Goal: Download file/media

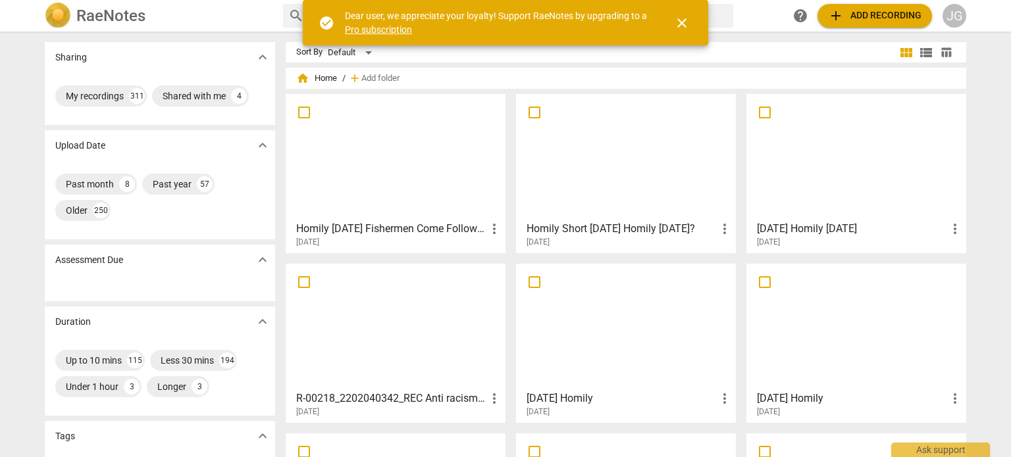
drag, startPoint x: 684, startPoint y: 20, endPoint x: 614, endPoint y: 16, distance: 69.8
click at [680, 20] on span "close" at bounding box center [682, 23] width 16 height 16
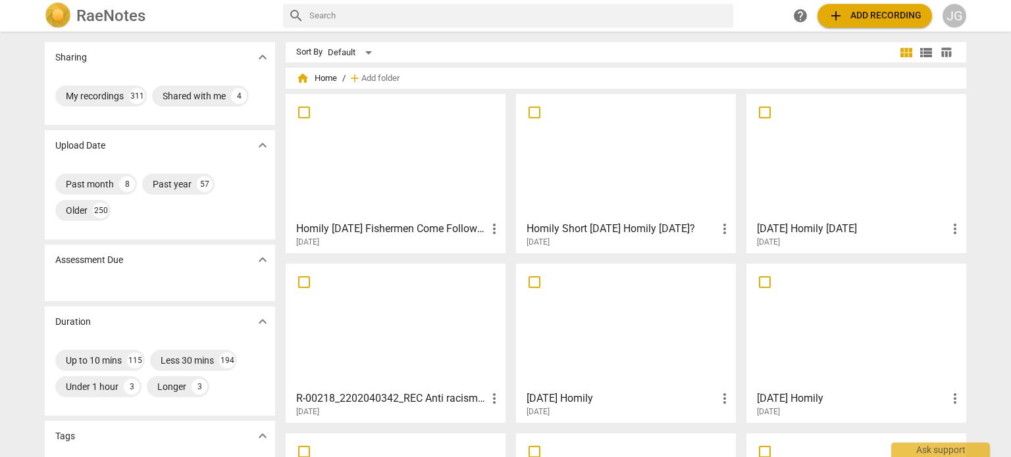
click at [386, 20] on input "text" at bounding box center [518, 15] width 418 height 21
type input "[DATE]"
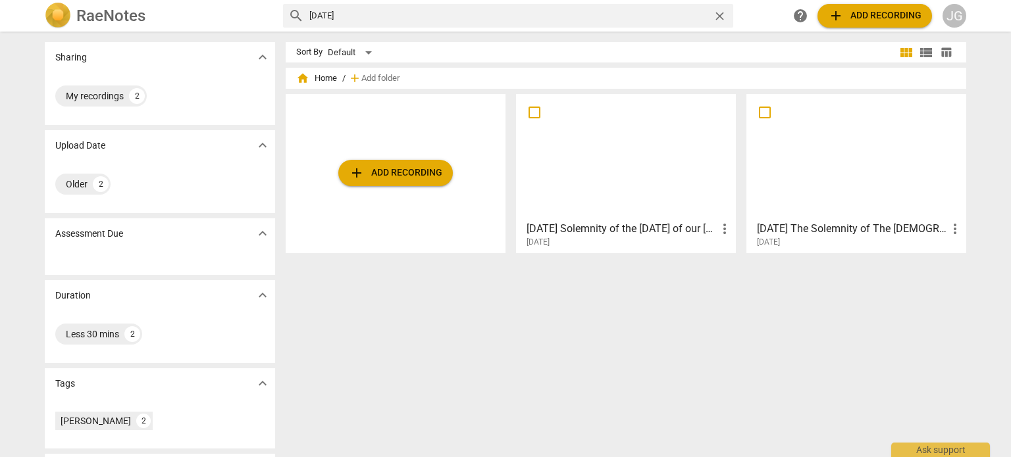
click at [623, 166] on div at bounding box center [625, 157] width 211 height 116
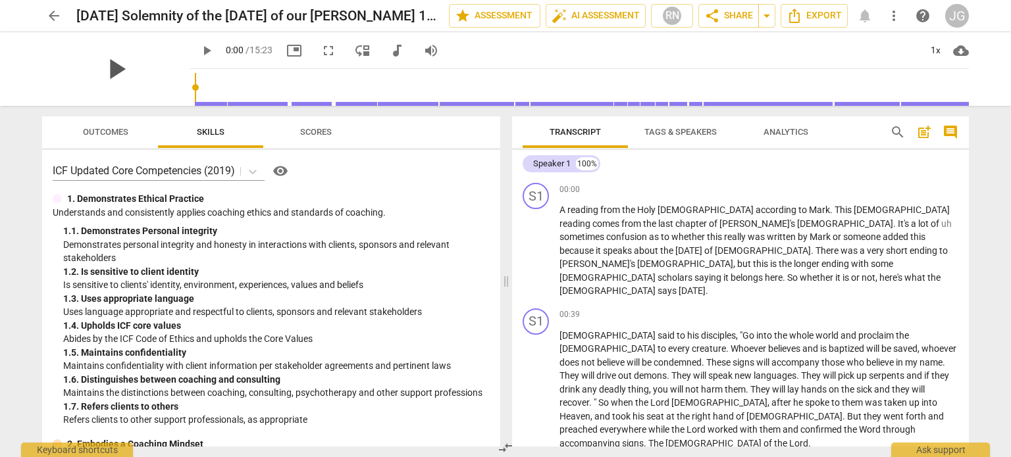
click at [108, 70] on span "play_arrow" at bounding box center [116, 69] width 34 height 34
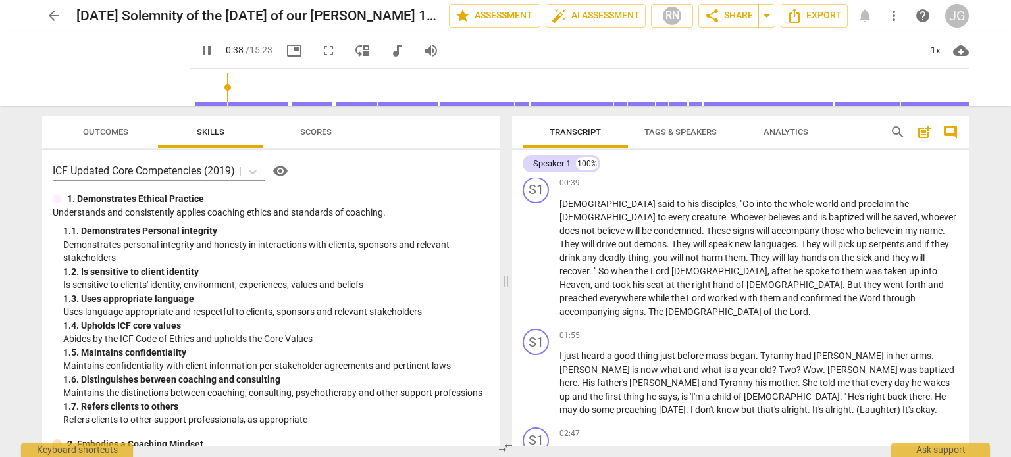
scroll to position [66, 0]
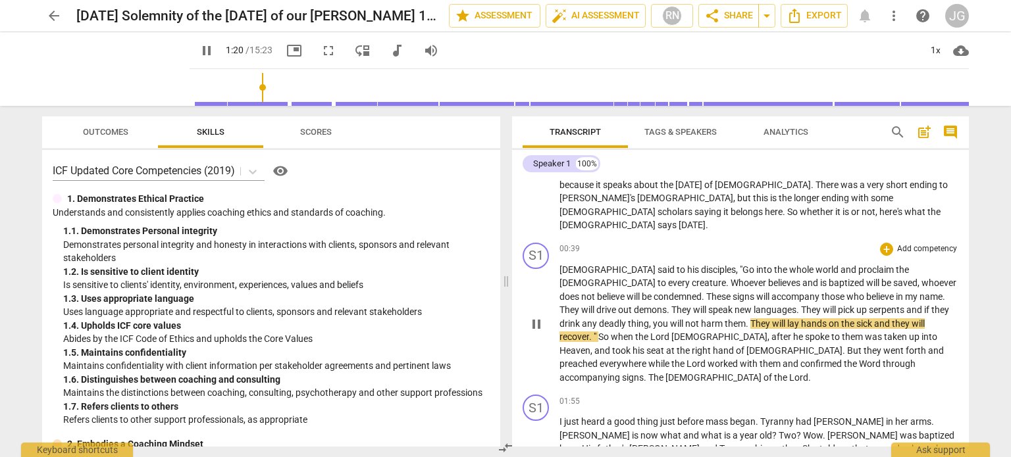
click at [670, 318] on span "you" at bounding box center [661, 323] width 17 height 11
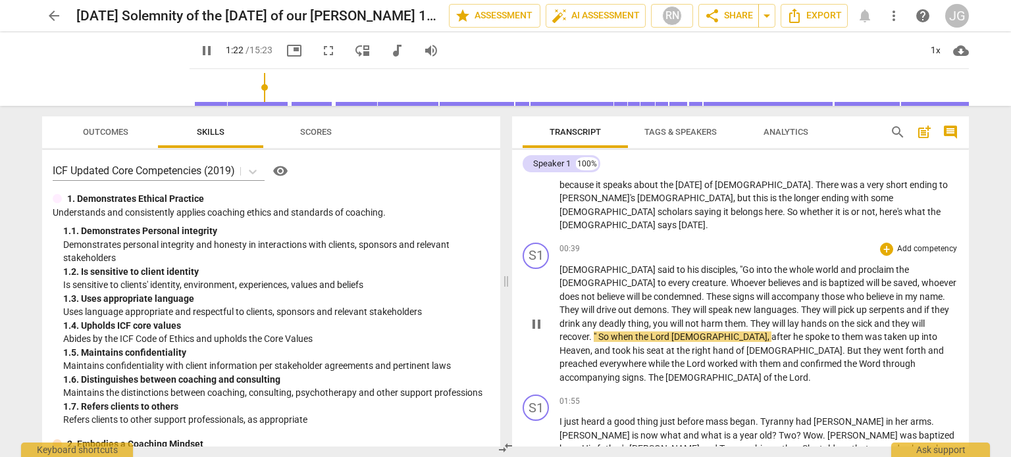
type input "83"
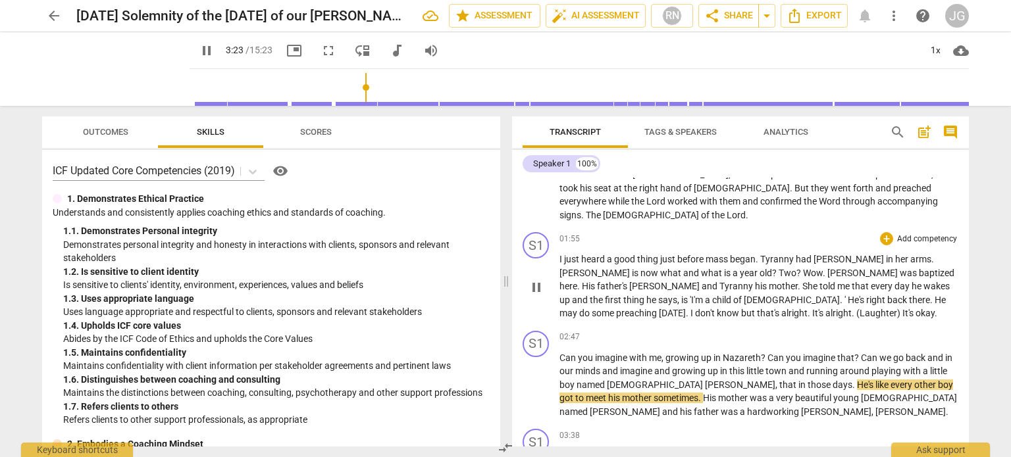
scroll to position [197, 0]
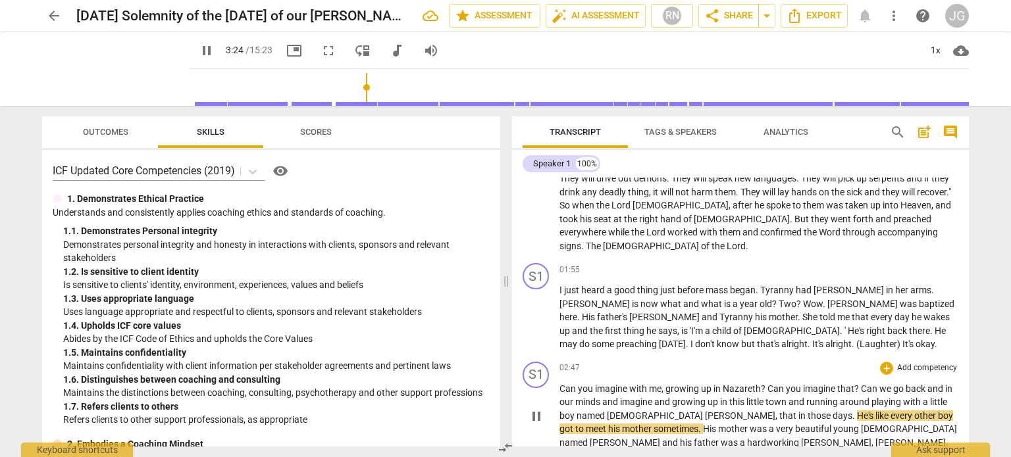
click at [578, 382] on p "Can you imagine with me , growing up in [GEOGRAPHIC_DATA] ? Can you imagine tha…" at bounding box center [758, 416] width 399 height 68
click at [594, 411] on span "named" at bounding box center [591, 416] width 30 height 11
click at [593, 411] on span "named" at bounding box center [591, 416] width 30 height 11
click at [830, 397] on span "running" at bounding box center [823, 402] width 34 height 11
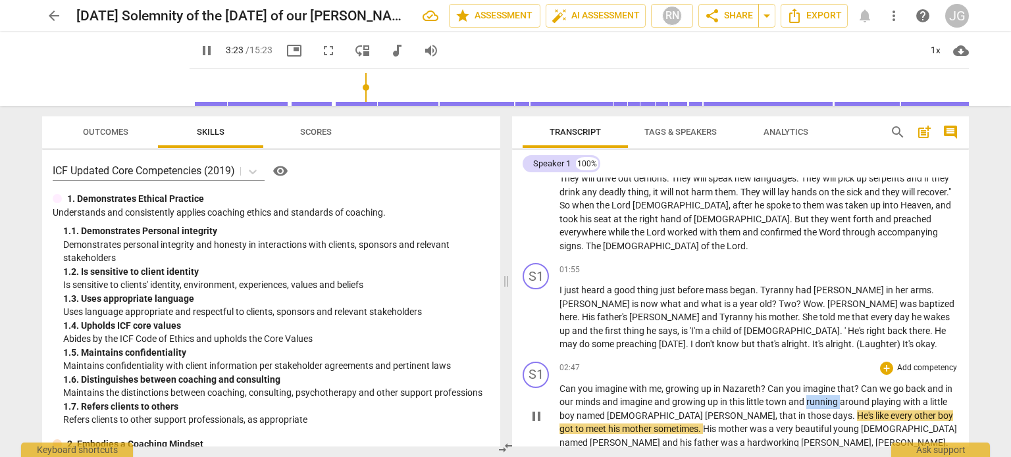
click at [830, 397] on span "running" at bounding box center [823, 402] width 34 height 11
click at [583, 411] on span "named" at bounding box center [591, 416] width 30 height 11
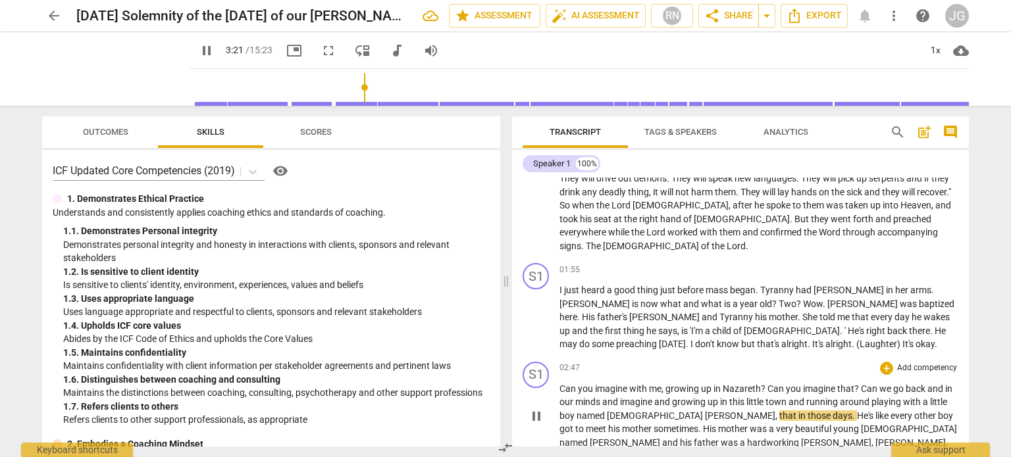
click at [583, 411] on span "named" at bounding box center [591, 416] width 30 height 11
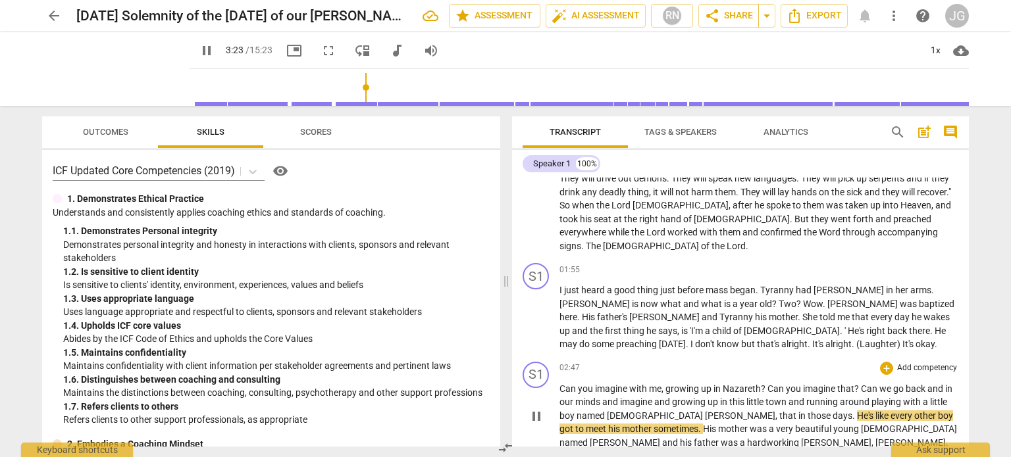
click at [705, 411] on span "[PERSON_NAME]" at bounding box center [740, 416] width 70 height 11
click at [818, 397] on span "running" at bounding box center [823, 402] width 34 height 11
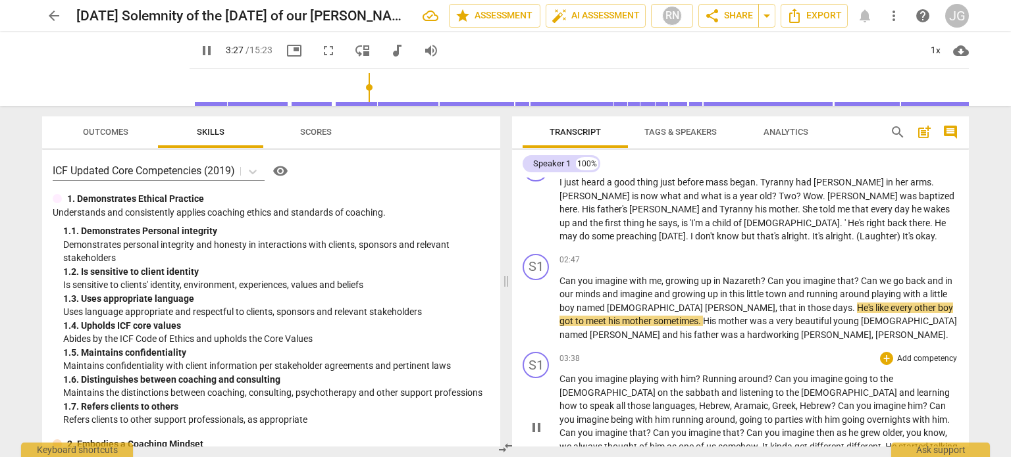
scroll to position [329, 0]
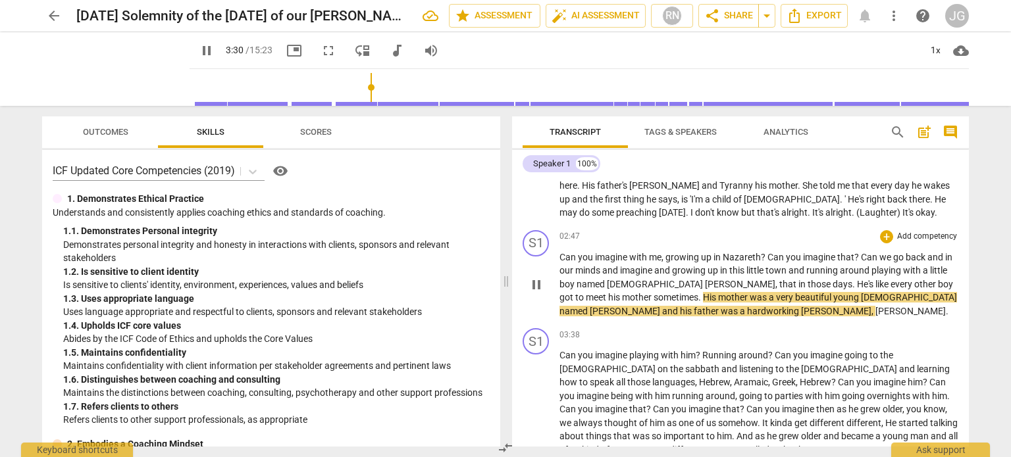
click at [875, 279] on span "like" at bounding box center [882, 284] width 15 height 11
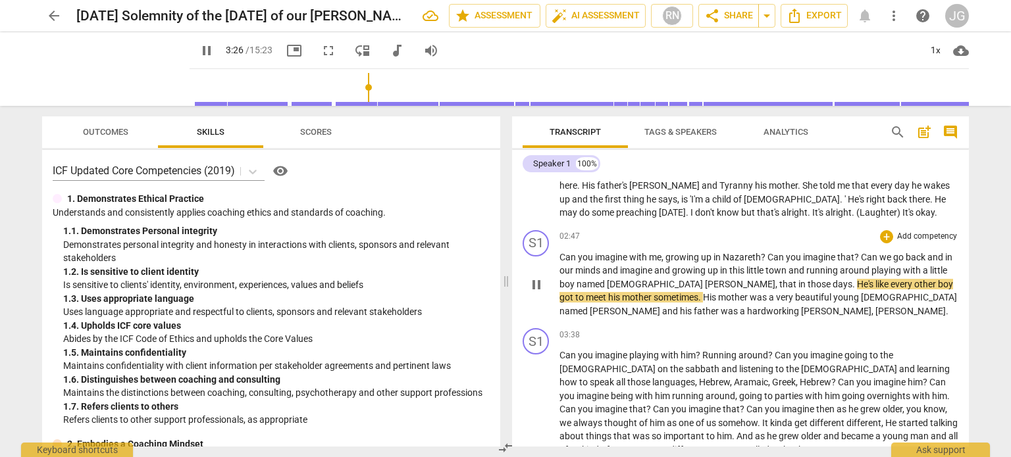
click at [937, 279] on span "boy" at bounding box center [944, 284] width 15 height 11
type input "208"
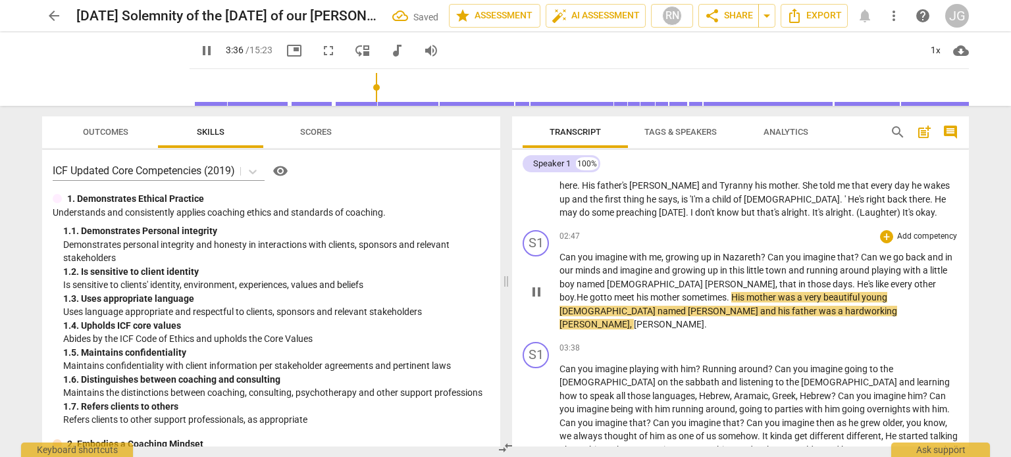
click at [603, 292] on span "ot" at bounding box center [599, 297] width 9 height 11
click at [731, 292] on span "His" at bounding box center [738, 297] width 15 height 11
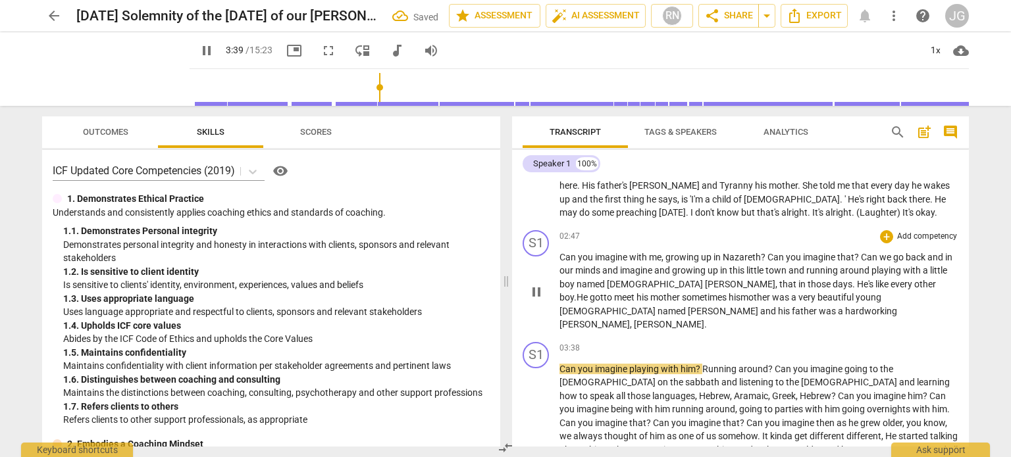
click at [845, 306] on span "hardworking" at bounding box center [871, 311] width 52 height 11
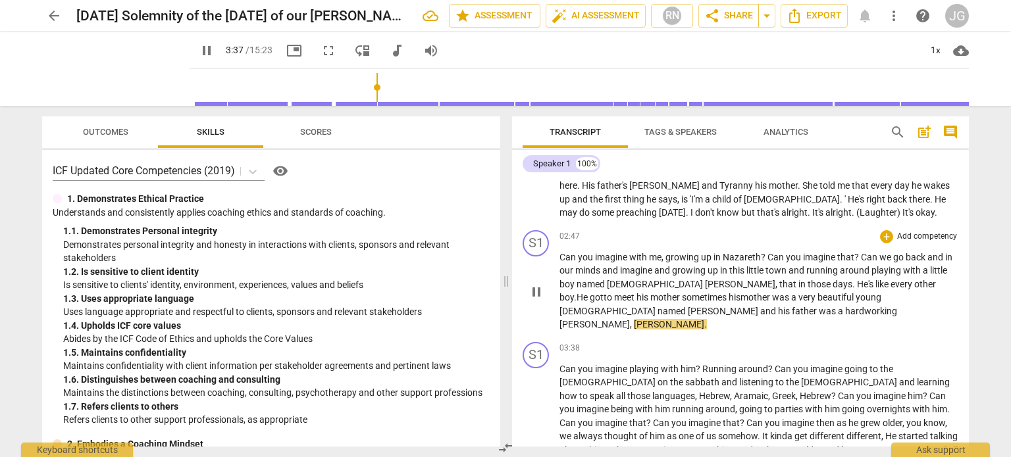
click at [655, 319] on span "[PERSON_NAME]" at bounding box center [669, 324] width 70 height 11
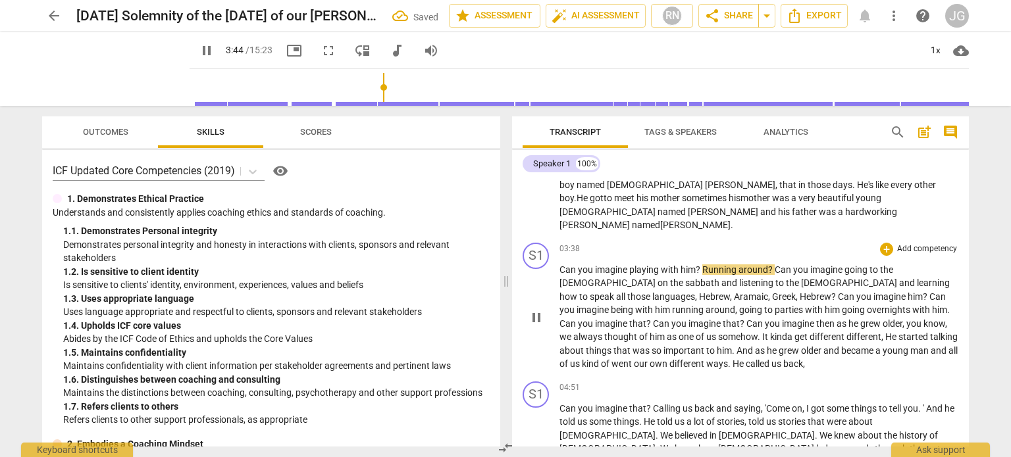
scroll to position [461, 0]
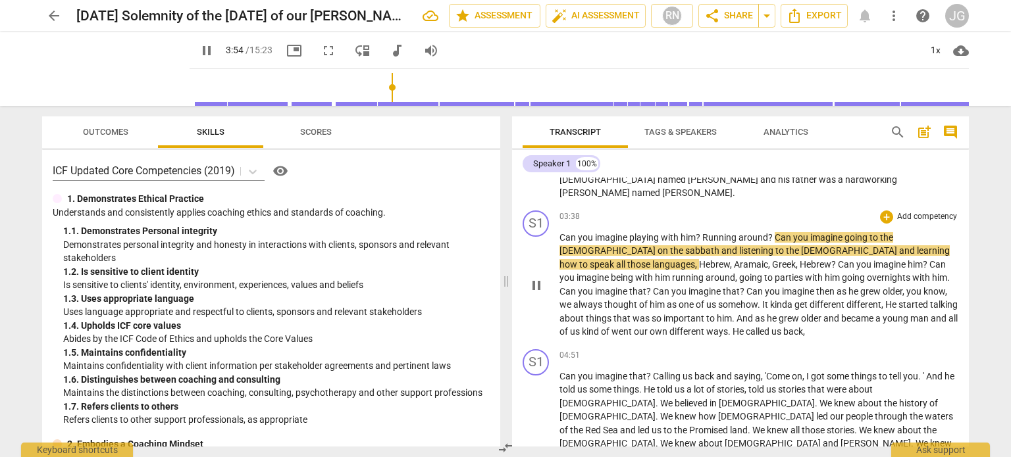
click at [685, 245] on span "sabbath" at bounding box center [703, 250] width 36 height 11
type input "236"
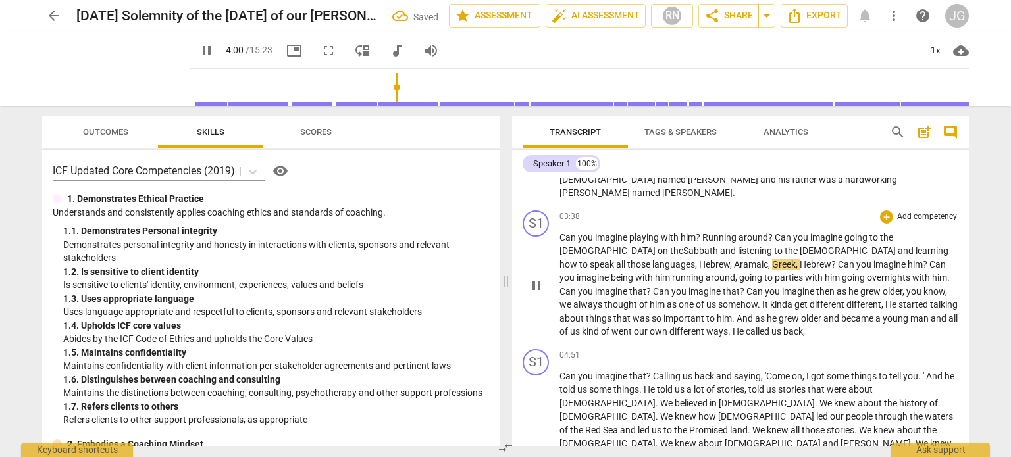
click at [799, 245] on span "[DEMOGRAPHIC_DATA]" at bounding box center [848, 250] width 98 height 11
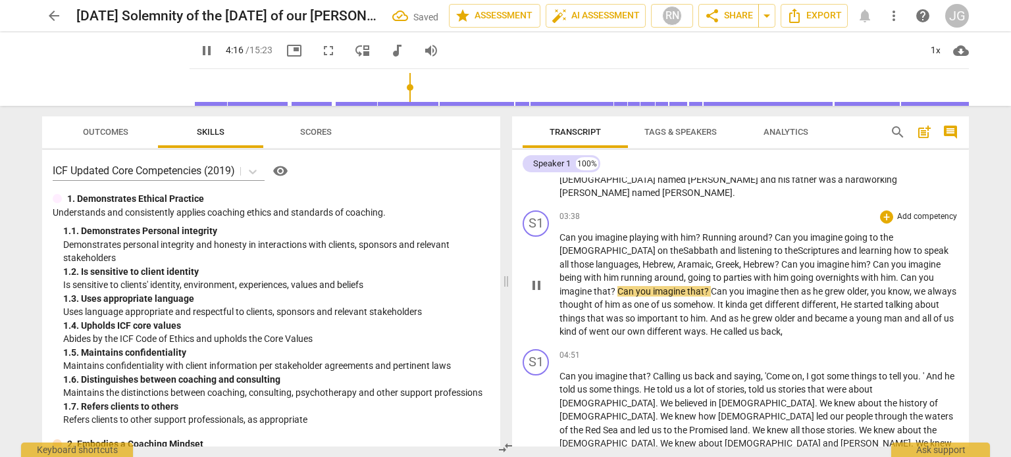
click at [815, 272] on span "overnights" at bounding box center [837, 277] width 45 height 11
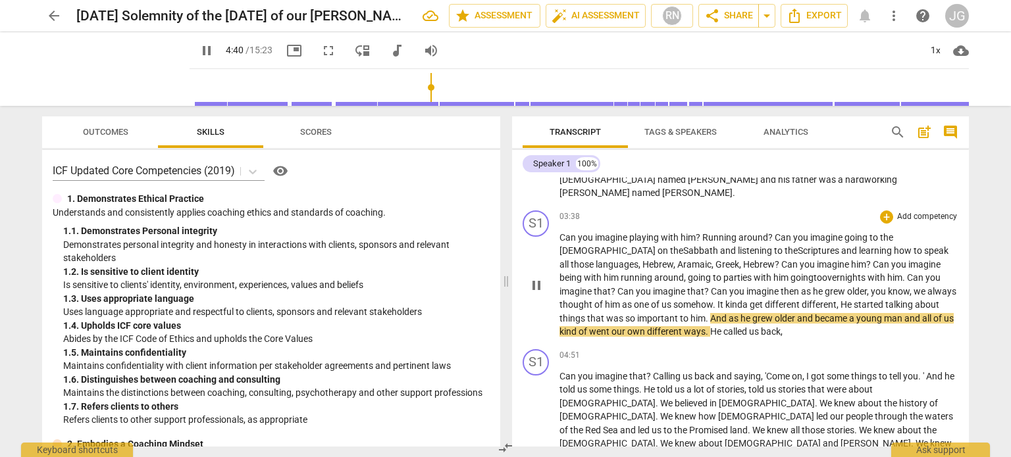
click at [673, 299] on span "somehow" at bounding box center [692, 304] width 39 height 11
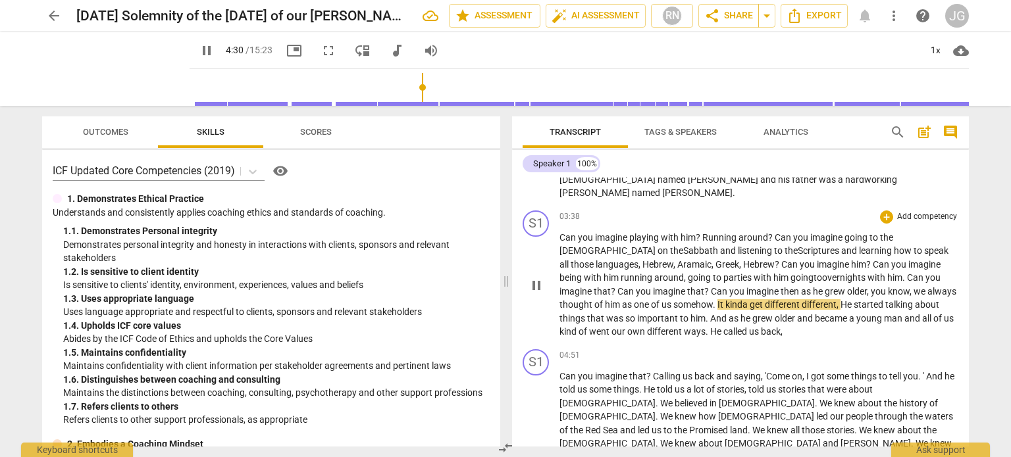
click at [717, 299] on span "It" at bounding box center [721, 304] width 8 height 11
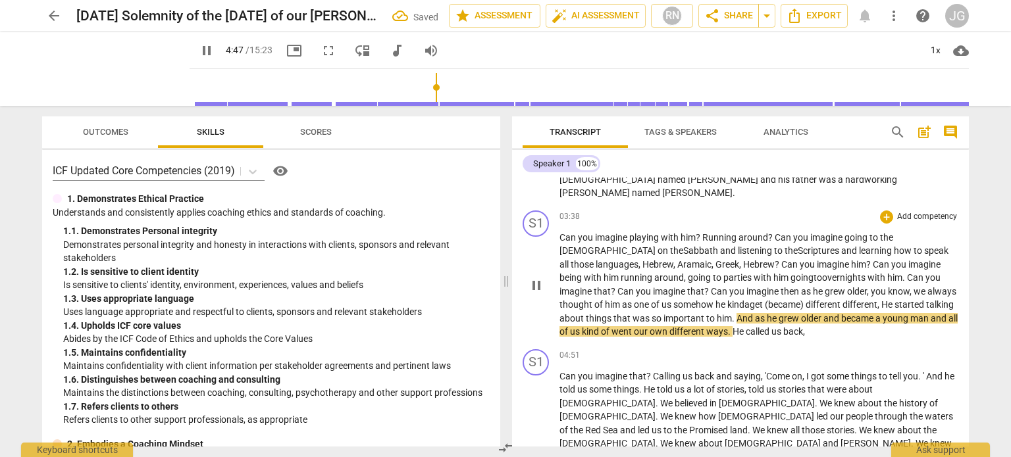
click at [877, 299] on span "," at bounding box center [879, 304] width 4 height 11
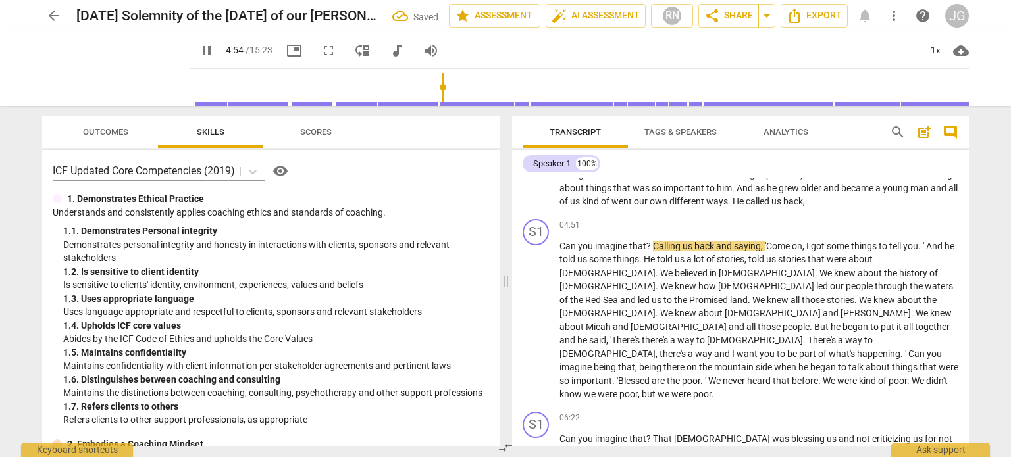
scroll to position [592, 0]
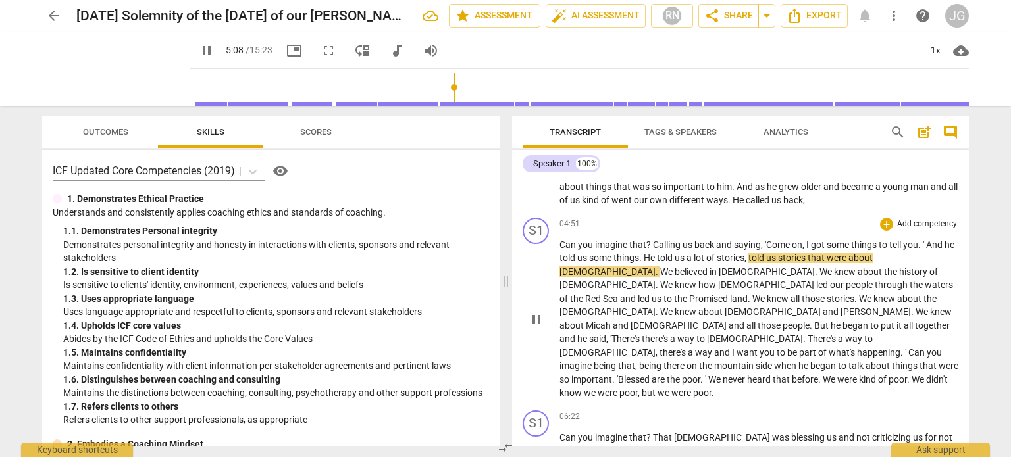
click at [944, 239] on span "he" at bounding box center [949, 244] width 10 height 11
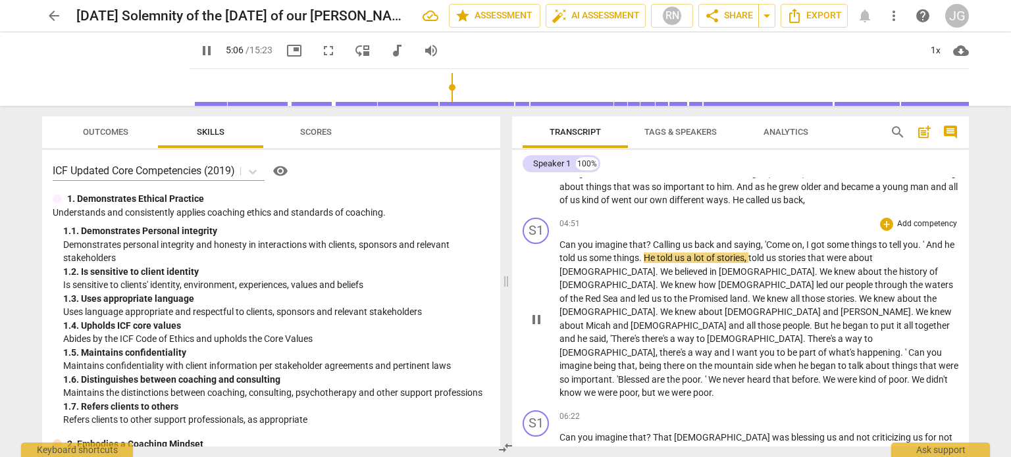
click at [933, 239] on span "And" at bounding box center [935, 244] width 18 height 11
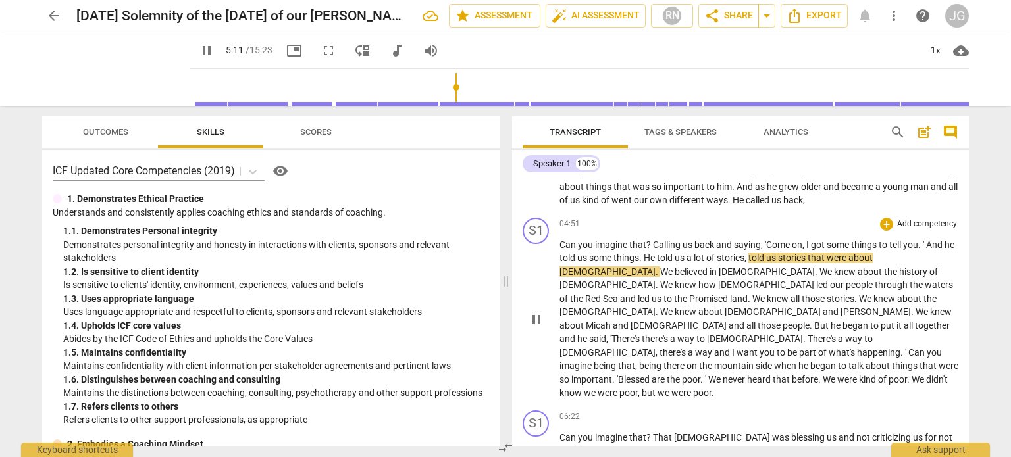
click at [748, 253] on span "," at bounding box center [746, 258] width 4 height 11
type input "312"
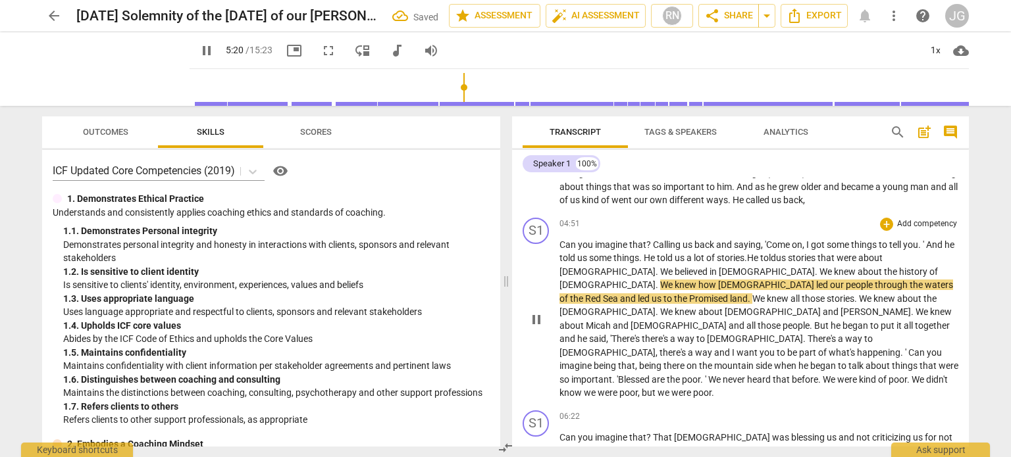
click at [674, 266] on span "We" at bounding box center [667, 271] width 14 height 11
click at [678, 266] on span ". oh w" at bounding box center [666, 271] width 22 height 11
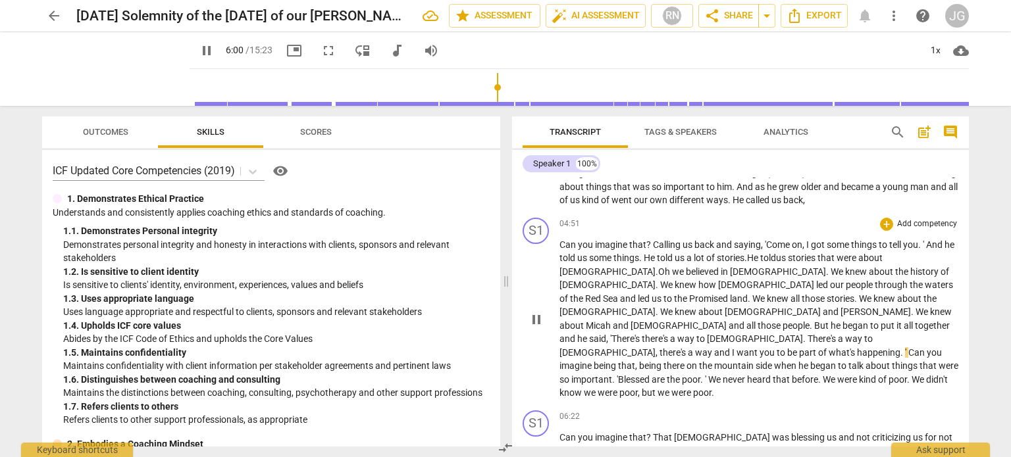
click at [655, 347] on span "," at bounding box center [657, 352] width 4 height 11
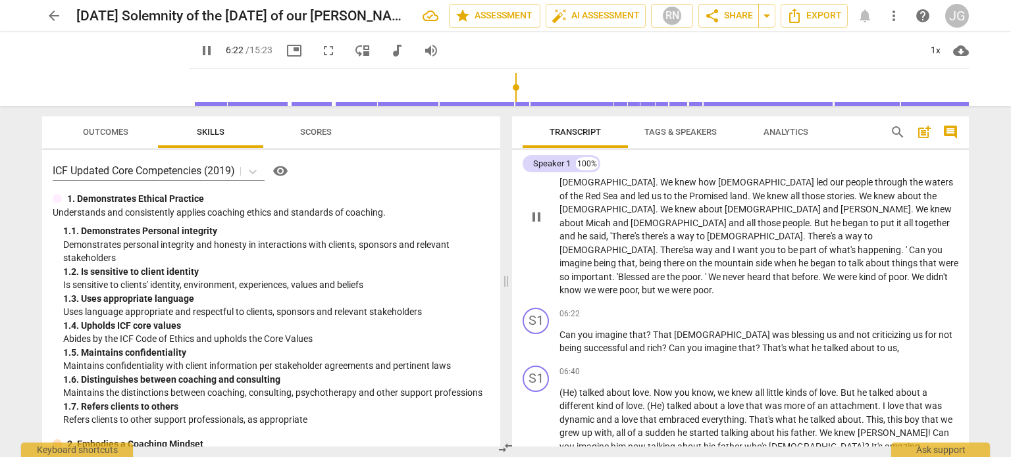
scroll to position [724, 0]
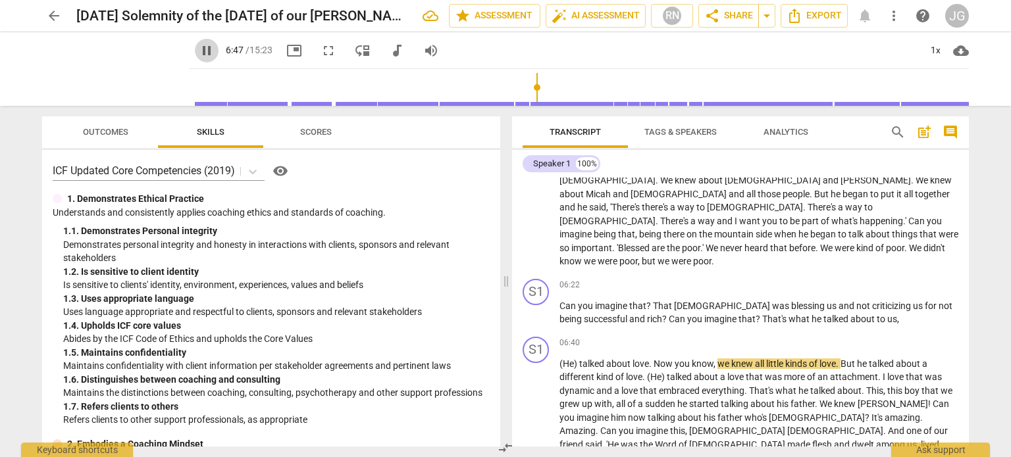
click at [199, 49] on span "pause" at bounding box center [207, 51] width 16 height 16
click at [199, 49] on span "play_arrow" at bounding box center [207, 51] width 16 height 16
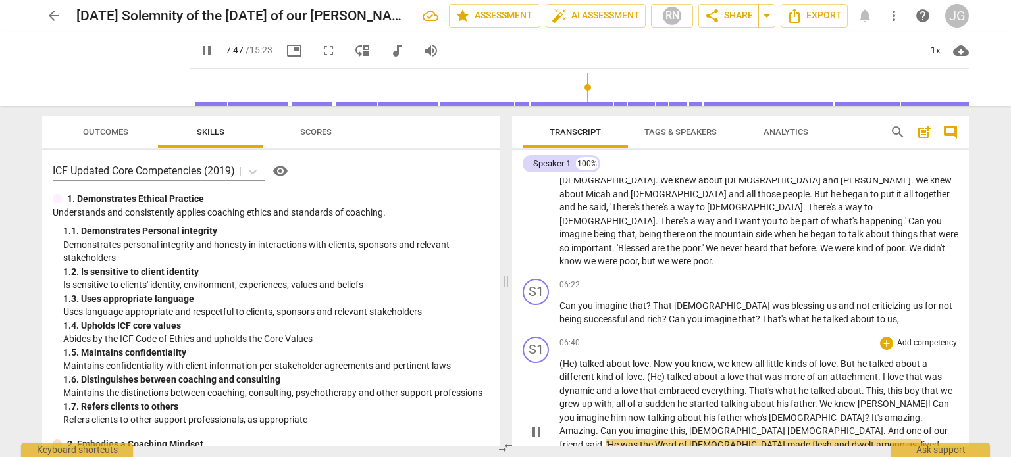
click at [585, 439] on span "friend" at bounding box center [572, 444] width 26 height 11
type input "470"
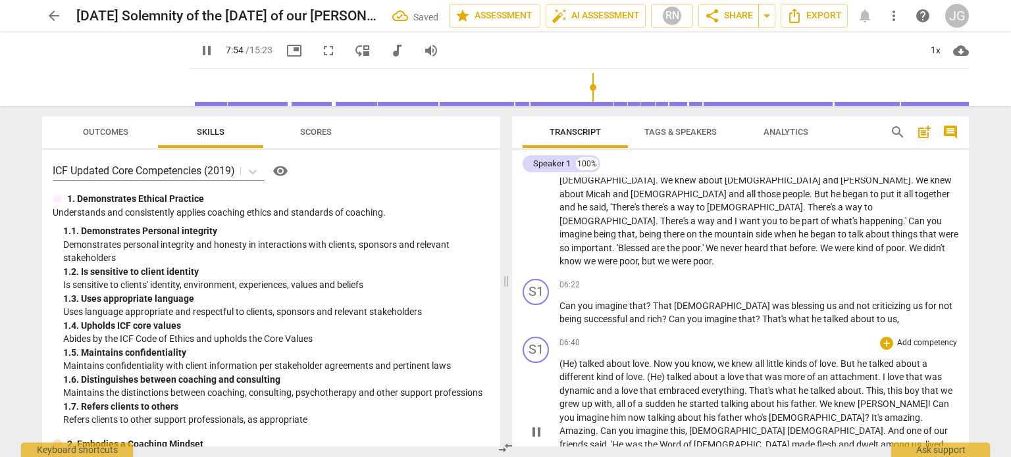
click at [911, 439] on span "us" at bounding box center [916, 444] width 10 height 11
click at [604, 453] on span "," at bounding box center [602, 458] width 4 height 11
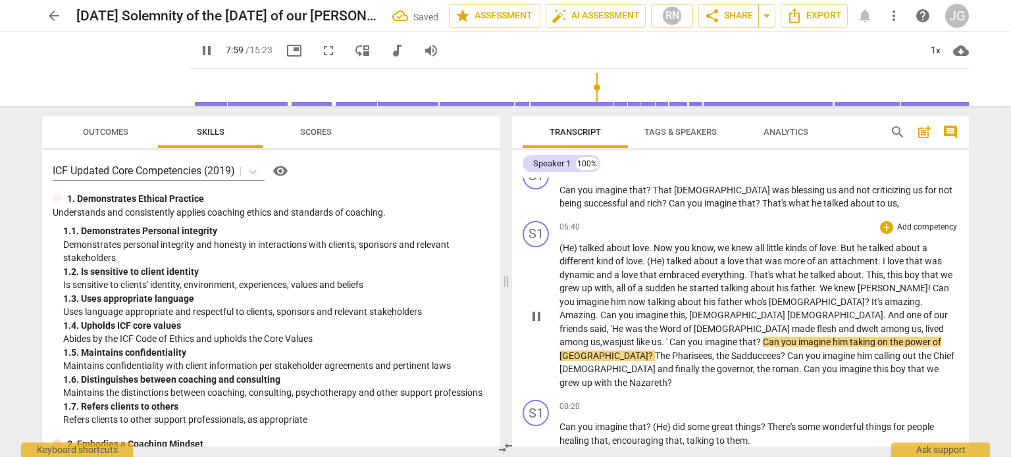
scroll to position [855, 0]
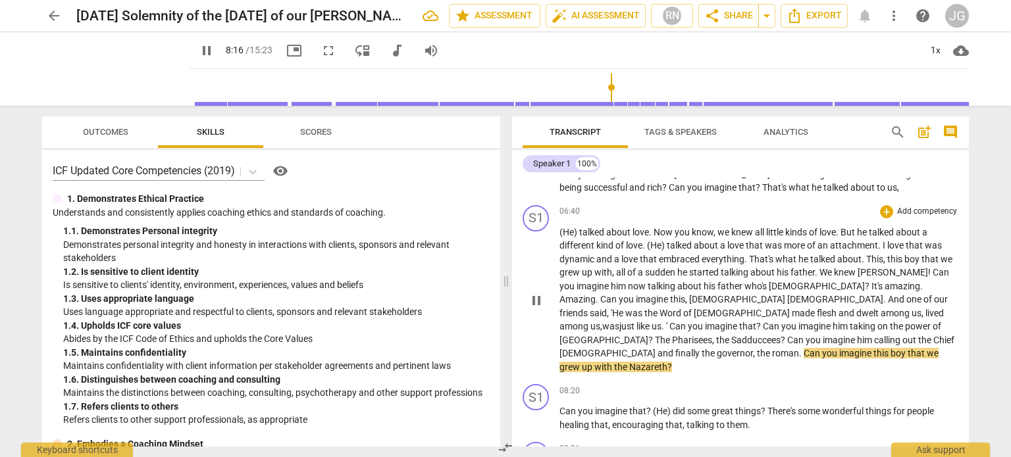
click at [799, 348] on span "." at bounding box center [801, 353] width 5 height 11
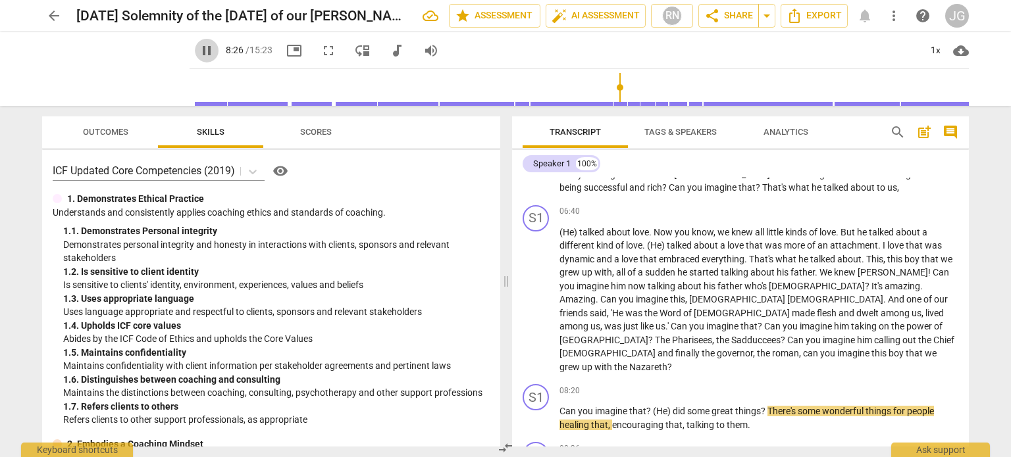
click at [199, 49] on span "pause" at bounding box center [207, 51] width 16 height 16
click at [199, 49] on span "play_arrow" at bounding box center [207, 51] width 16 height 16
click at [676, 406] on span "did" at bounding box center [679, 411] width 14 height 11
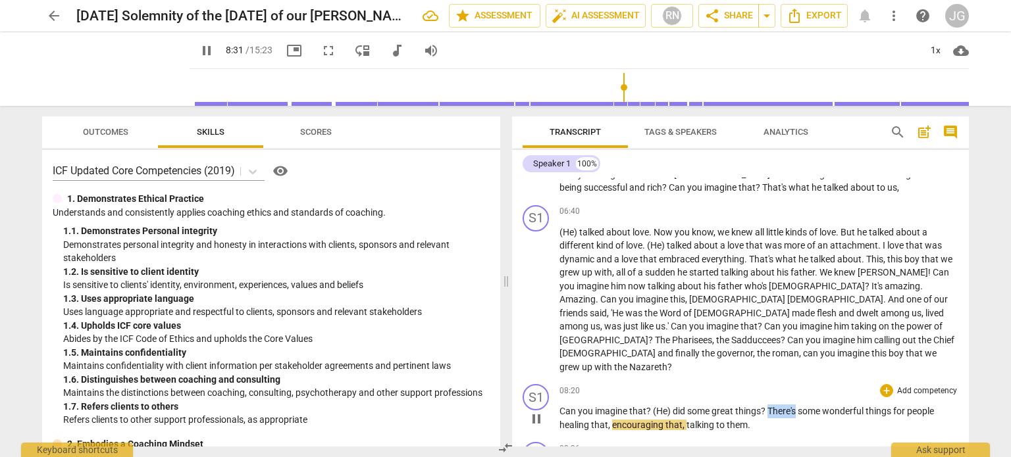
drag, startPoint x: 796, startPoint y: 314, endPoint x: 762, endPoint y: 316, distance: 33.6
click at [767, 406] on span "There's" at bounding box center [782, 411] width 30 height 11
type input "513"
click at [661, 420] on span "encouraging" at bounding box center [638, 425] width 53 height 11
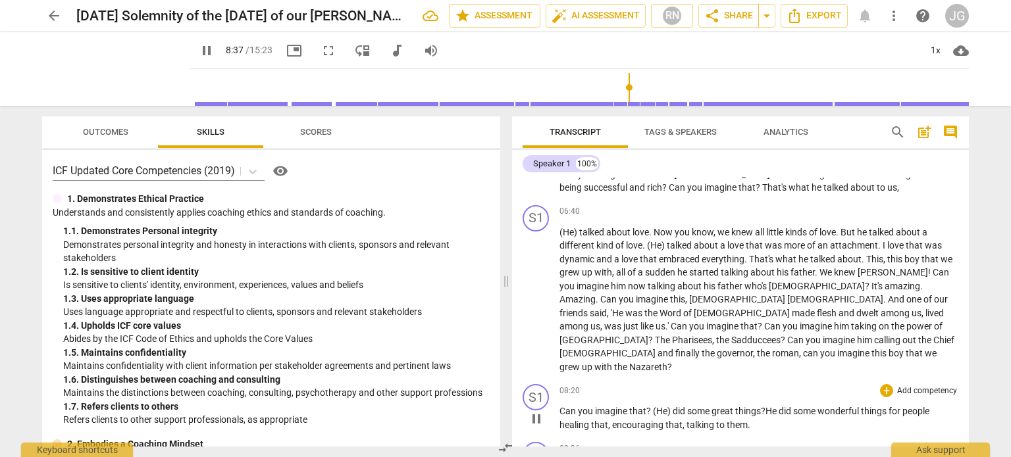
click at [747, 405] on p "Can you imagine that ? (He) did some great things ? He did some wonderful thing…" at bounding box center [758, 418] width 399 height 27
click at [590, 406] on span "you" at bounding box center [586, 411] width 17 height 11
click at [591, 406] on span "you" at bounding box center [586, 411] width 17 height 11
click at [749, 420] on span "them.partying with them." at bounding box center [777, 425] width 103 height 11
click at [743, 420] on span "them partying with them." at bounding box center [777, 425] width 103 height 11
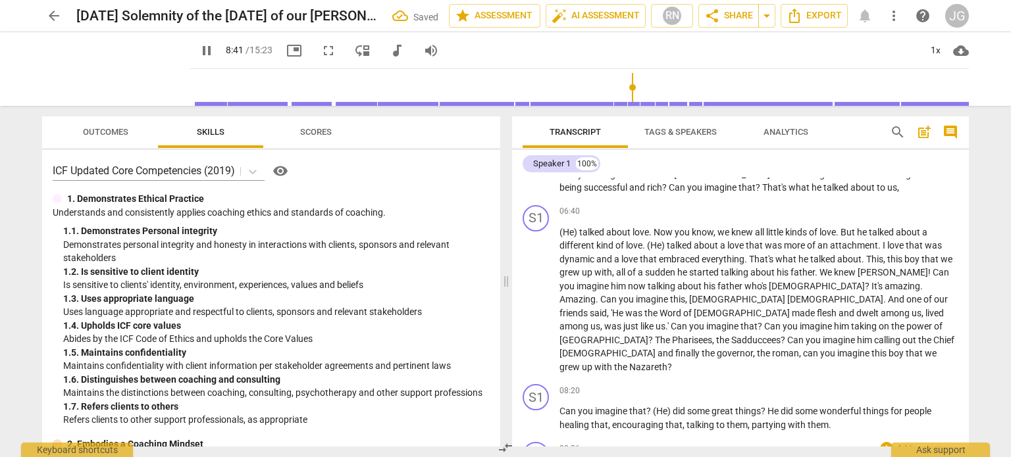
type input "523"
click at [591, 420] on span "that" at bounding box center [599, 425] width 17 height 11
click at [589, 420] on span "healing" at bounding box center [575, 425] width 32 height 11
click at [603, 420] on span "that" at bounding box center [599, 425] width 17 height 11
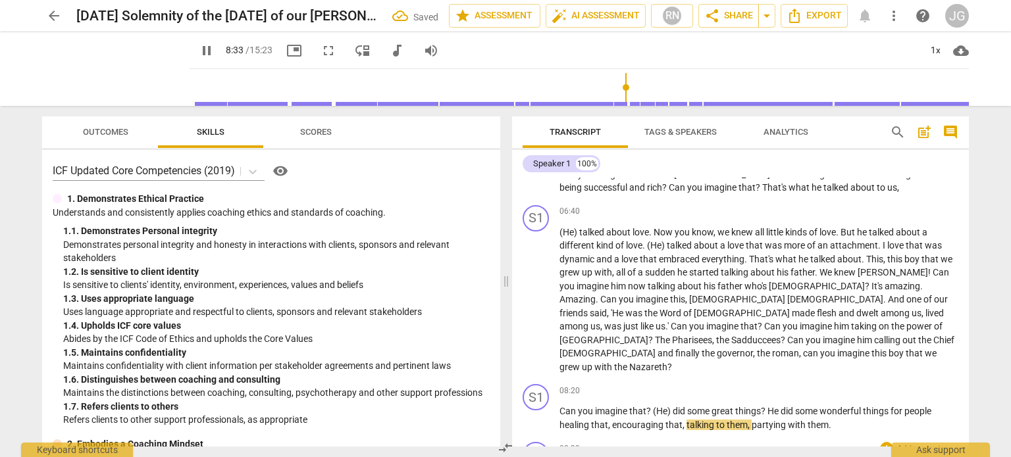
type input "514"
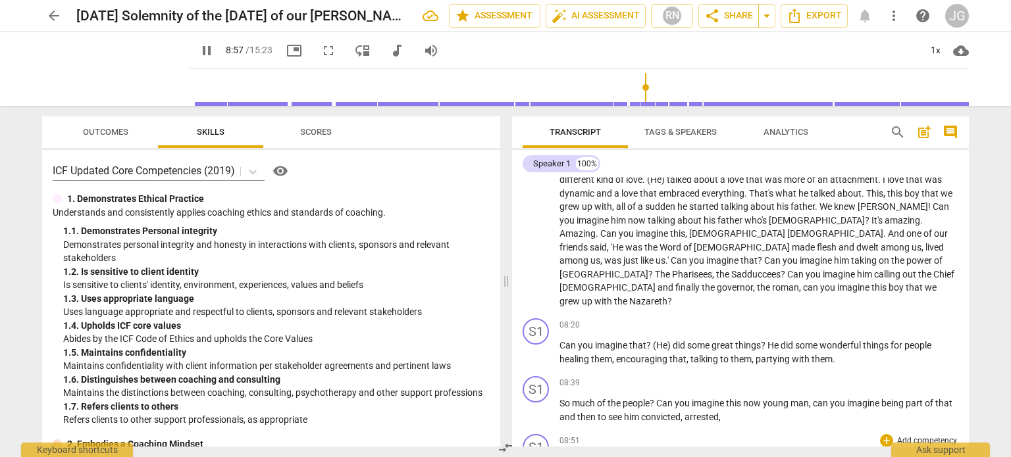
click at [599, 456] on span "convicted" at bounding box center [579, 461] width 41 height 11
type input "538"
click at [649, 456] on span "Roman" at bounding box center [634, 461] width 32 height 11
click at [886, 456] on span "Roman" at bounding box center [871, 461] width 32 height 11
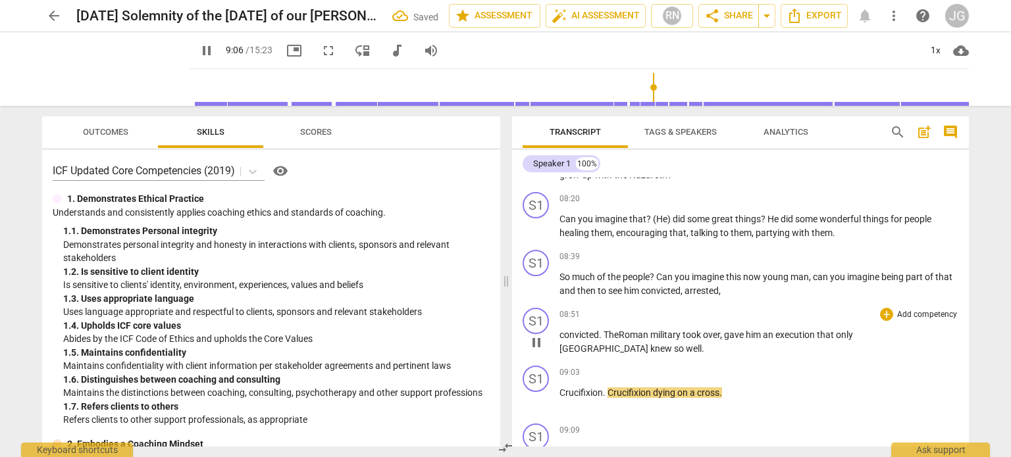
scroll to position [1053, 0]
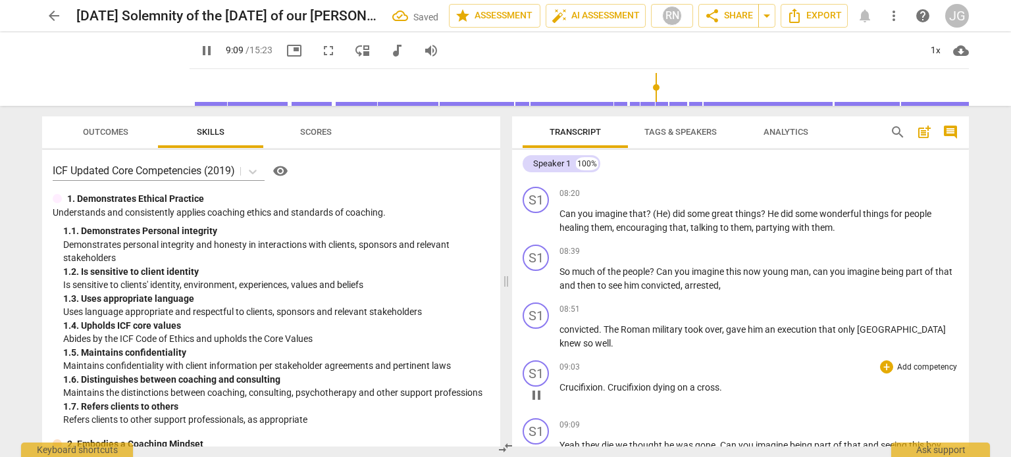
click at [649, 382] on span "Crucifixion" at bounding box center [629, 387] width 45 height 11
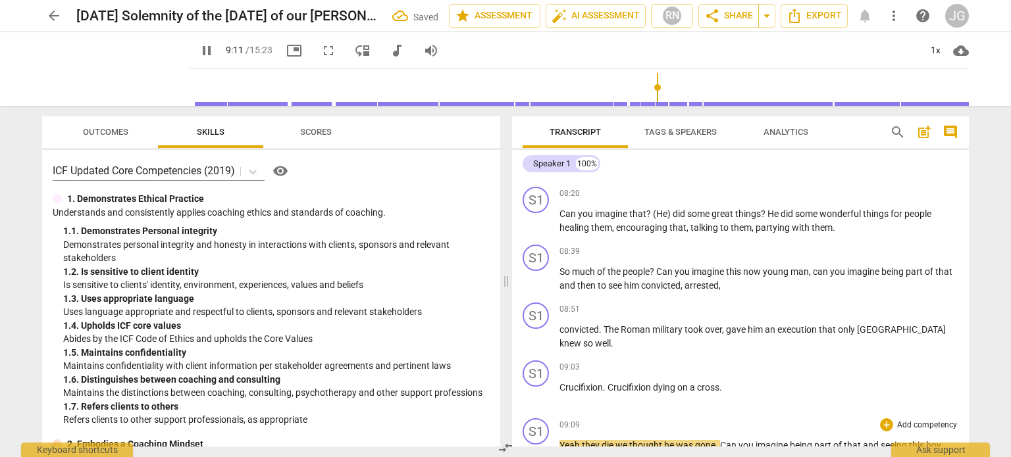
type input "552"
click at [645, 454] on span "with" at bounding box center [640, 459] width 20 height 11
type input "567"
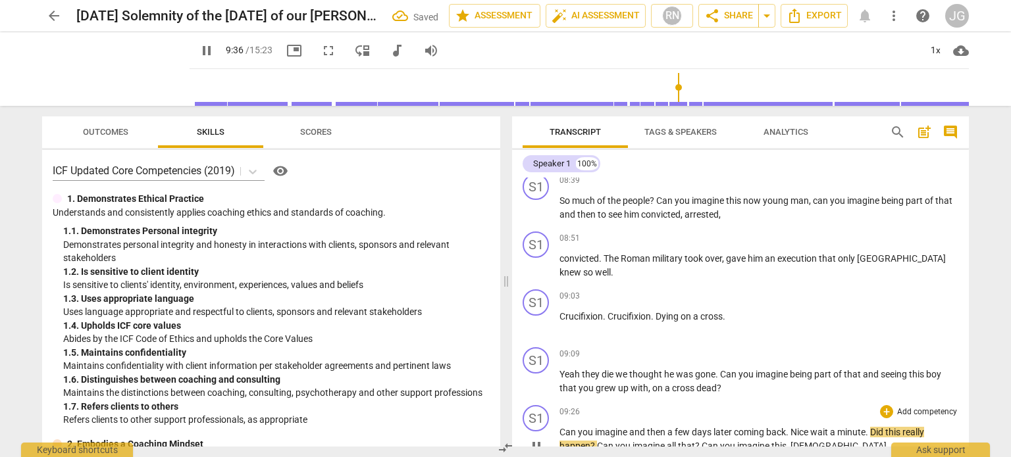
scroll to position [1184, 0]
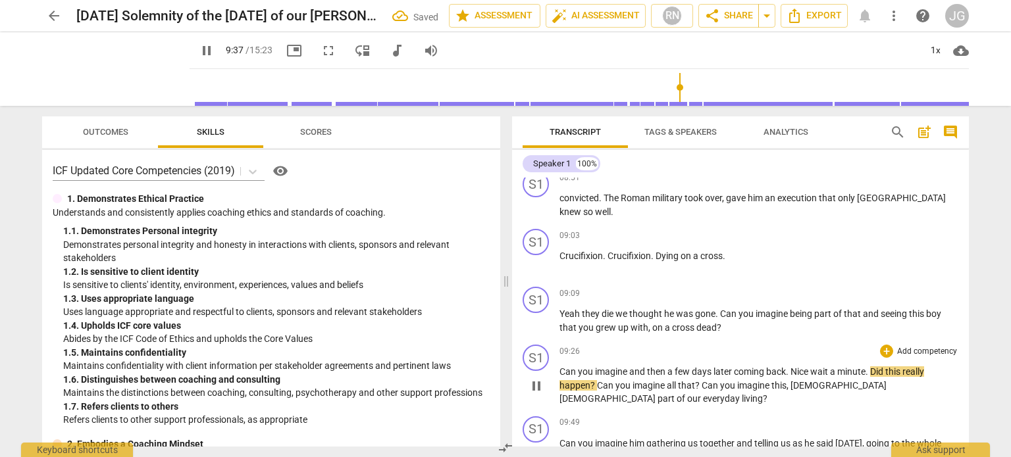
click at [706, 366] on span "days" at bounding box center [702, 371] width 22 height 11
click at [809, 366] on span "Nice" at bounding box center [800, 371] width 20 height 11
type input "577"
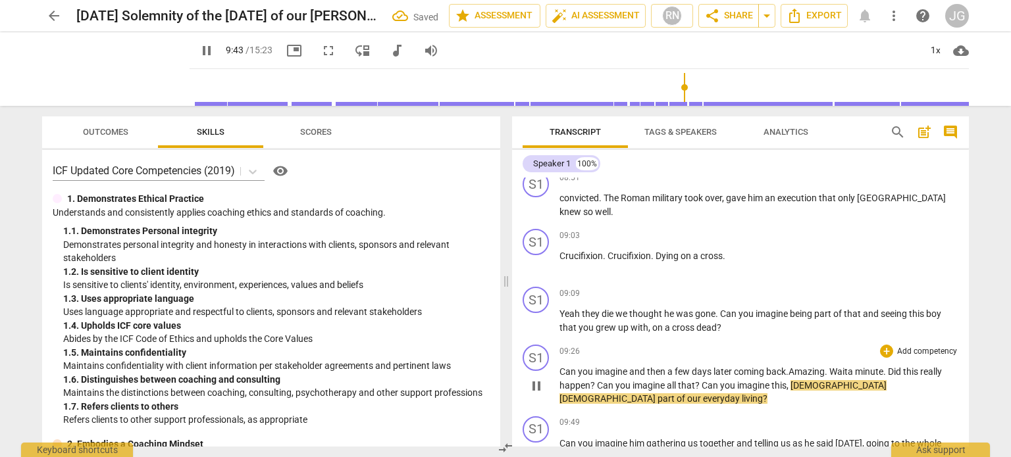
click at [657, 393] on span "[DEMOGRAPHIC_DATA]" at bounding box center [608, 398] width 98 height 11
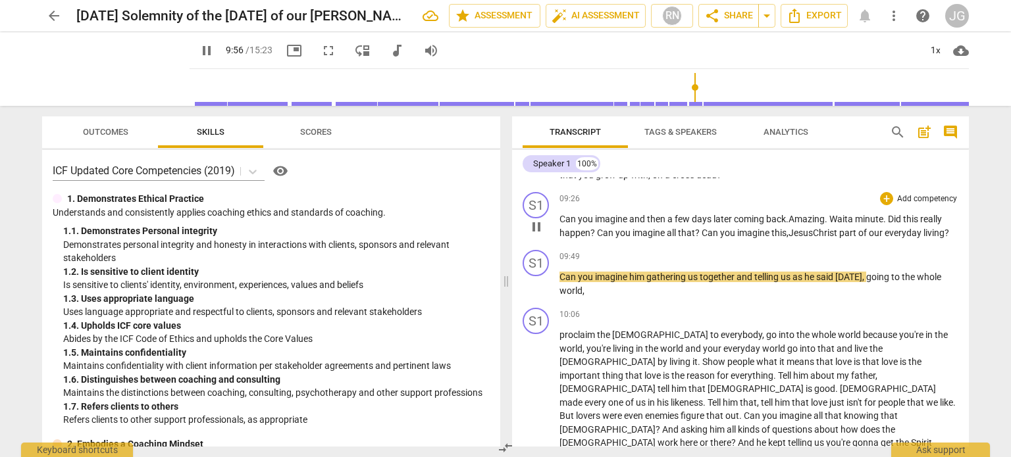
scroll to position [1316, 0]
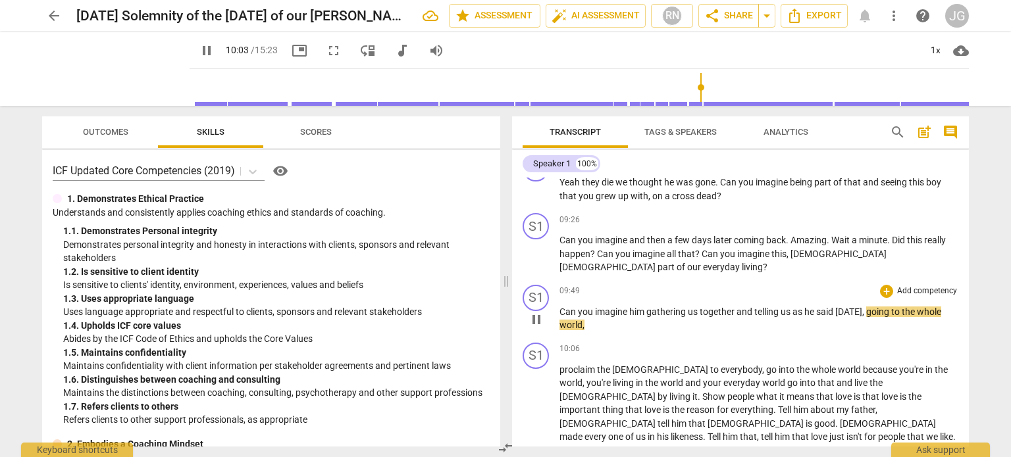
click at [791, 307] on span "us" at bounding box center [786, 312] width 12 height 11
type input "604"
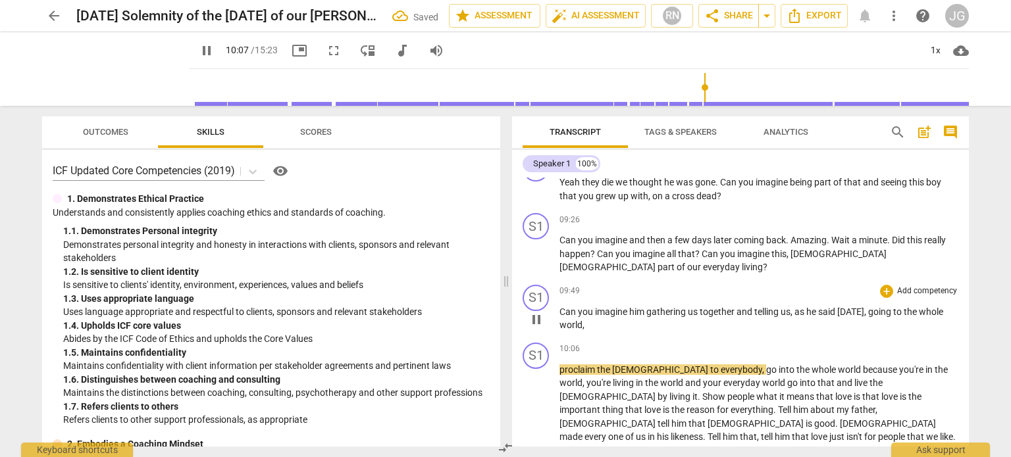
click at [876, 307] on span "going" at bounding box center [880, 312] width 25 height 11
click at [891, 307] on span "go ing" at bounding box center [881, 312] width 27 height 11
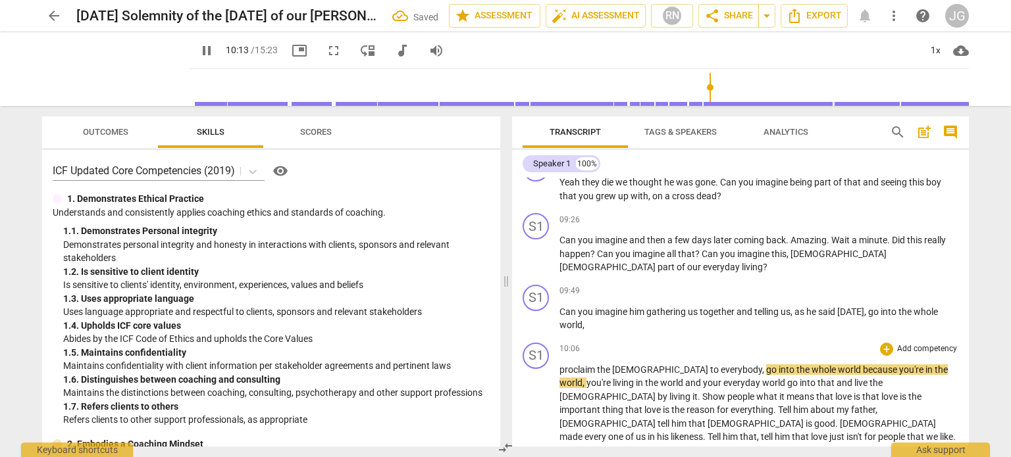
click at [560, 364] on span "proclaim" at bounding box center [577, 369] width 37 height 11
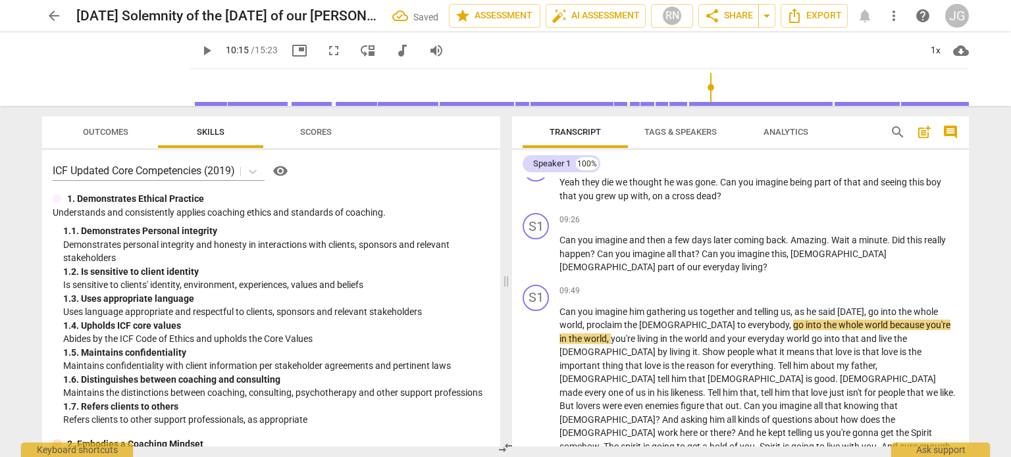
type input "615"
click at [601, 305] on p "Can you imagine him gathering us together and telling us , as he said [DATE] , …" at bounding box center [758, 426] width 399 height 243
click at [584, 320] on span "," at bounding box center [584, 325] width 4 height 11
click at [612, 307] on span "imagine" at bounding box center [612, 312] width 34 height 11
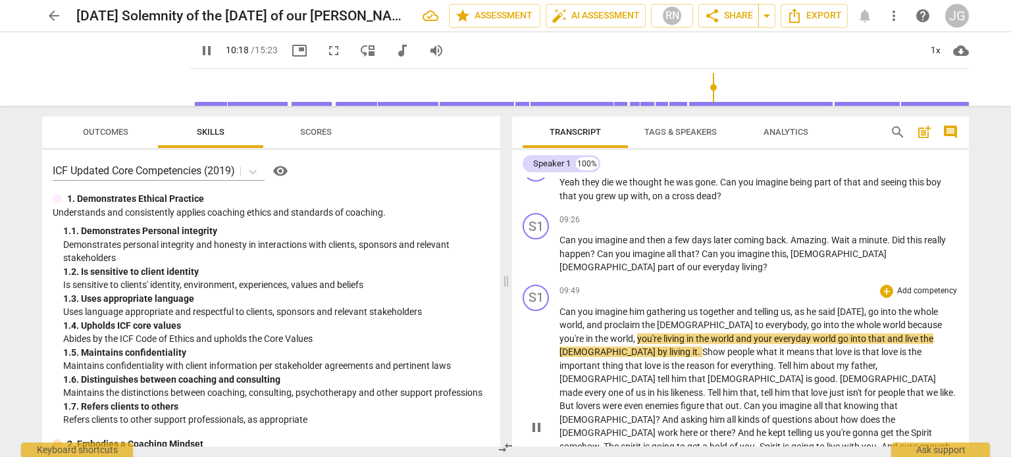
click at [807, 320] on span "," at bounding box center [809, 325] width 4 height 11
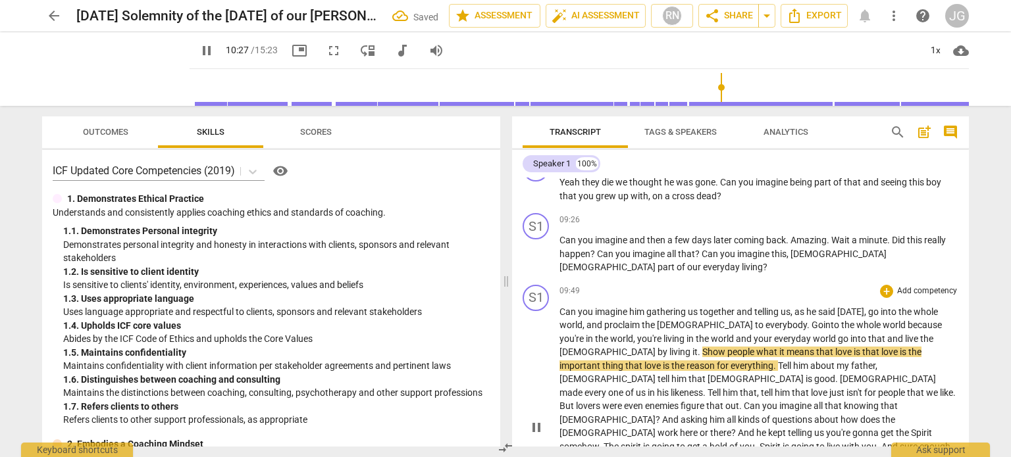
click at [837, 334] on span "go" at bounding box center [843, 339] width 12 height 11
click at [669, 347] on span "by" at bounding box center [663, 352] width 12 height 11
click at [772, 347] on span "people" at bounding box center [786, 352] width 29 height 11
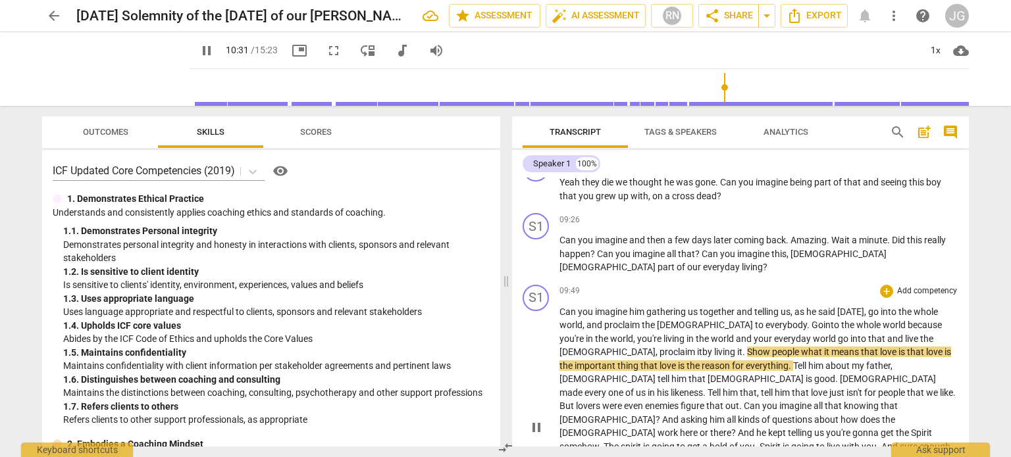
click at [831, 347] on span "means" at bounding box center [846, 352] width 30 height 11
click at [901, 347] on span "is" at bounding box center [905, 352] width 9 height 11
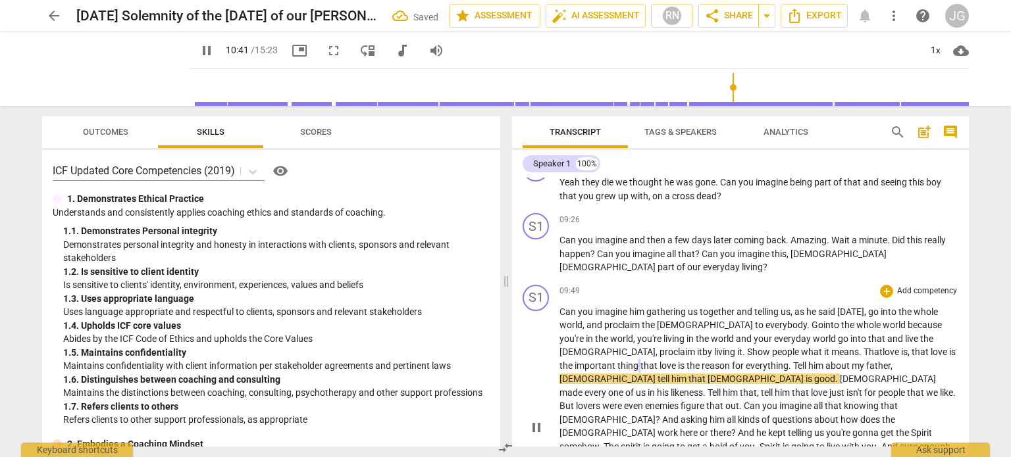
click at [640, 361] on span "thing" at bounding box center [628, 366] width 23 height 11
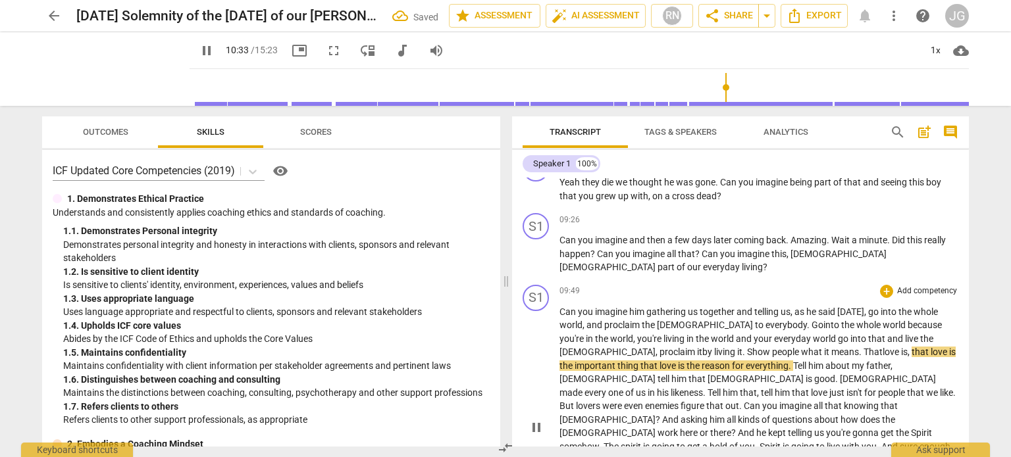
click at [640, 361] on span "thing" at bounding box center [628, 366] width 23 height 11
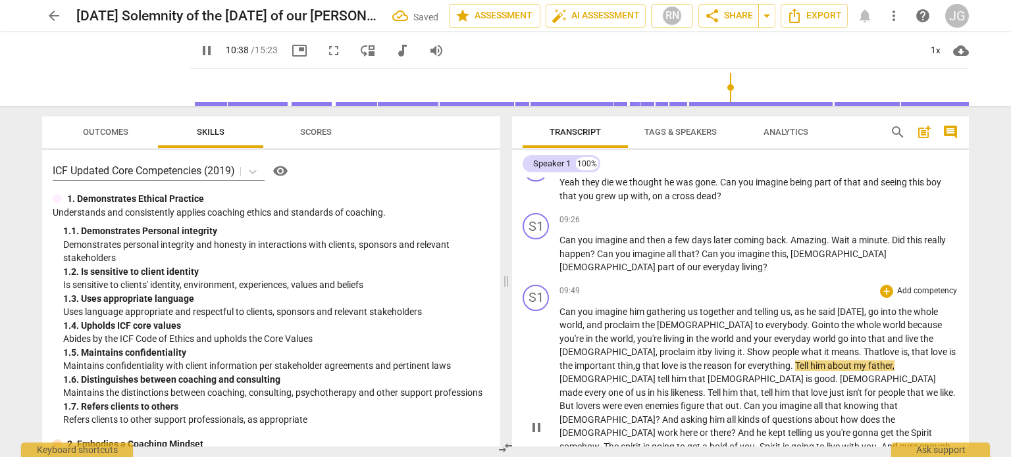
click at [868, 361] on span "father" at bounding box center [880, 366] width 24 height 11
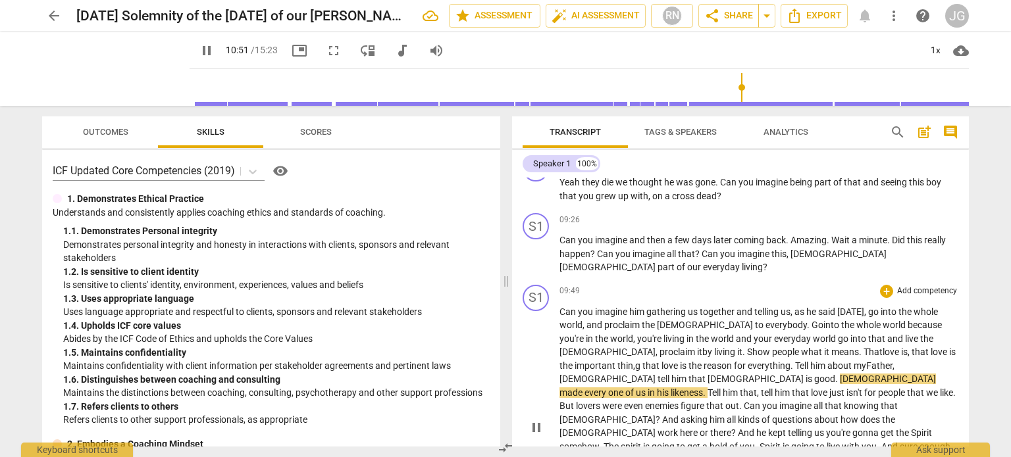
click at [657, 374] on span "[DEMOGRAPHIC_DATA]" at bounding box center [608, 379] width 98 height 11
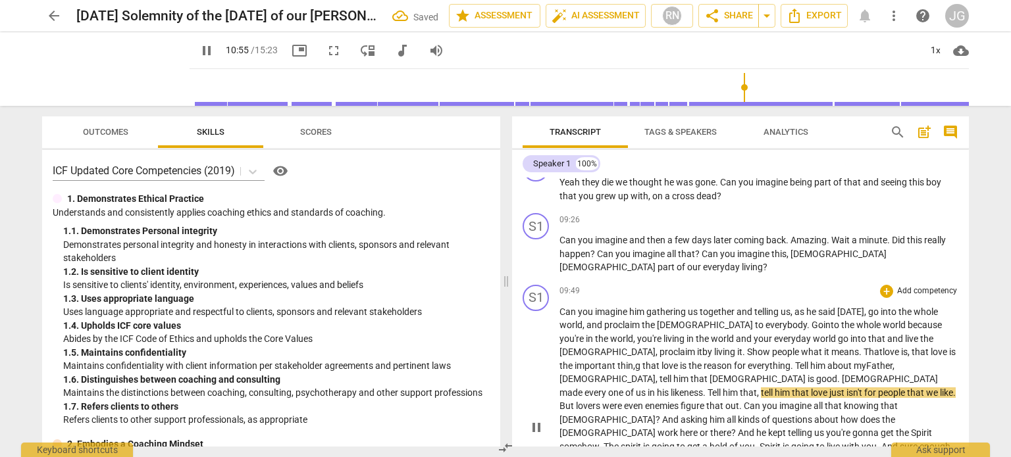
click at [882, 347] on span "love" at bounding box center [891, 352] width 18 height 11
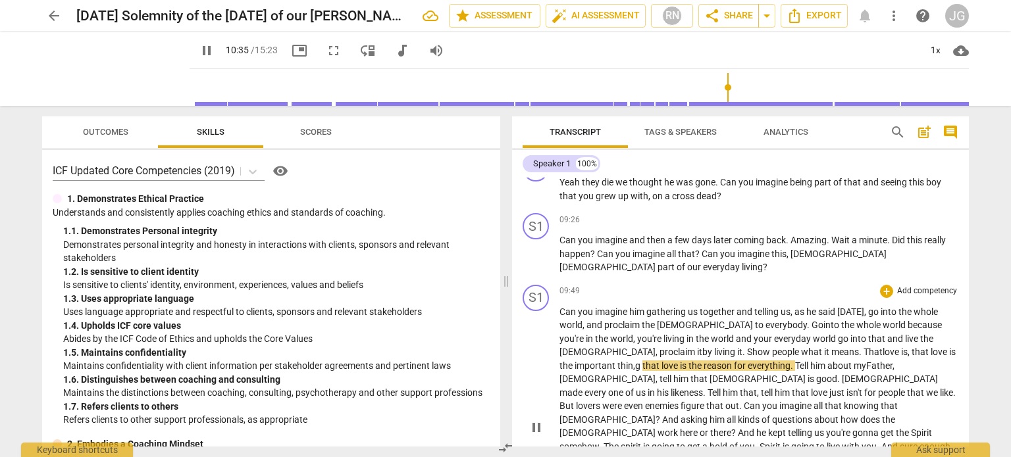
click at [642, 361] on span "thin,g" at bounding box center [629, 366] width 25 height 11
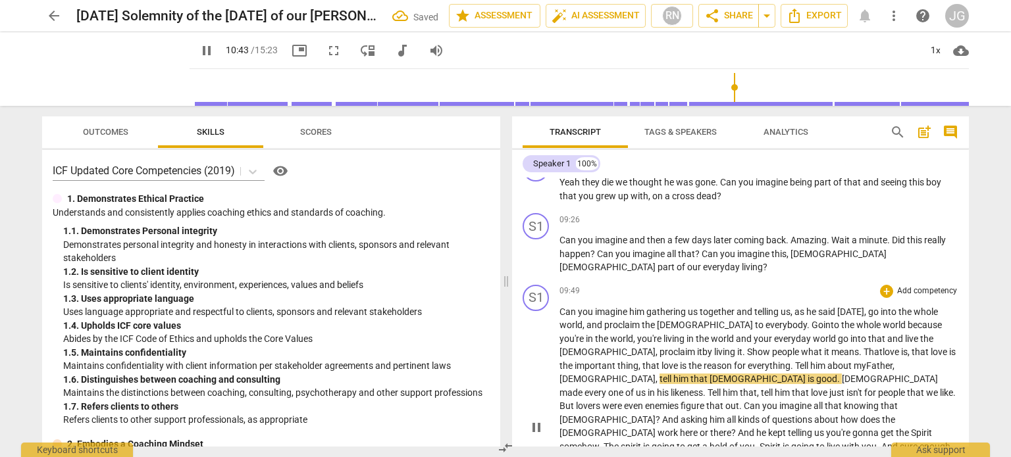
click at [659, 374] on span "[DEMOGRAPHIC_DATA]," at bounding box center [609, 379] width 100 height 11
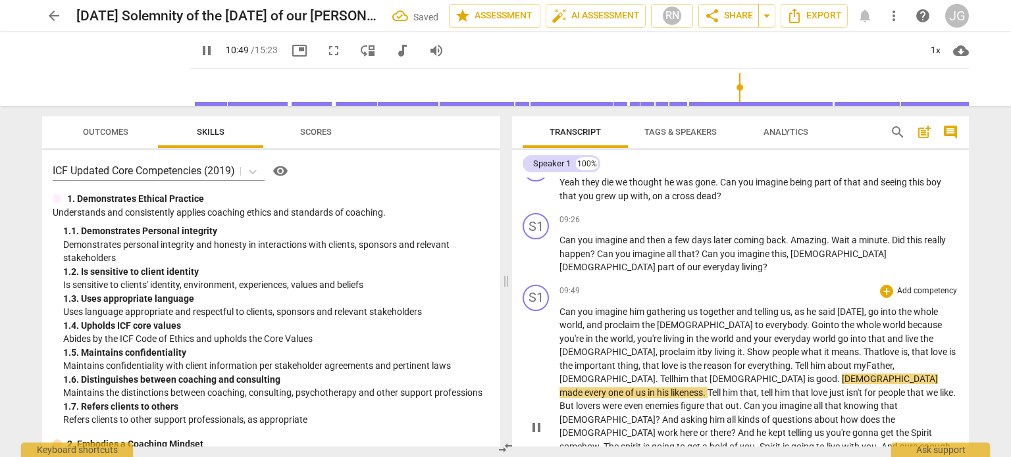
click at [841, 374] on span "." at bounding box center [839, 379] width 5 height 11
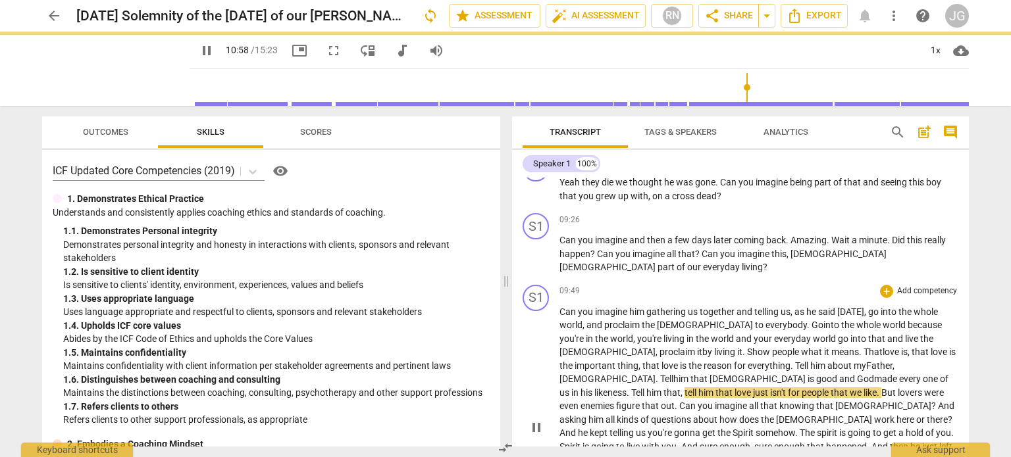
click at [698, 387] on span "tell" at bounding box center [691, 392] width 14 height 11
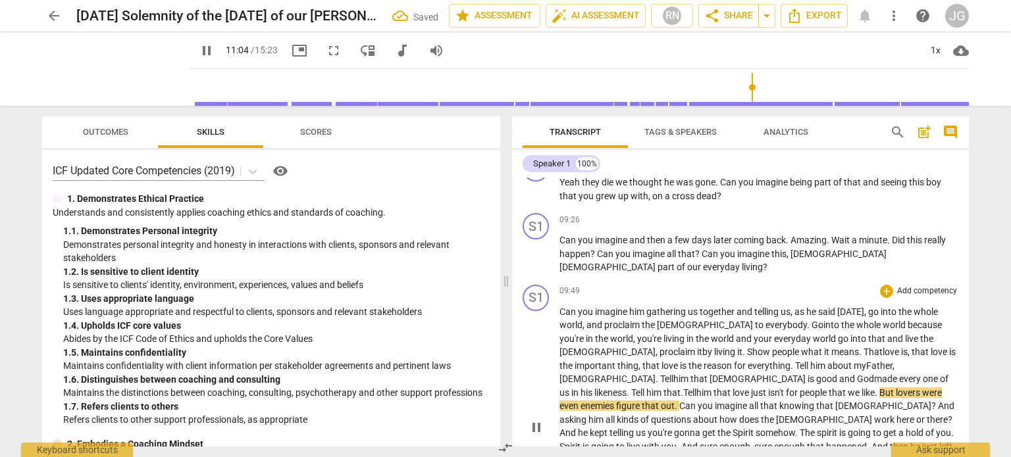
click at [874, 387] on span "." at bounding box center [876, 392] width 5 height 11
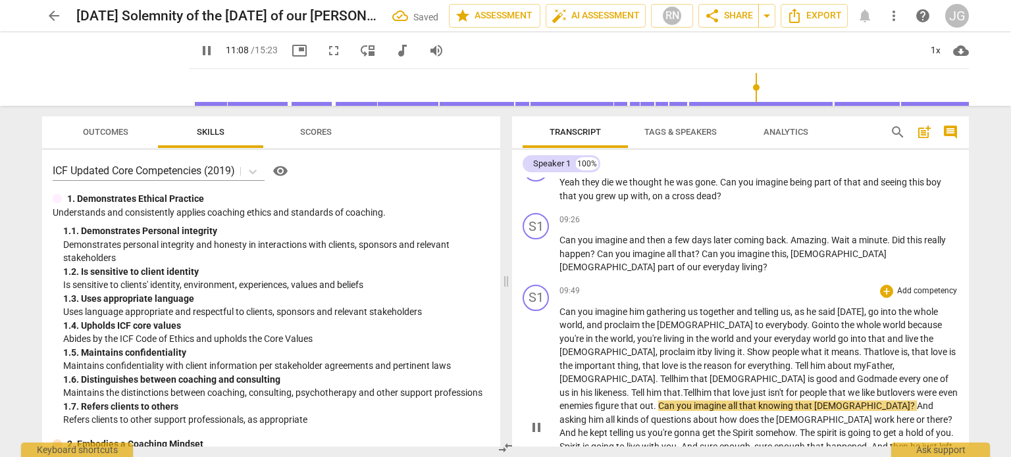
click at [828, 387] on span "people" at bounding box center [813, 392] width 29 height 11
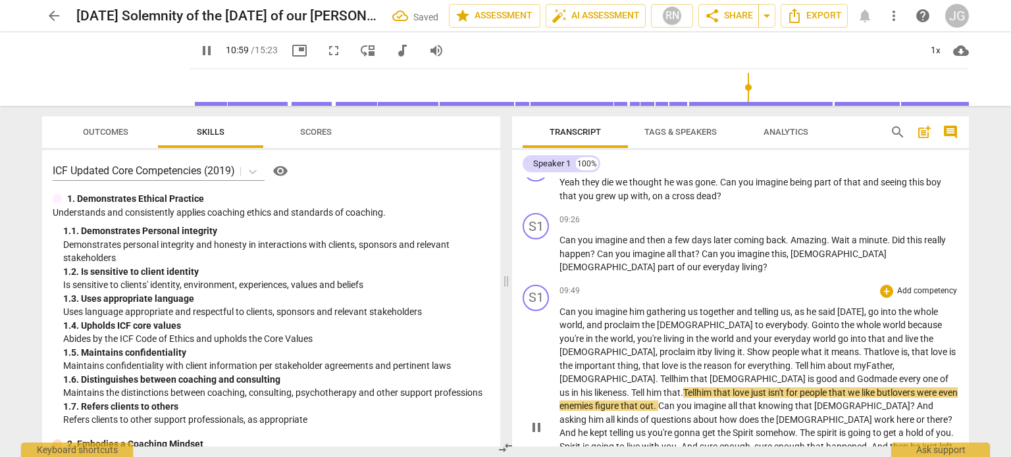
click at [890, 387] on span "lovers" at bounding box center [903, 392] width 26 height 11
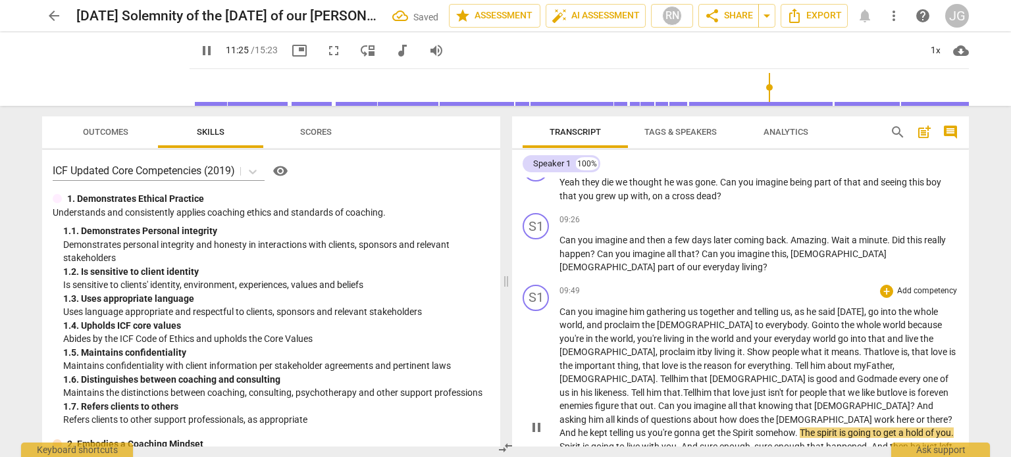
click at [890, 387] on span "love is for" at bounding box center [909, 392] width 39 height 11
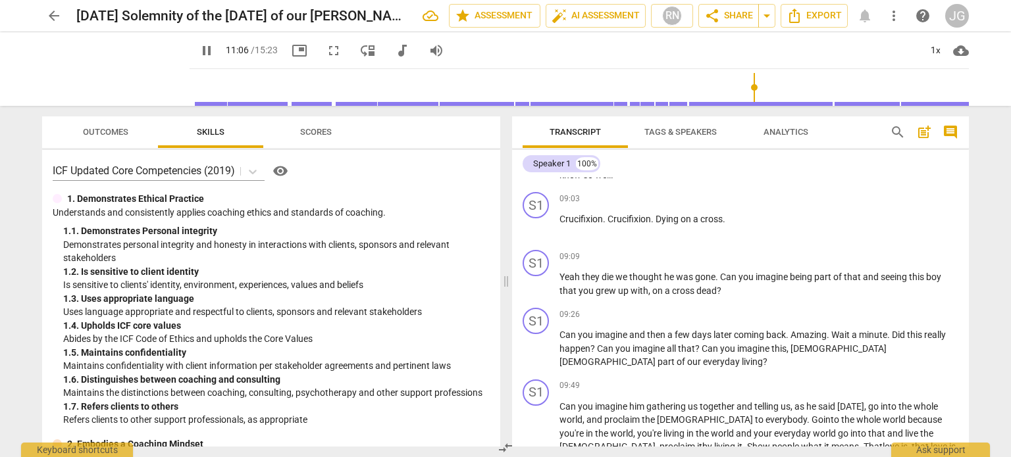
scroll to position [1382, 0]
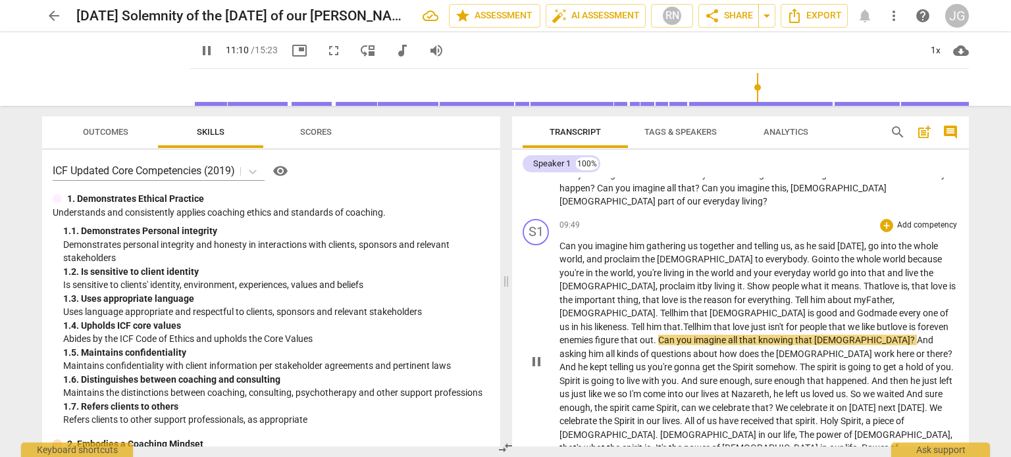
click at [595, 335] on span "enemies" at bounding box center [577, 340] width 36 height 11
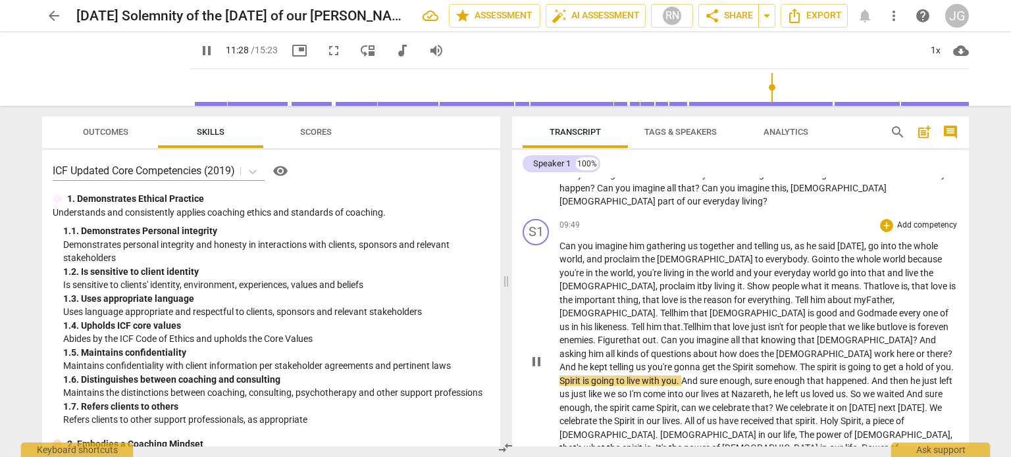
click at [732, 362] on span "Spirit" at bounding box center [743, 367] width 23 height 11
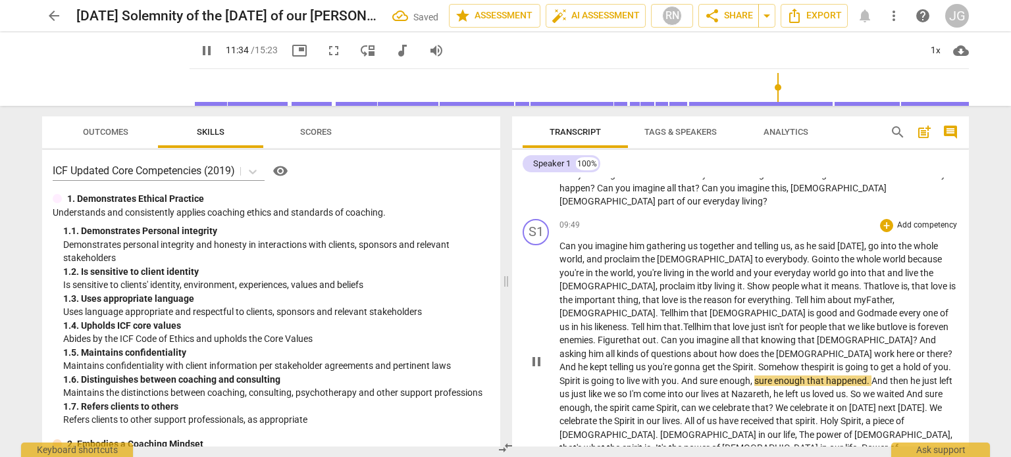
click at [814, 362] on span "spirit" at bounding box center [825, 367] width 22 height 11
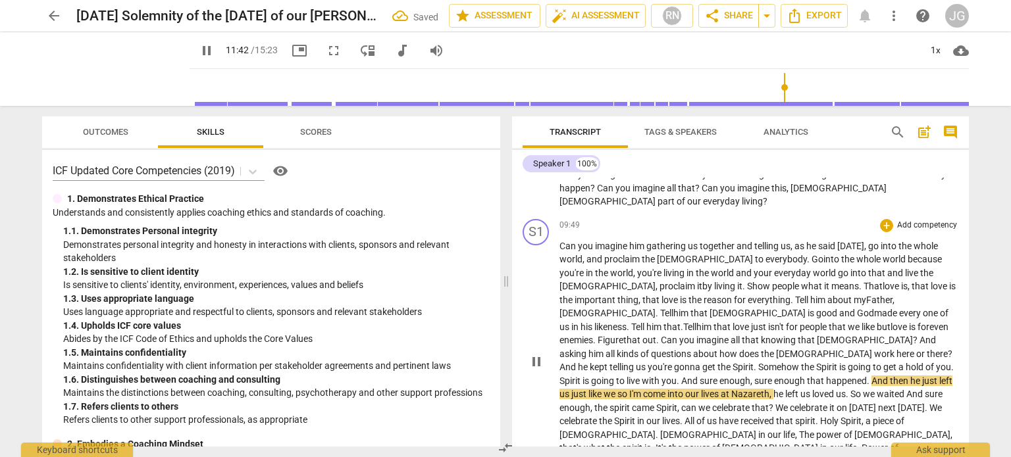
click at [571, 389] on span "us" at bounding box center [565, 394] width 12 height 11
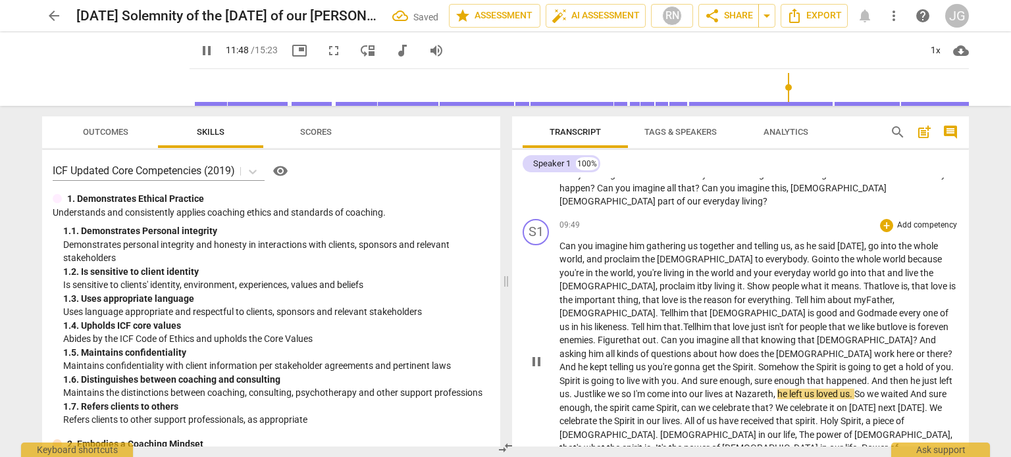
click at [621, 389] on span "so" at bounding box center [627, 394] width 12 height 11
click at [592, 389] on span "like" at bounding box center [599, 394] width 15 height 11
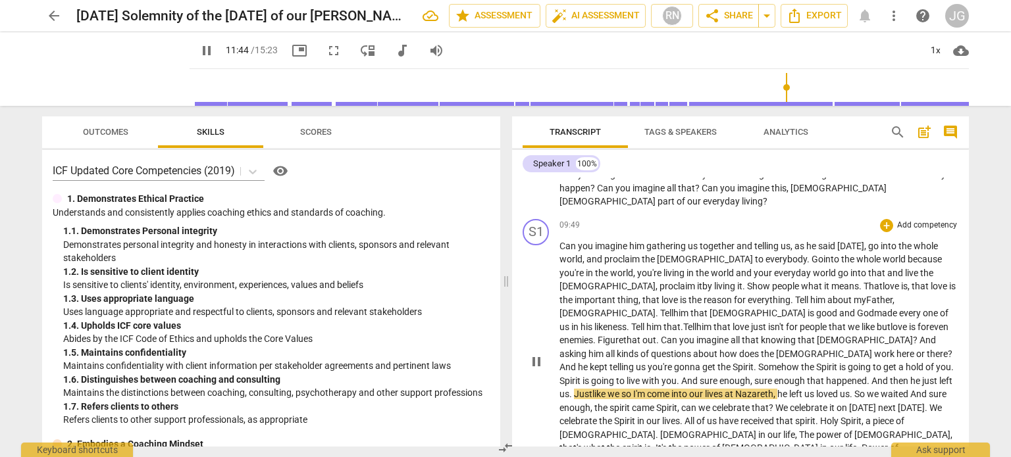
click at [621, 389] on span "so" at bounding box center [627, 394] width 12 height 11
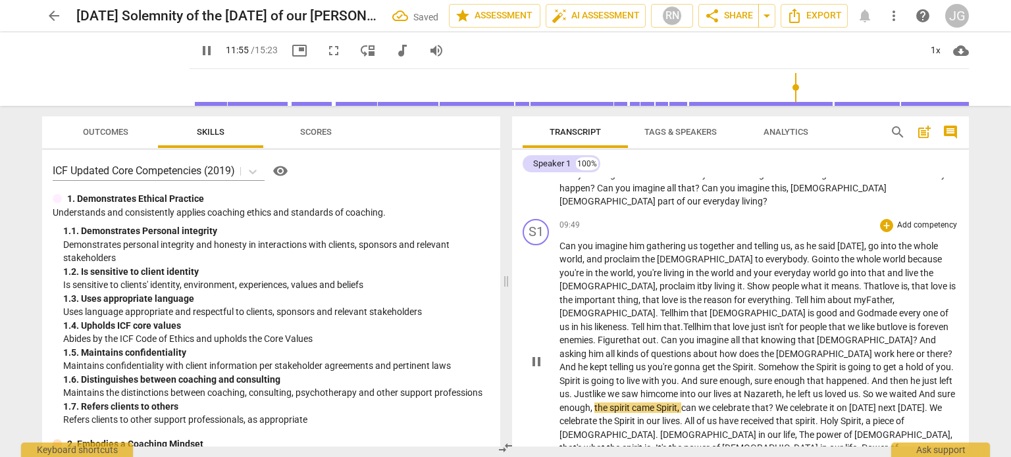
click at [748, 389] on span "Nazareth" at bounding box center [762, 394] width 38 height 11
click at [803, 389] on span "left" at bounding box center [804, 394] width 15 height 11
drag, startPoint x: 844, startPoint y: 272, endPoint x: 810, endPoint y: 267, distance: 34.5
click at [810, 267] on p "Can you imagine him gathering us together and telling us , as he said [DATE] , …" at bounding box center [758, 360] width 399 height 243
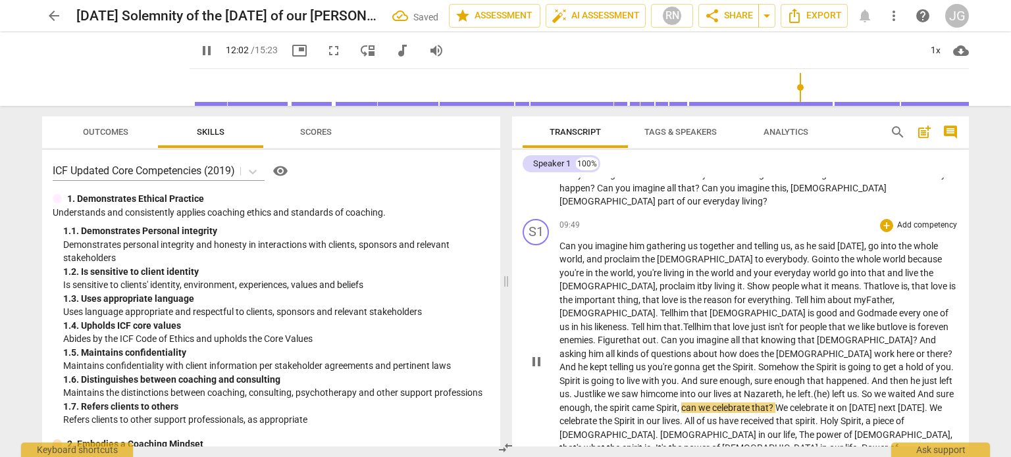
click at [911, 389] on span "waited" at bounding box center [902, 394] width 30 height 11
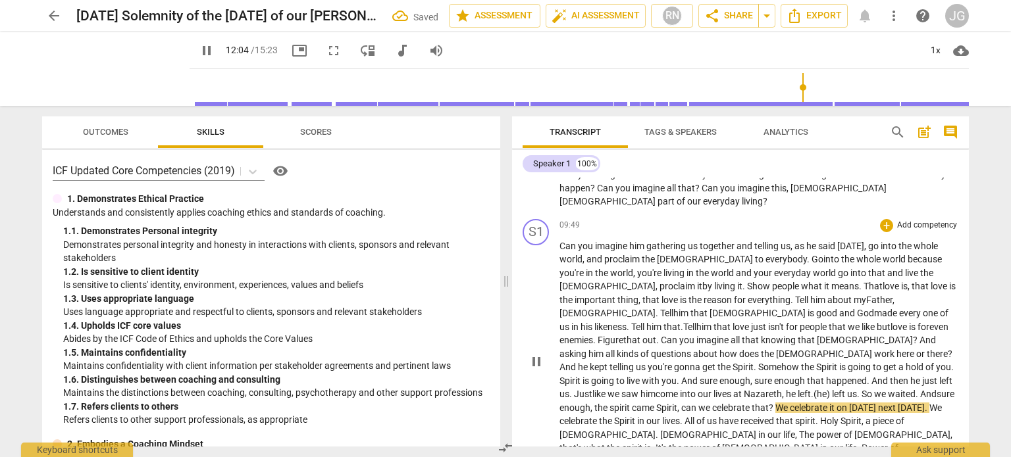
click at [816, 389] on span "left. (he) left" at bounding box center [820, 394] width 47 height 11
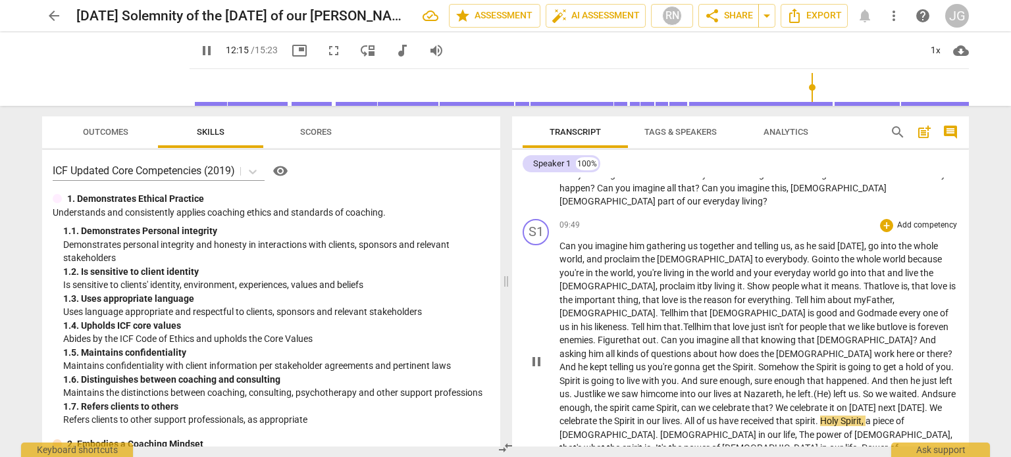
click at [815, 416] on span "spirit" at bounding box center [805, 421] width 20 height 11
click at [655, 430] on span "." at bounding box center [657, 435] width 5 height 11
click at [883, 457] on span "thunder" at bounding box center [866, 462] width 34 height 11
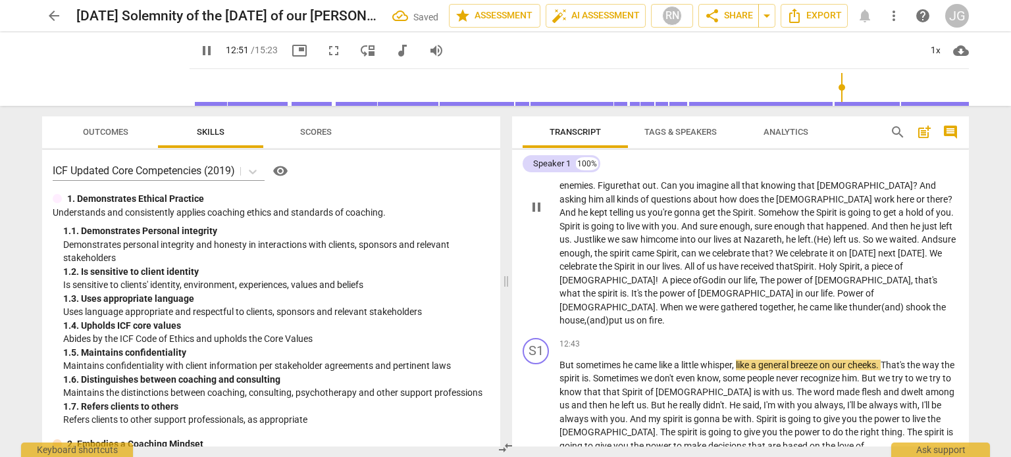
scroll to position [1513, 0]
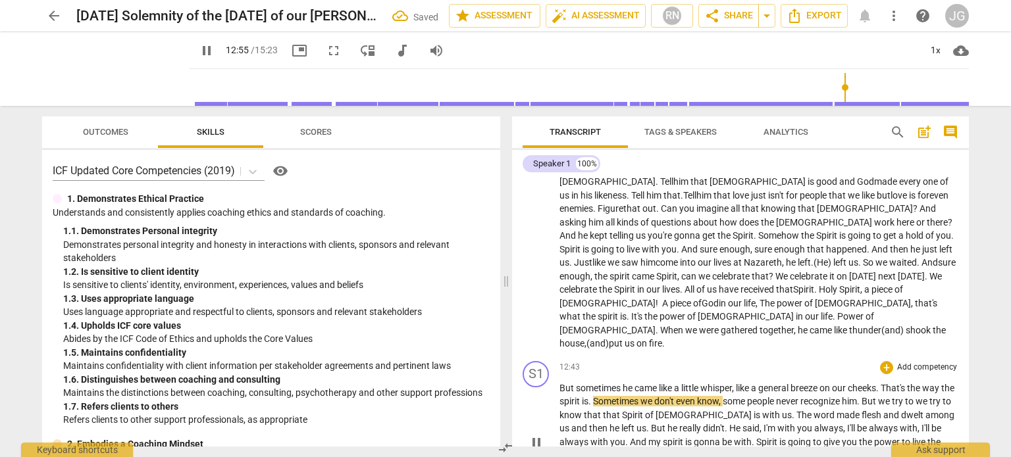
click at [578, 396] on span "spirit" at bounding box center [570, 401] width 22 height 11
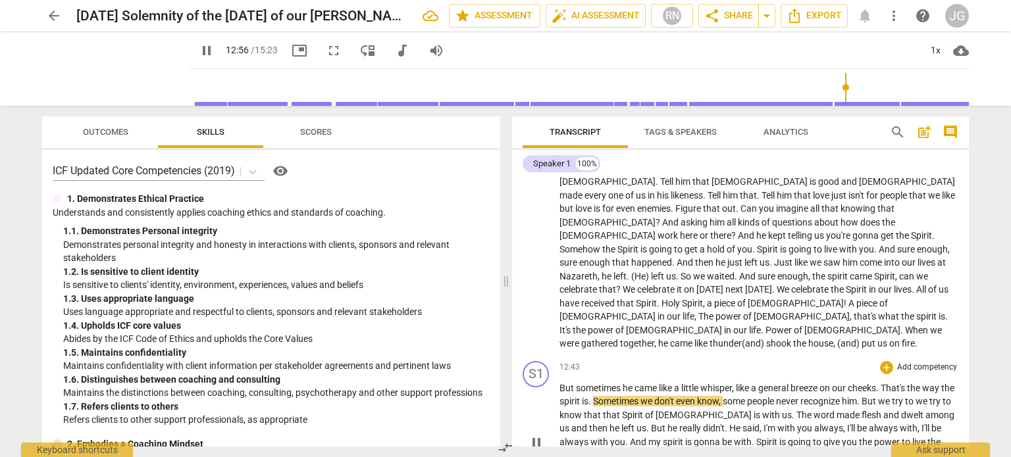
type input "777"
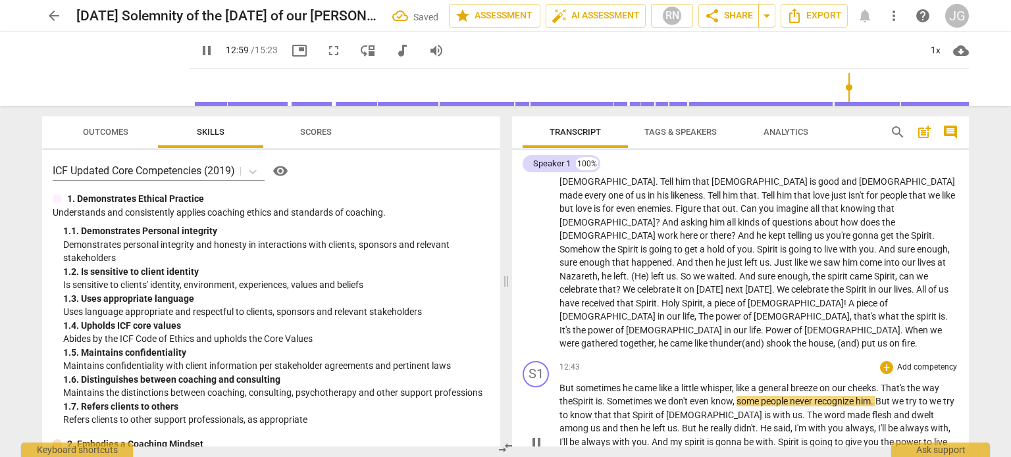
click at [687, 396] on span "don't" at bounding box center [679, 401] width 22 height 11
click at [736, 396] on span "," at bounding box center [734, 401] width 4 height 11
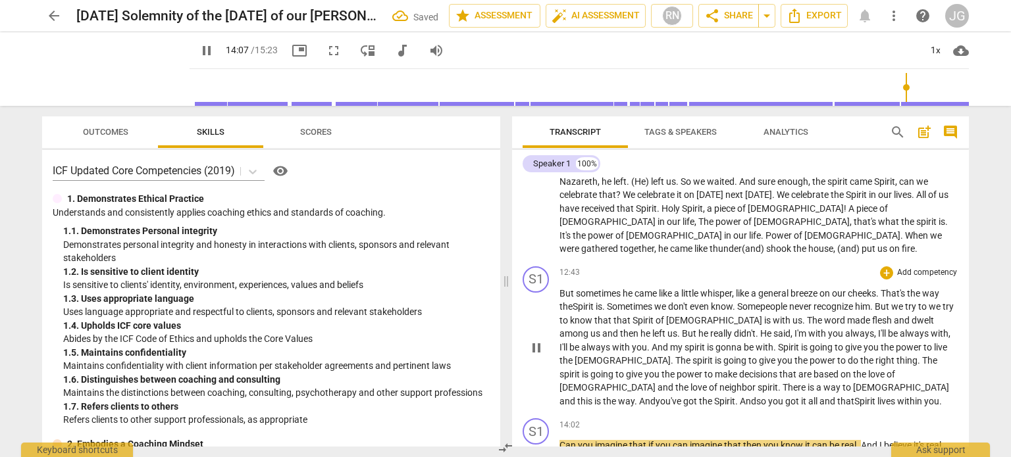
scroll to position [1612, 0]
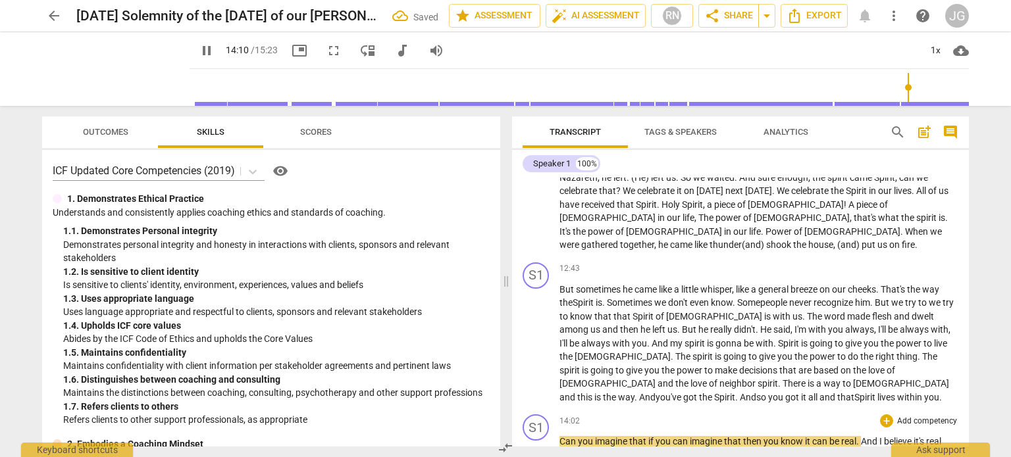
click at [622, 436] on span "imagine" at bounding box center [612, 441] width 34 height 11
click at [645, 436] on span "that" at bounding box center [638, 441] width 19 height 11
type input "849"
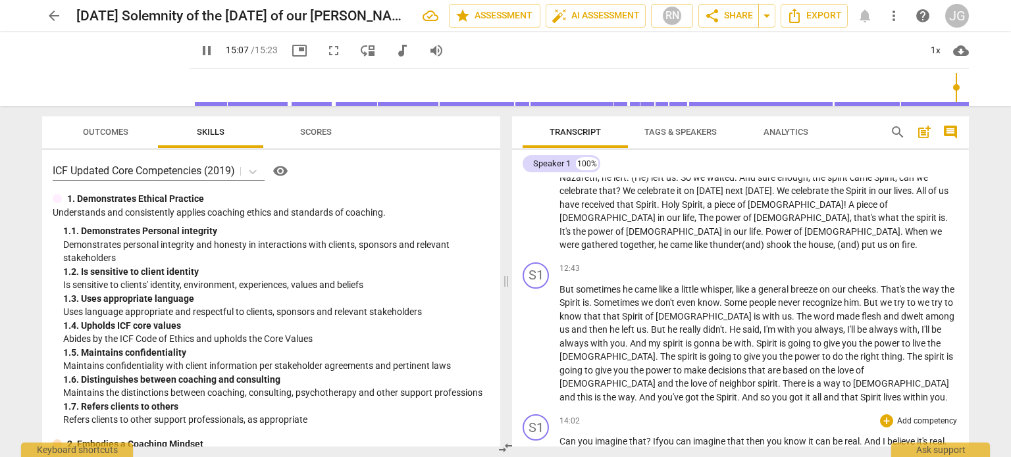
type input "923"
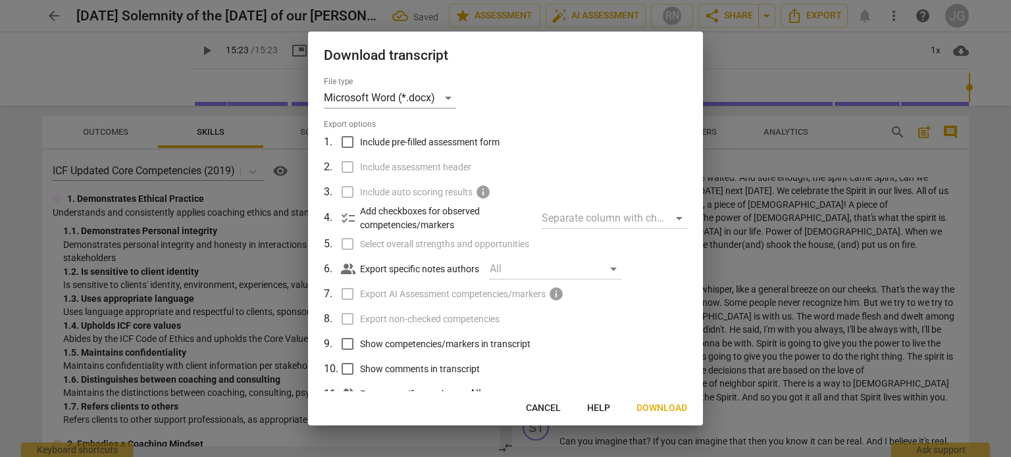
click at [656, 405] on span "Download" at bounding box center [661, 408] width 51 height 13
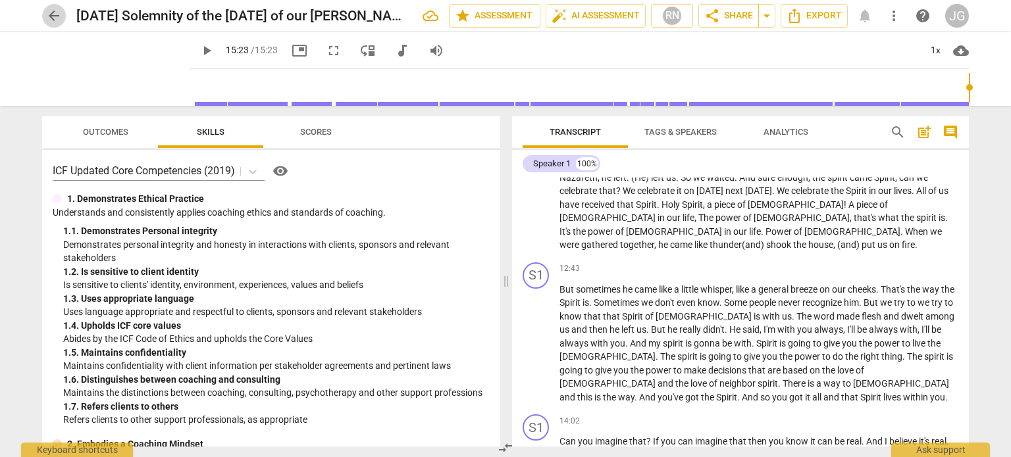
click at [57, 17] on span "arrow_back" at bounding box center [54, 16] width 16 height 16
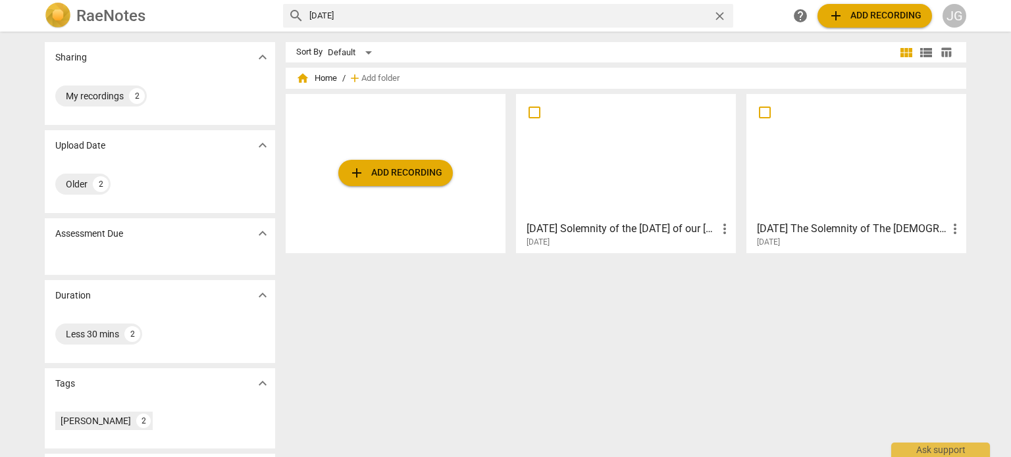
click at [798, 162] on div at bounding box center [856, 157] width 211 height 116
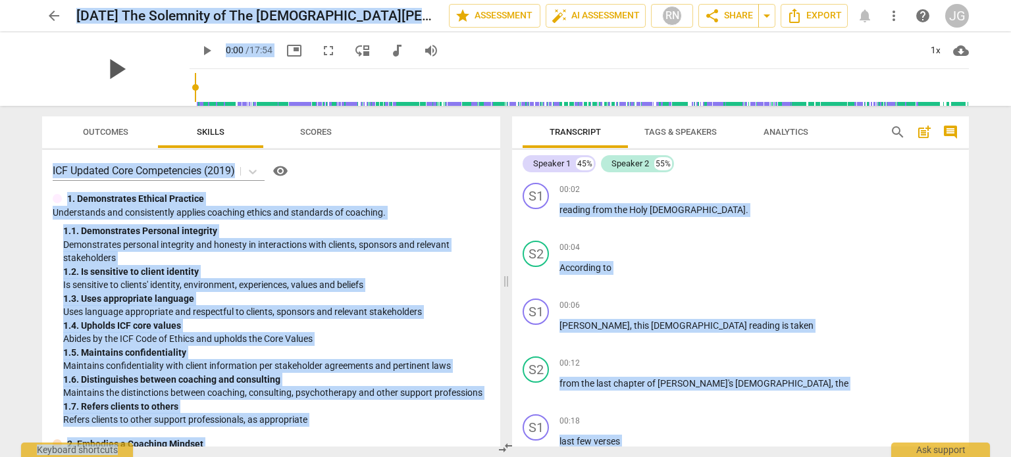
click at [105, 64] on span "play_arrow" at bounding box center [116, 69] width 34 height 34
click at [561, 268] on span "According" at bounding box center [580, 267] width 43 height 11
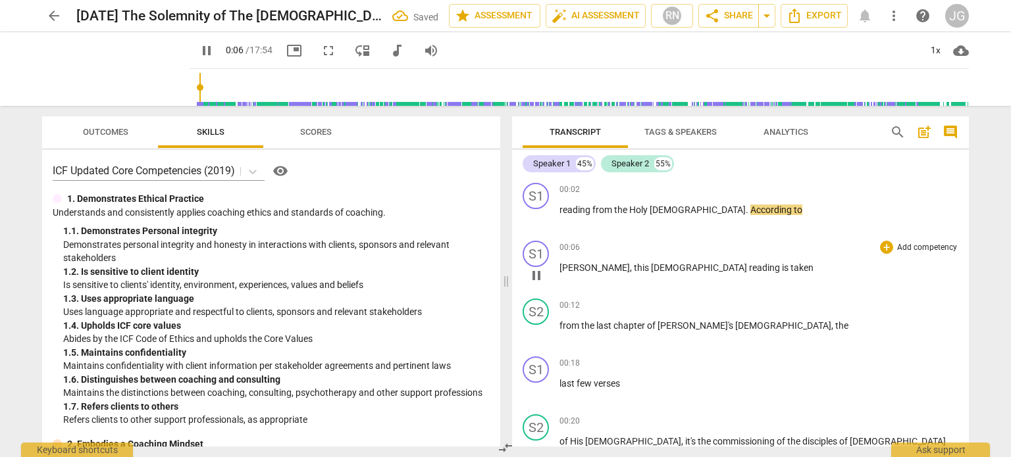
click at [560, 266] on span "[PERSON_NAME]" at bounding box center [594, 267] width 70 height 11
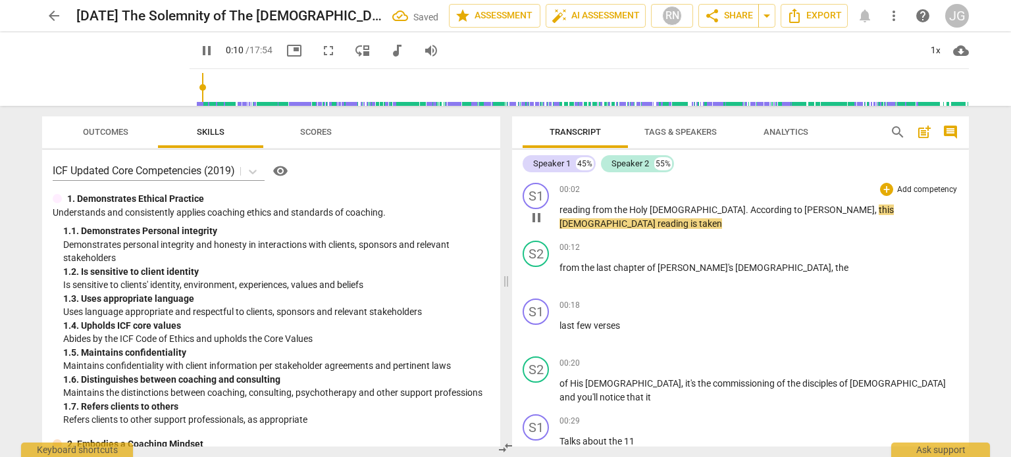
click at [559, 205] on span "reading" at bounding box center [575, 210] width 33 height 11
type input "12"
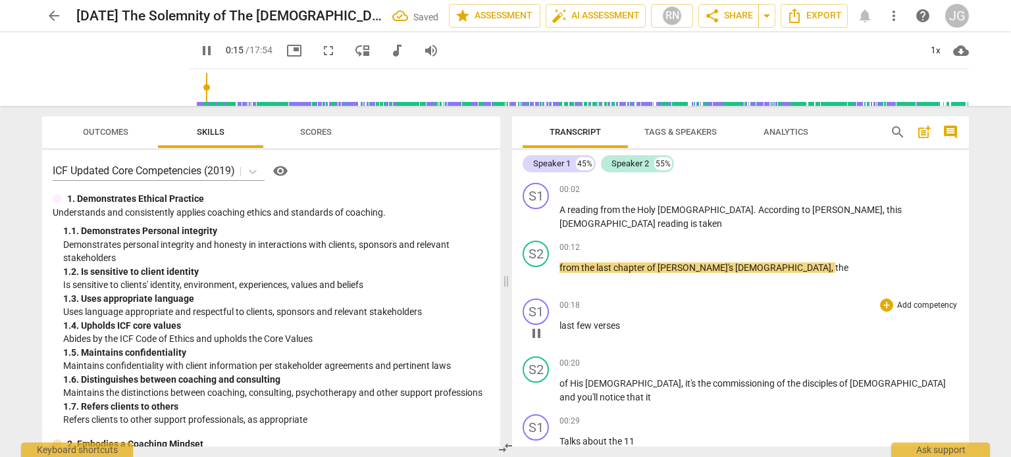
click at [559, 323] on span "last" at bounding box center [567, 325] width 17 height 11
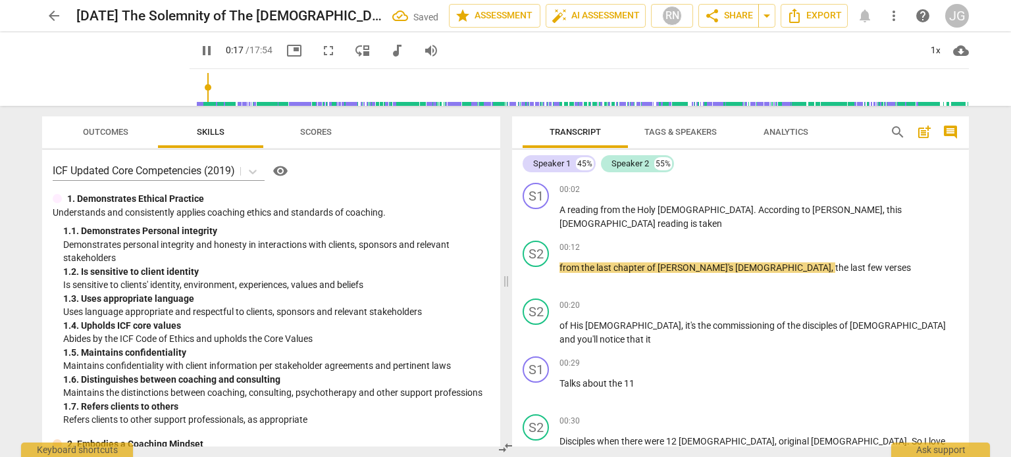
click at [559, 323] on span "of" at bounding box center [564, 325] width 11 height 11
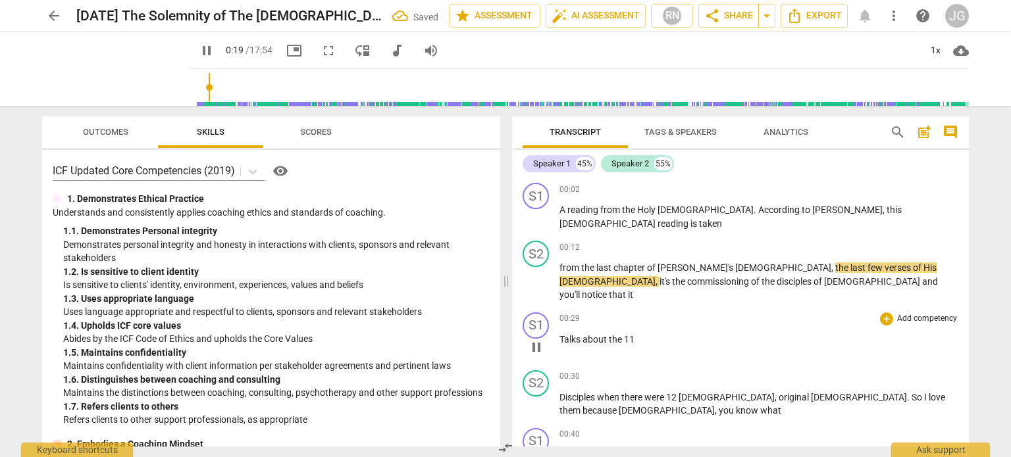
click at [561, 334] on span "Talks" at bounding box center [570, 339] width 23 height 11
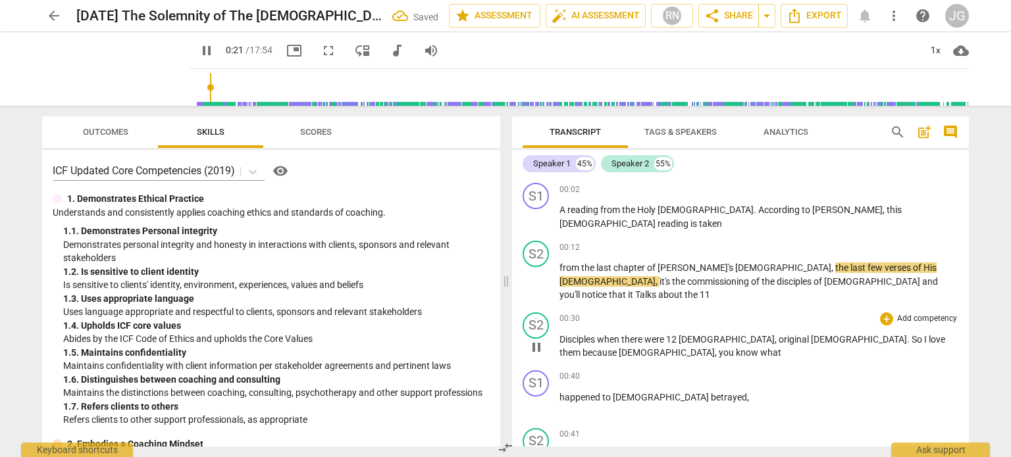
click at [559, 334] on span "Disciples" at bounding box center [577, 339] width 37 height 11
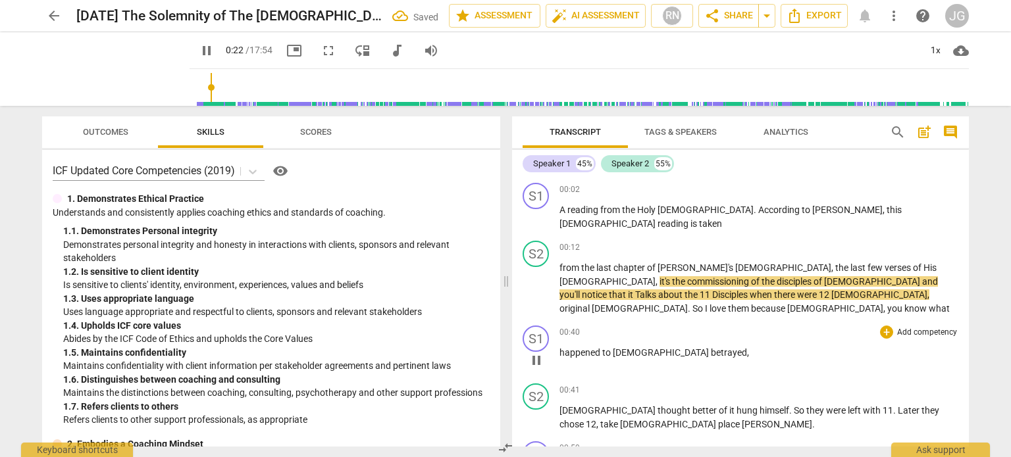
click at [559, 347] on span "happened" at bounding box center [580, 352] width 43 height 11
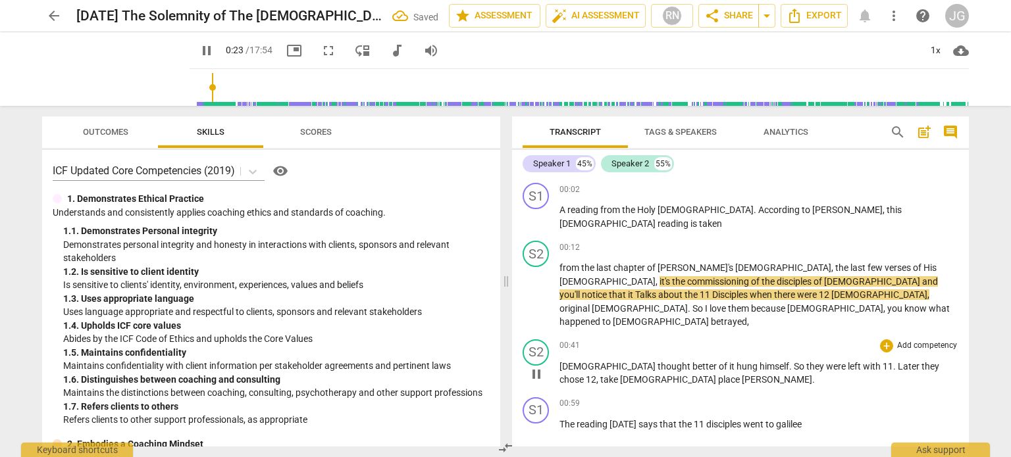
click at [561, 361] on span "[DEMOGRAPHIC_DATA]" at bounding box center [608, 366] width 98 height 11
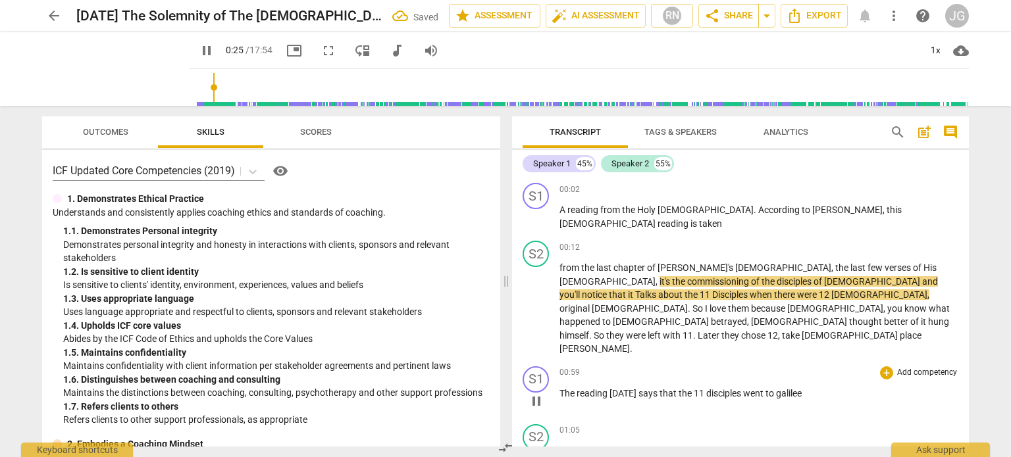
click at [561, 388] on span "The" at bounding box center [567, 393] width 17 height 11
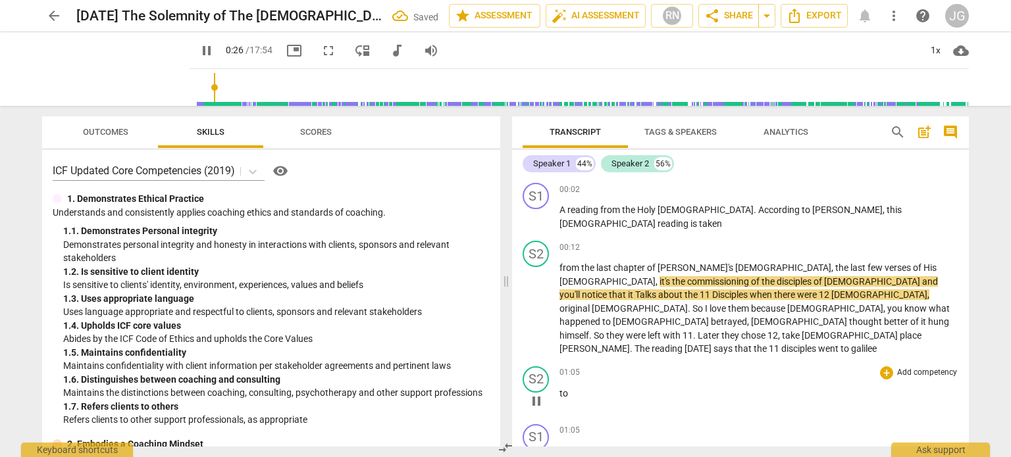
type input "27"
click at [561, 388] on span "to" at bounding box center [563, 393] width 9 height 11
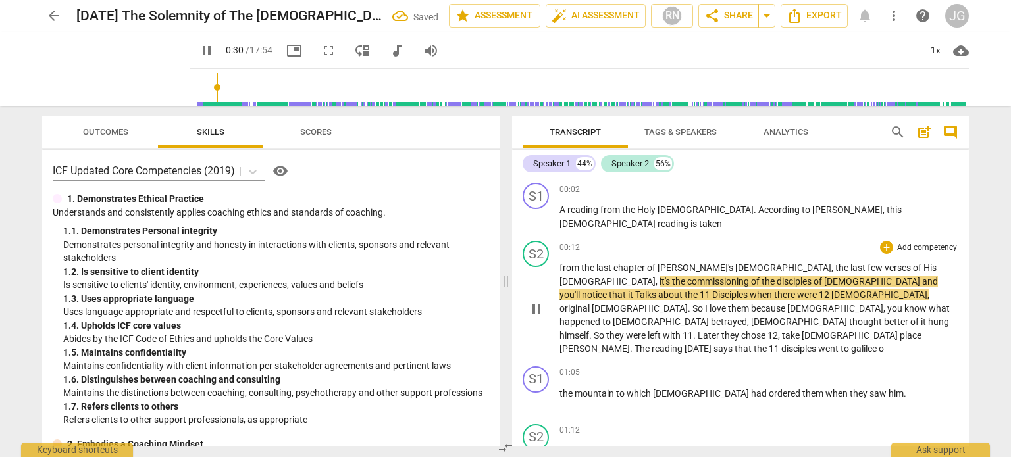
click at [878, 343] on span "o" at bounding box center [880, 348] width 5 height 11
type input "30"
click at [559, 388] on span "the" at bounding box center [566, 393] width 15 height 11
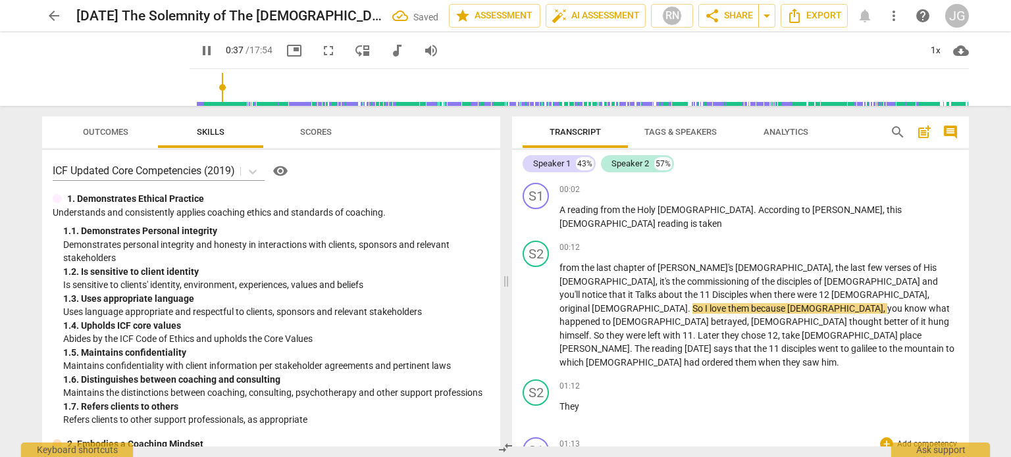
click at [561, 457] on span "worshiped" at bounding box center [580, 464] width 43 height 11
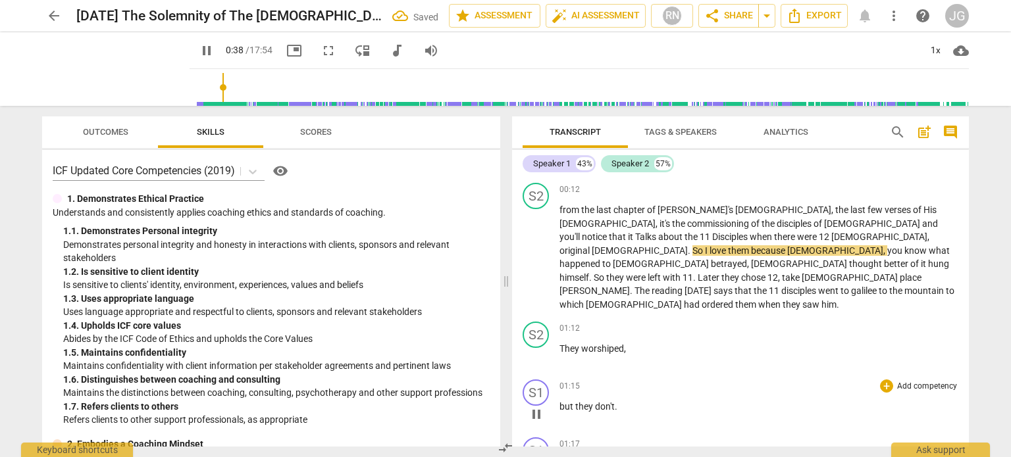
scroll to position [66, 0]
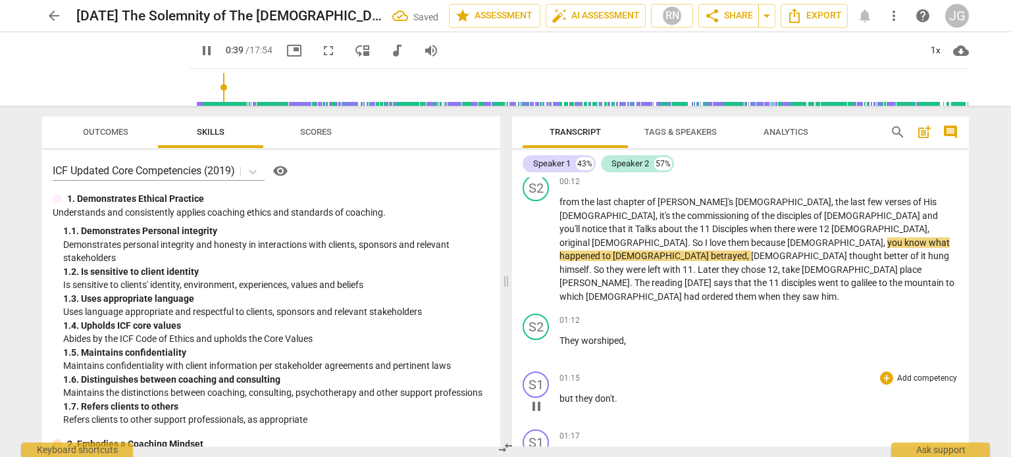
click at [559, 393] on span "but" at bounding box center [567, 398] width 16 height 11
click at [559, 393] on span "That's" at bounding box center [572, 398] width 26 height 11
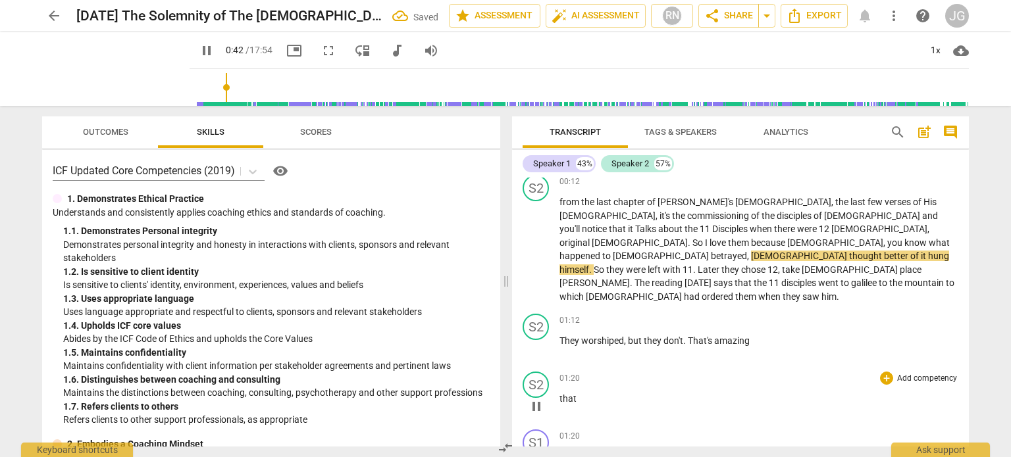
click at [559, 393] on span "that" at bounding box center [567, 398] width 17 height 11
click at [560, 393] on span "they" at bounding box center [569, 398] width 20 height 11
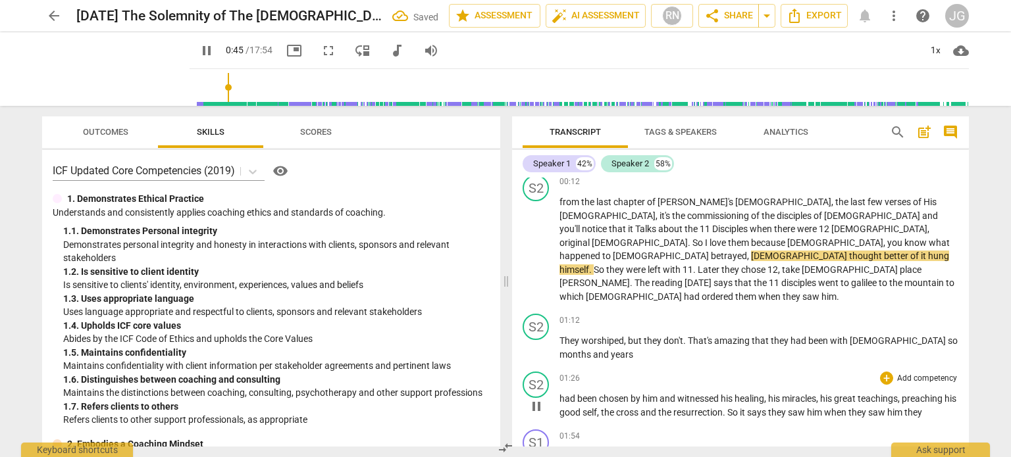
click at [559, 393] on span "had" at bounding box center [568, 398] width 18 height 11
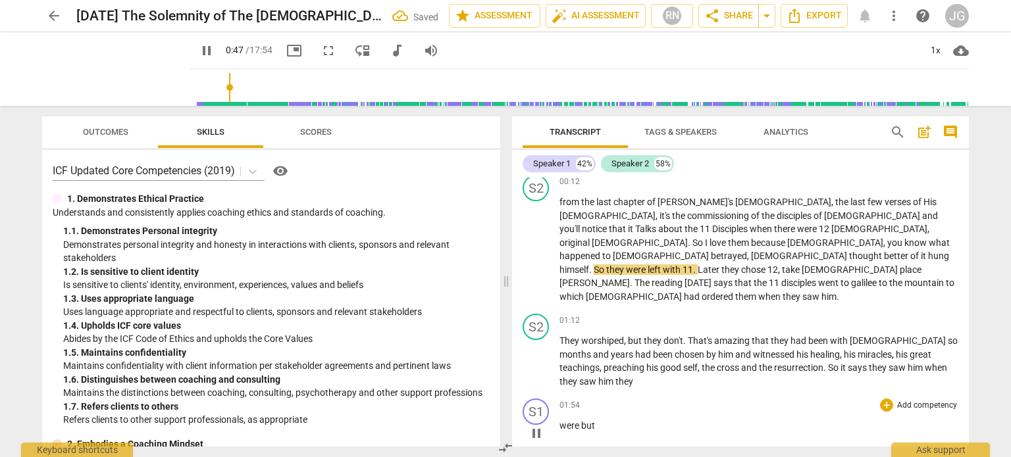
click at [559, 420] on span "were" at bounding box center [570, 425] width 22 height 11
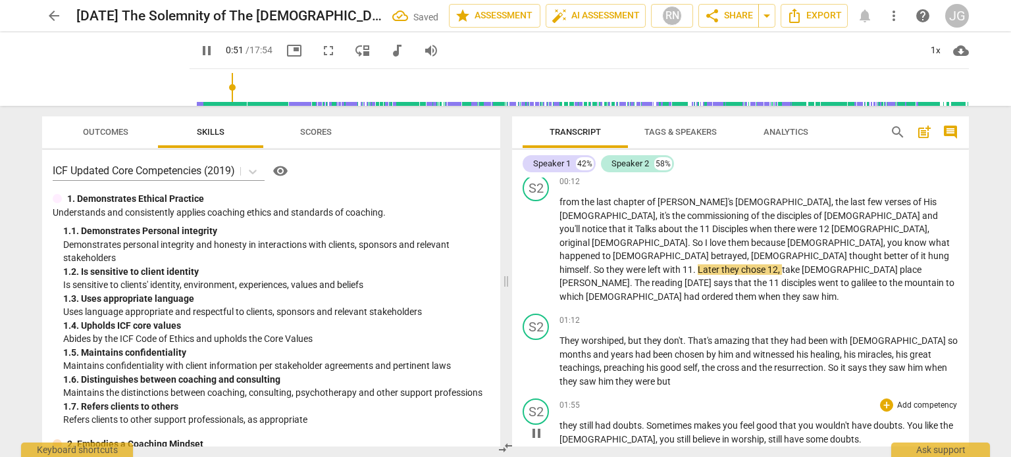
click at [559, 420] on span "they" at bounding box center [569, 425] width 20 height 11
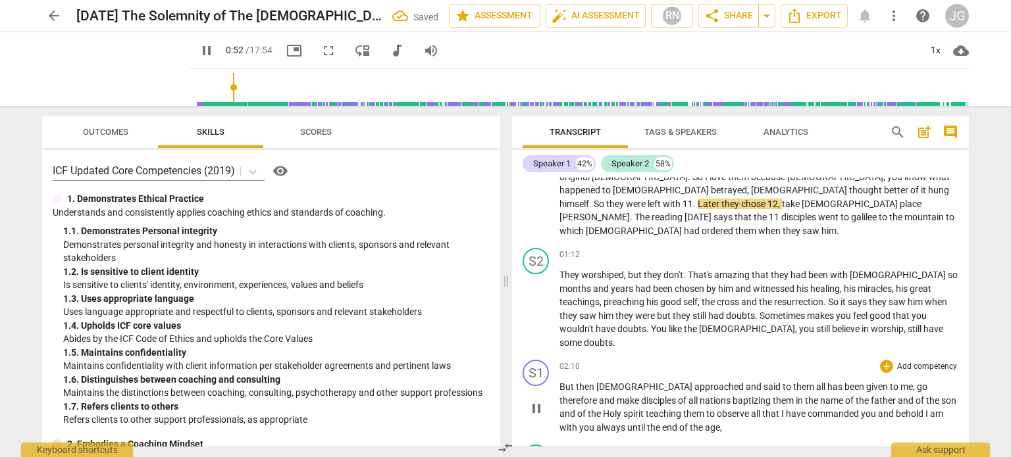
scroll to position [197, 0]
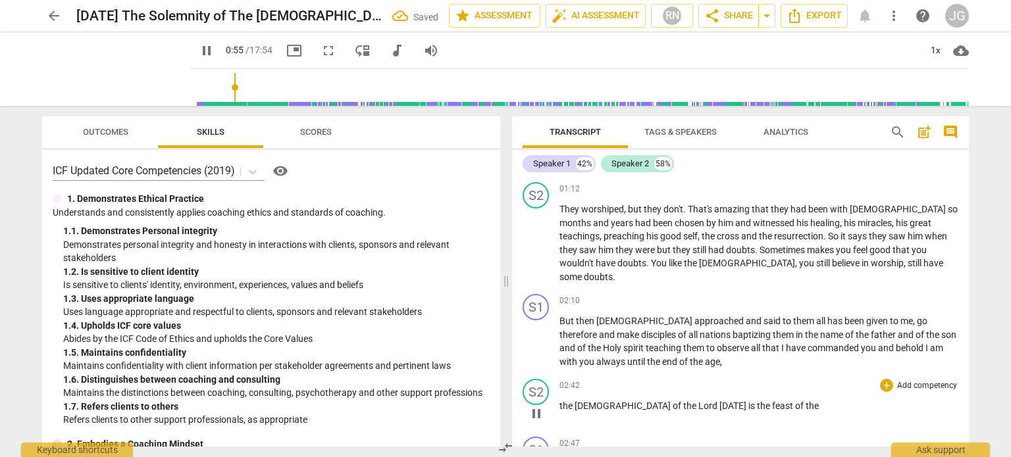
click at [560, 401] on span "the" at bounding box center [566, 406] width 15 height 11
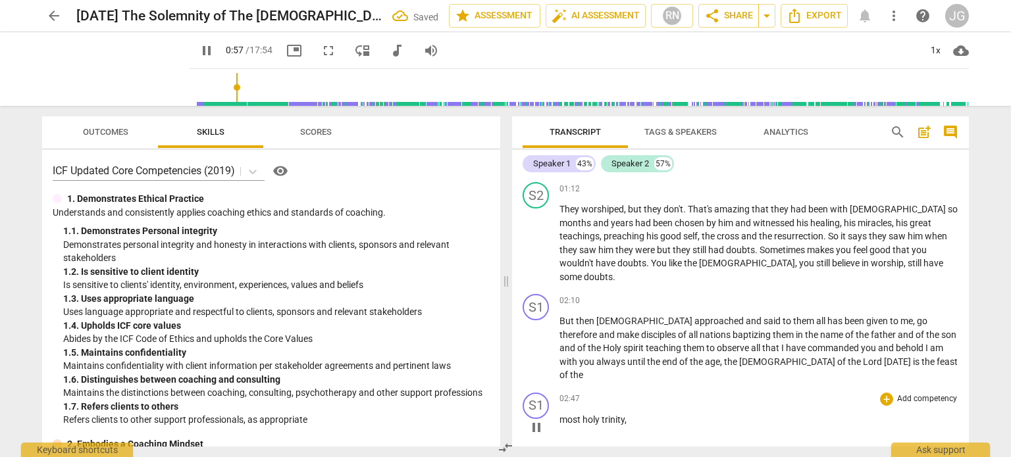
click at [559, 414] on span "most" at bounding box center [570, 419] width 23 height 11
type input "59"
click at [561, 414] on span "the" at bounding box center [565, 419] width 13 height 11
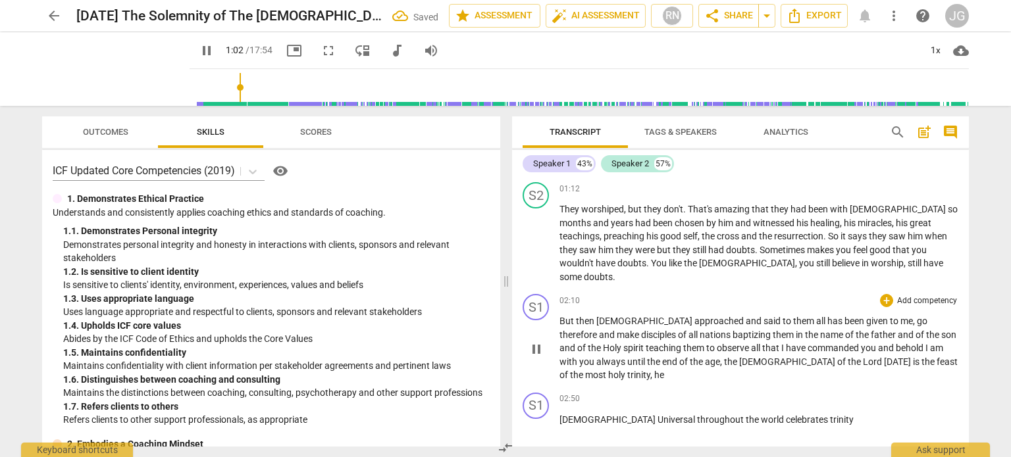
click at [664, 370] on span "he" at bounding box center [659, 375] width 10 height 11
type input "63"
click at [597, 316] on span "[DEMOGRAPHIC_DATA]" at bounding box center [645, 321] width 98 height 11
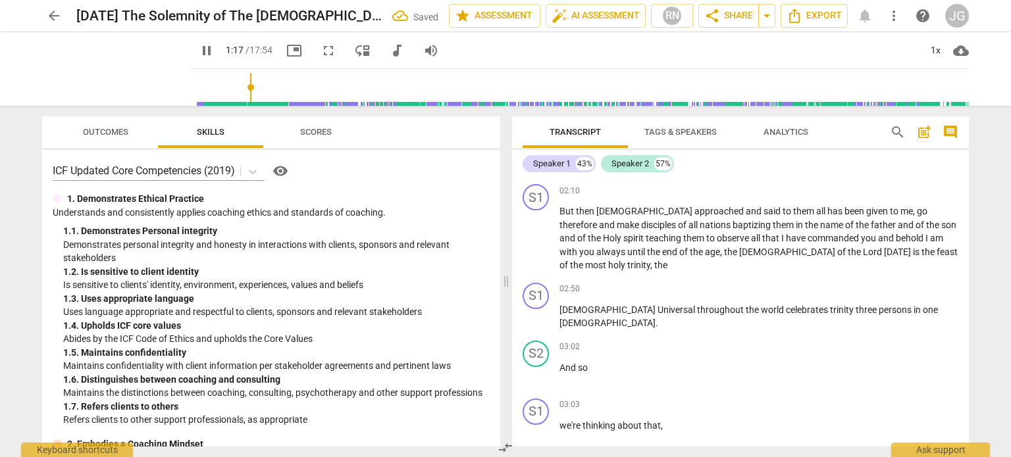
scroll to position [329, 0]
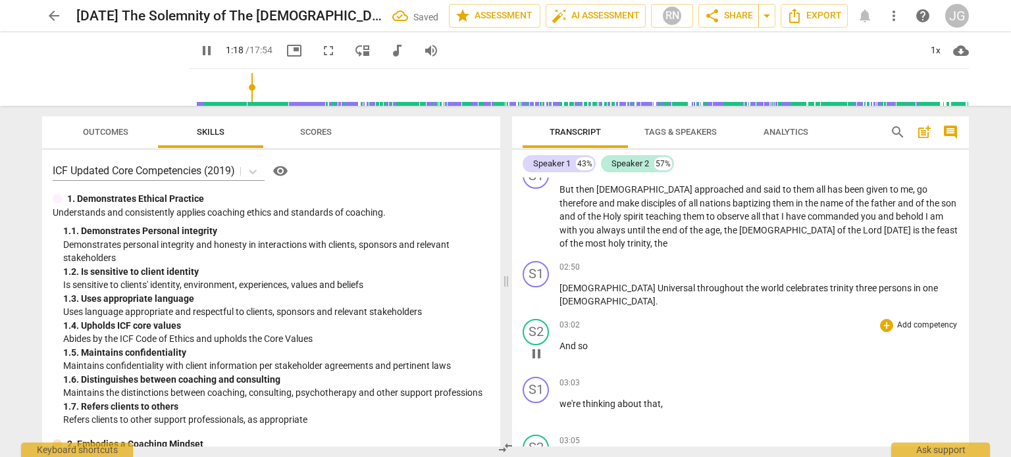
click at [559, 341] on span "And" at bounding box center [568, 346] width 18 height 11
click at [559, 341] on span "we're" at bounding box center [570, 346] width 23 height 11
click at [560, 341] on span "not" at bounding box center [566, 346] width 14 height 11
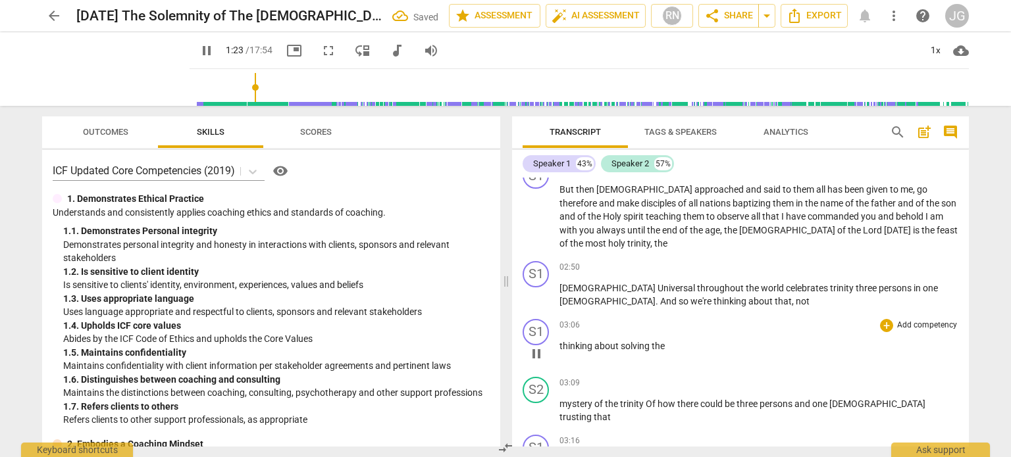
click at [559, 341] on span "thinking" at bounding box center [576, 346] width 35 height 11
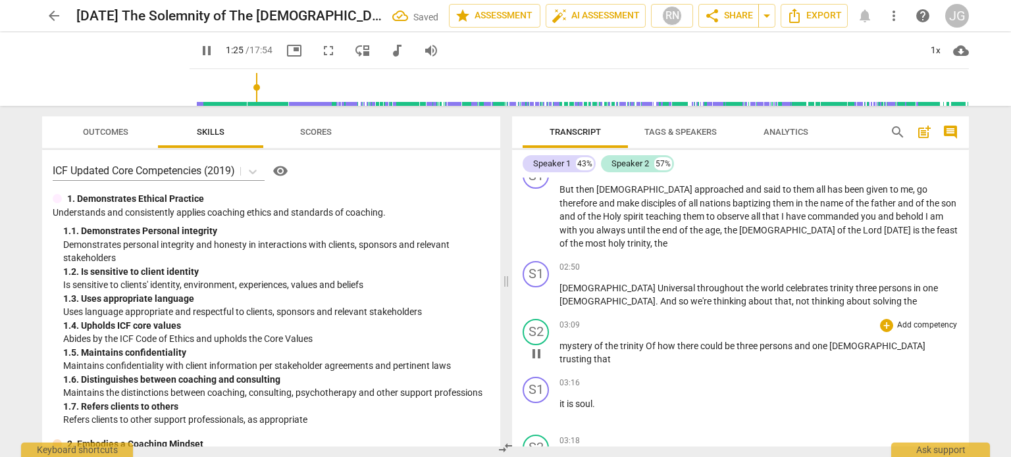
click at [559, 341] on span "mystery" at bounding box center [576, 346] width 35 height 11
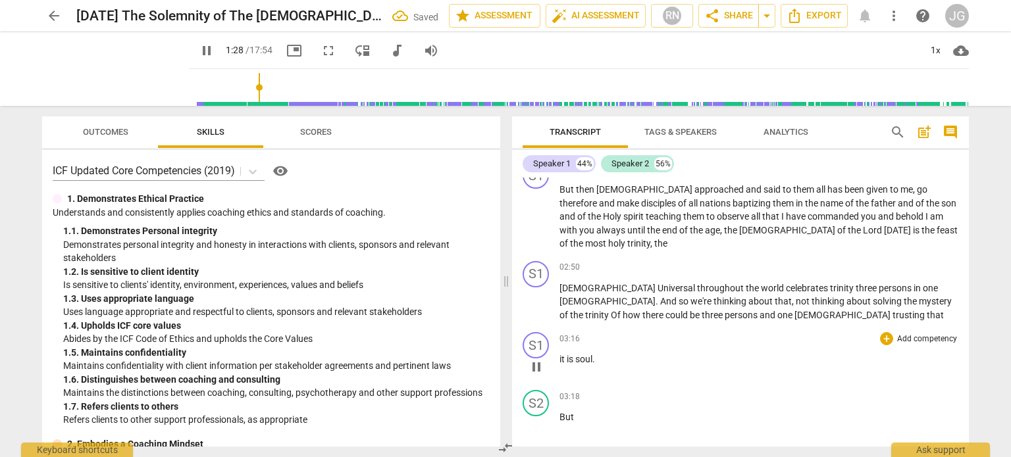
click at [559, 354] on span "it" at bounding box center [562, 359] width 7 height 11
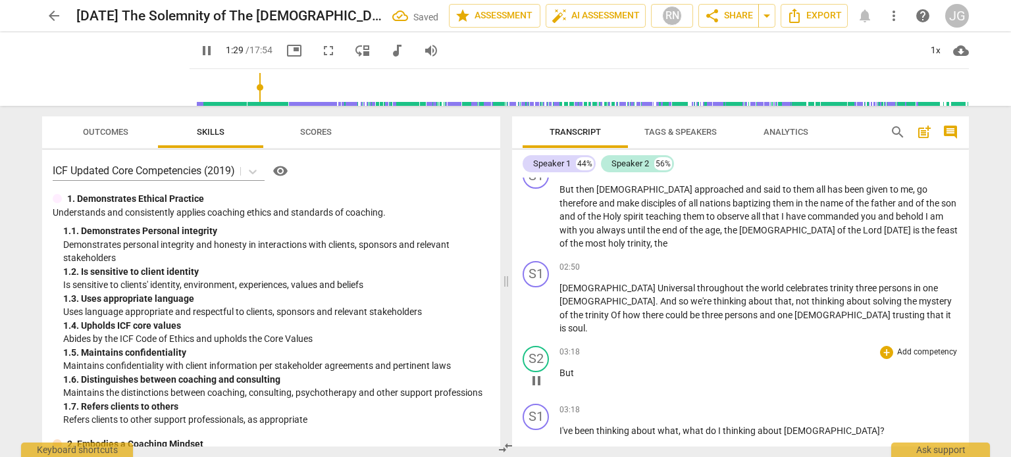
click at [561, 368] on span "But" at bounding box center [566, 373] width 14 height 11
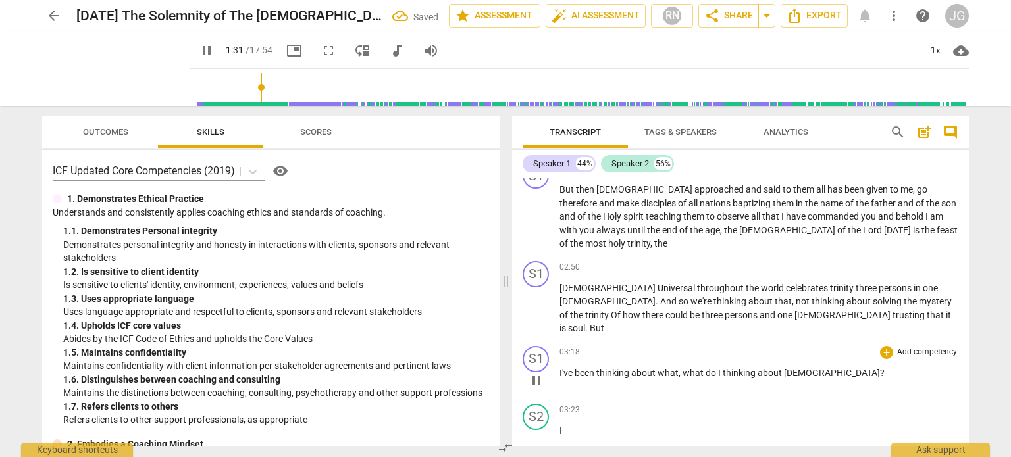
click at [559, 368] on span "I've" at bounding box center [566, 373] width 15 height 11
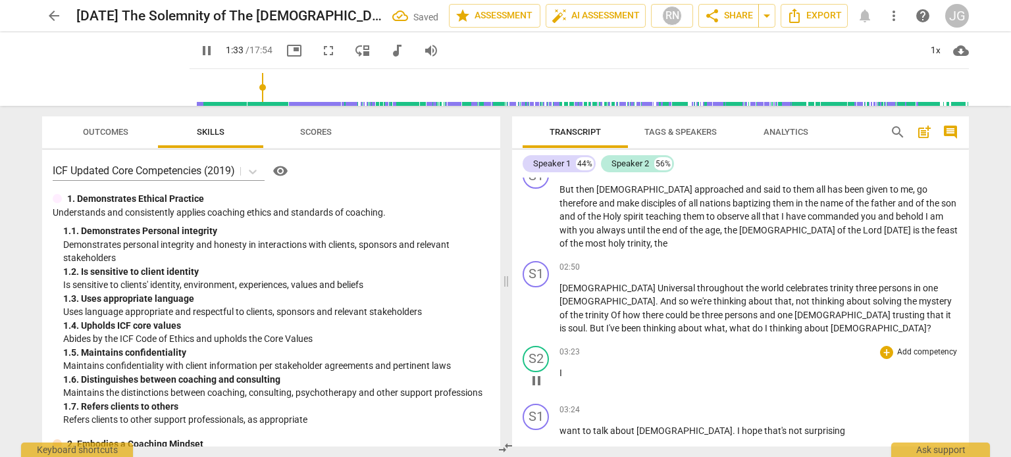
click at [558, 372] on div "play_arrow pause" at bounding box center [543, 380] width 34 height 17
click at [559, 368] on span "I" at bounding box center [560, 373] width 3 height 11
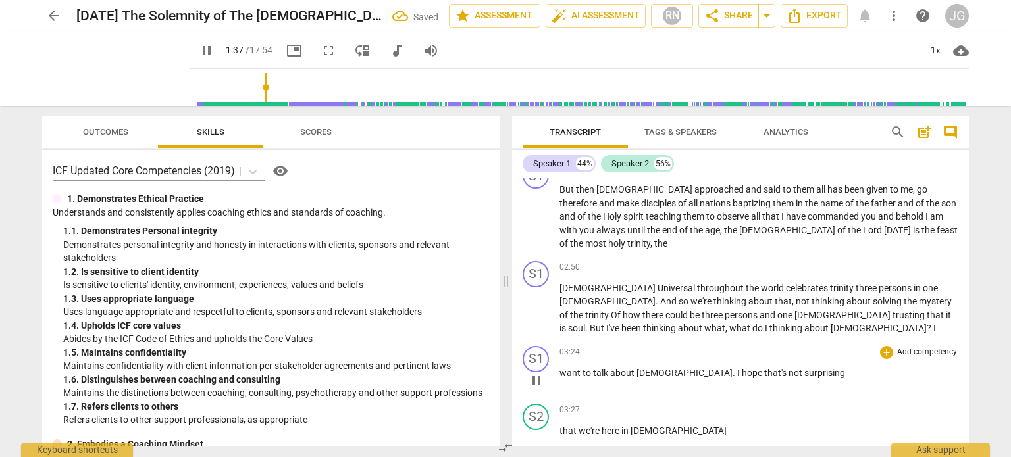
click at [560, 368] on span "want" at bounding box center [570, 373] width 23 height 11
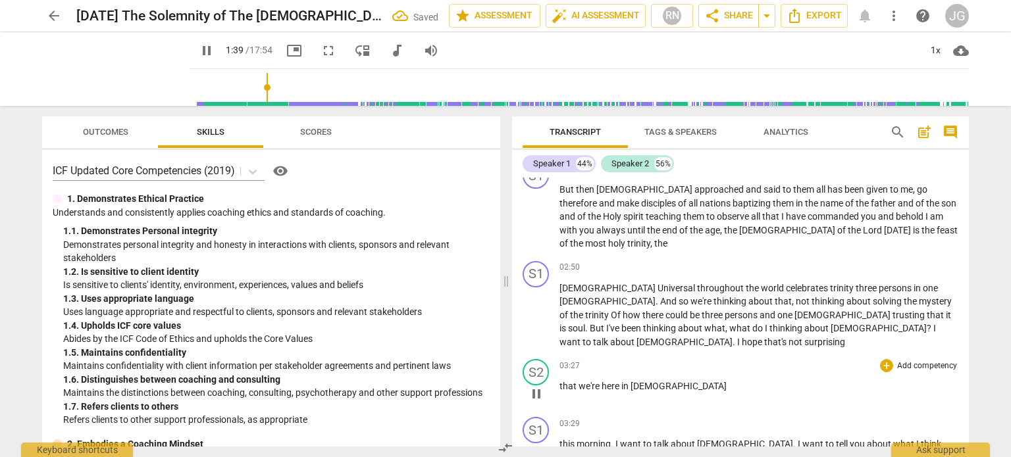
click at [559, 381] on span "that" at bounding box center [568, 386] width 19 height 11
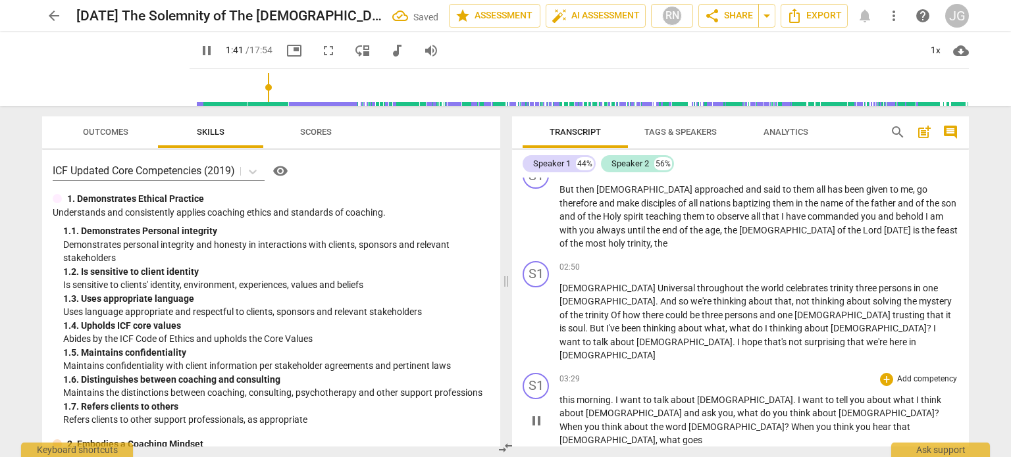
click at [558, 399] on div "play_arrow pause" at bounding box center [543, 421] width 34 height 44
click at [559, 395] on span "this" at bounding box center [567, 400] width 17 height 11
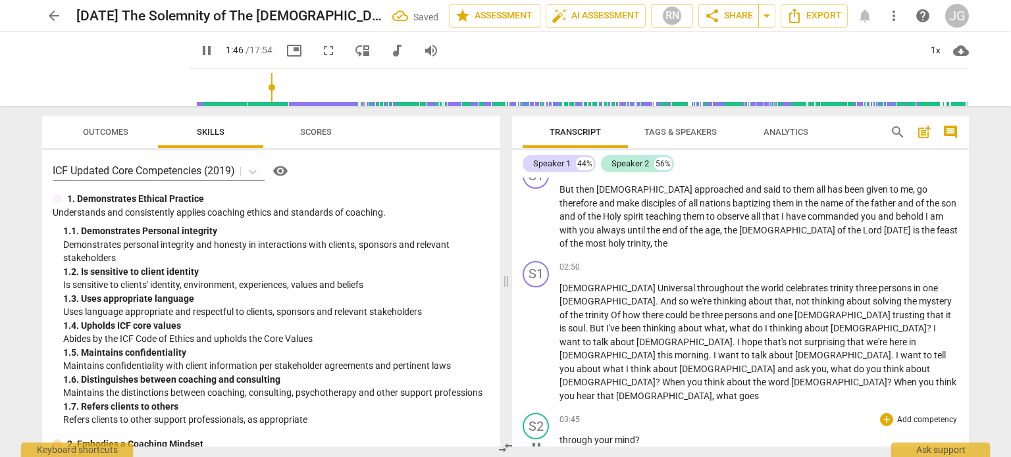
click at [559, 435] on span "through" at bounding box center [576, 440] width 35 height 11
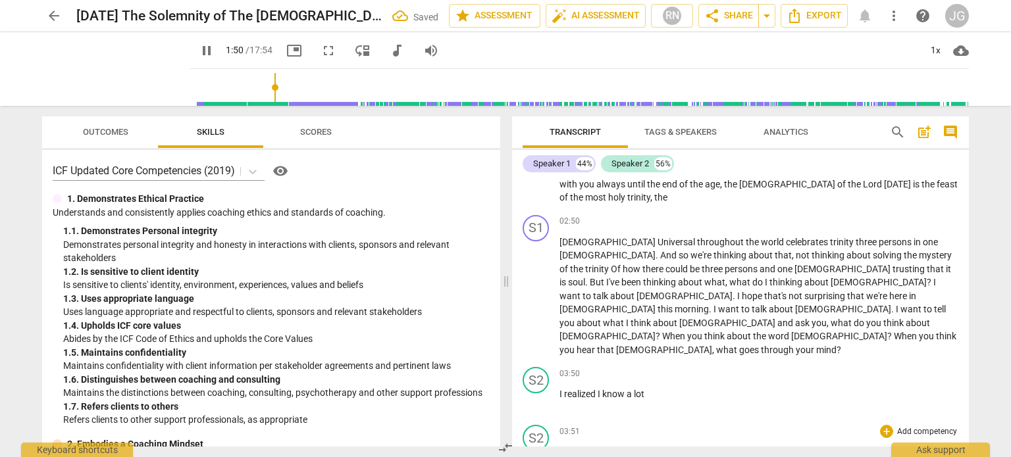
scroll to position [395, 0]
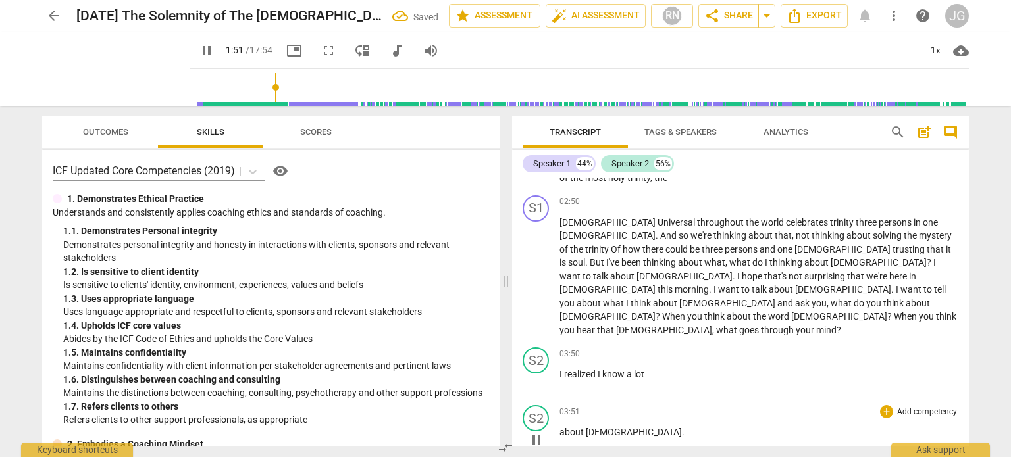
click at [559, 427] on span "about" at bounding box center [572, 432] width 26 height 11
click at [559, 427] on span "I" at bounding box center [561, 432] width 5 height 11
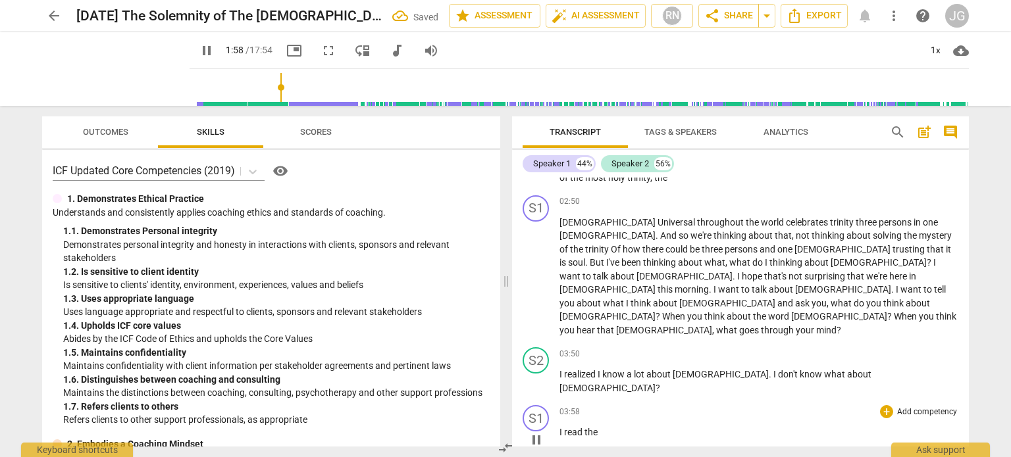
click at [558, 432] on div "play_arrow pause" at bounding box center [543, 440] width 34 height 17
click at [559, 427] on span "I" at bounding box center [561, 432] width 5 height 11
click at [559, 427] on span "parts" at bounding box center [571, 432] width 24 height 11
click at [559, 427] on span "I" at bounding box center [561, 432] width 5 height 11
click at [560, 427] on span "beautiful" at bounding box center [578, 432] width 38 height 11
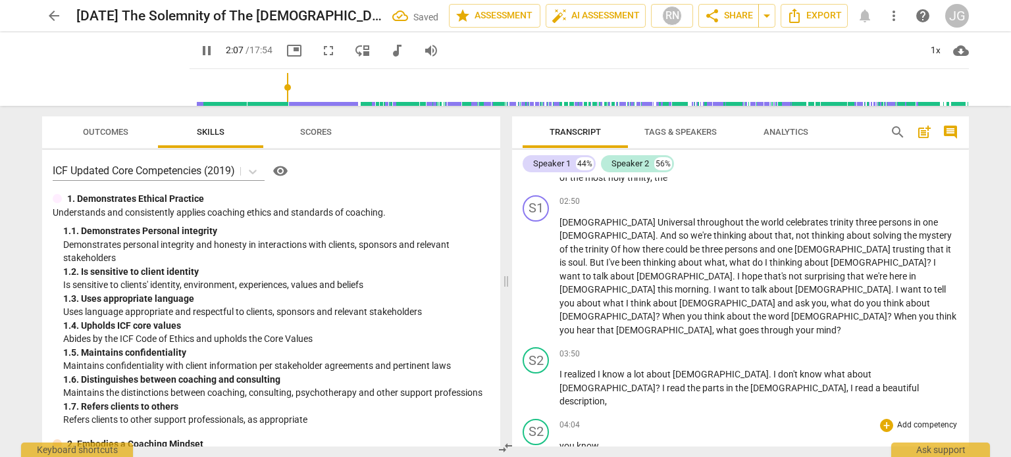
click at [560, 441] on span "you" at bounding box center [567, 446] width 17 height 11
click at [559, 441] on span "imagination" at bounding box center [584, 446] width 51 height 11
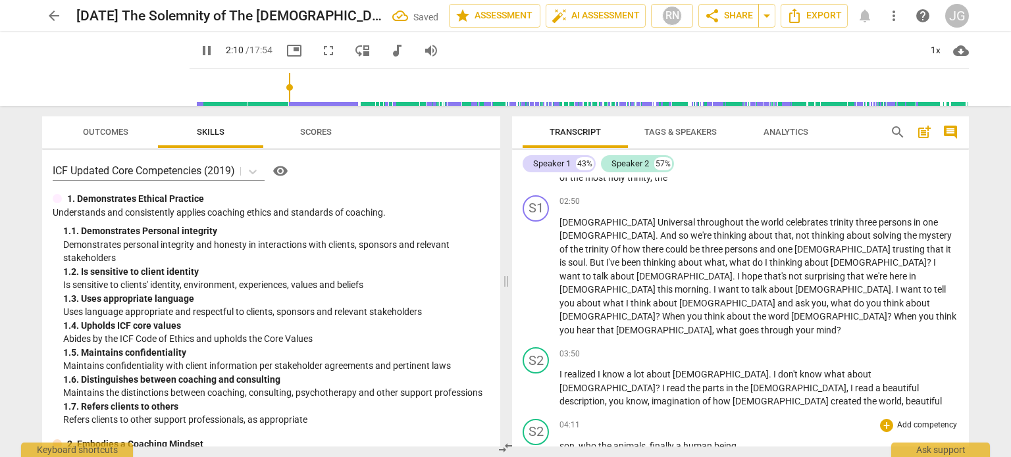
click at [559, 441] on span "son" at bounding box center [566, 446] width 15 height 11
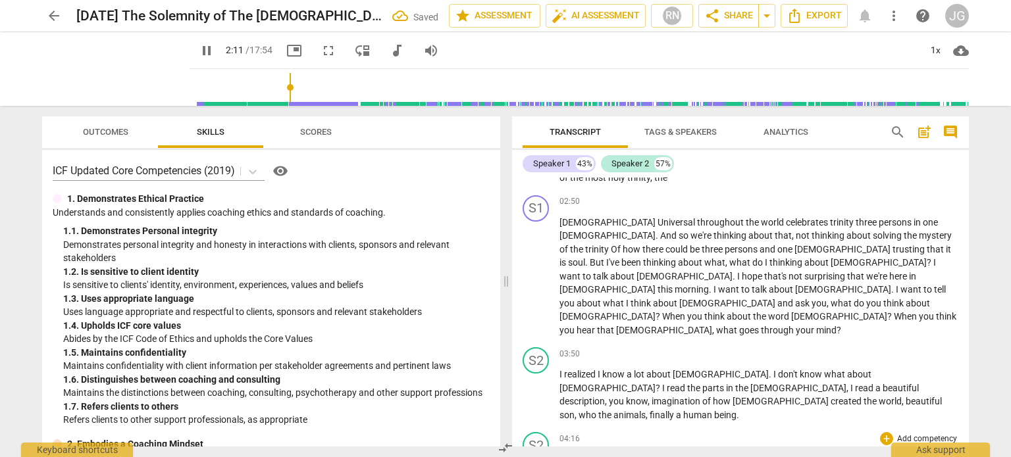
click at [561, 454] on span "Oh" at bounding box center [565, 459] width 12 height 11
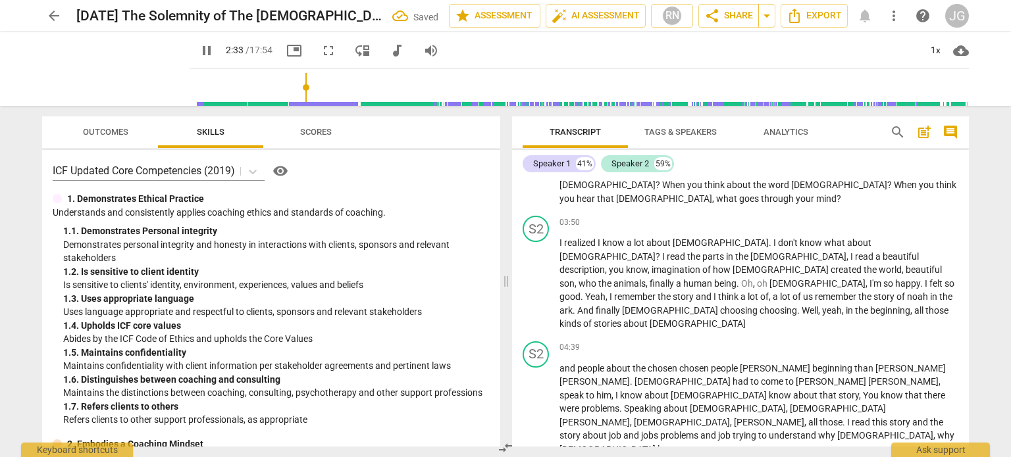
scroll to position [592, 0]
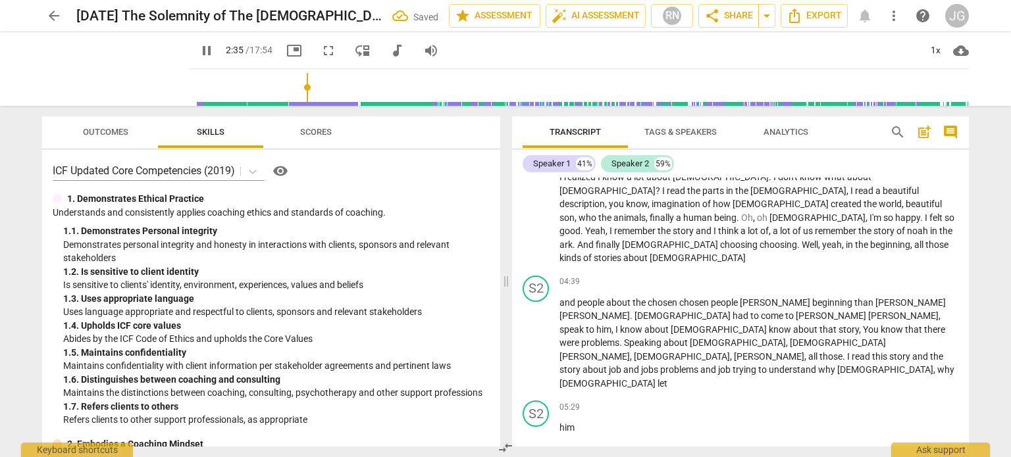
click at [559, 422] on span "him" at bounding box center [567, 427] width 17 height 11
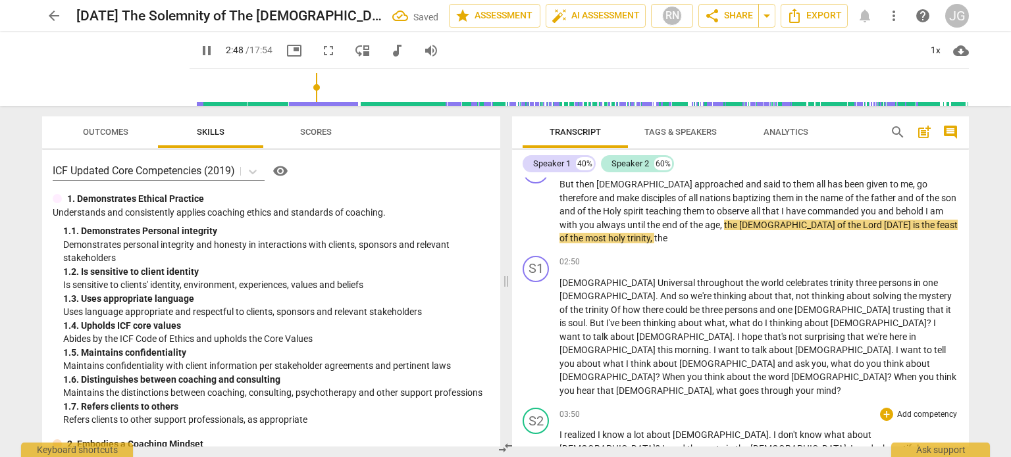
click at [559, 430] on span "I" at bounding box center [561, 435] width 5 height 11
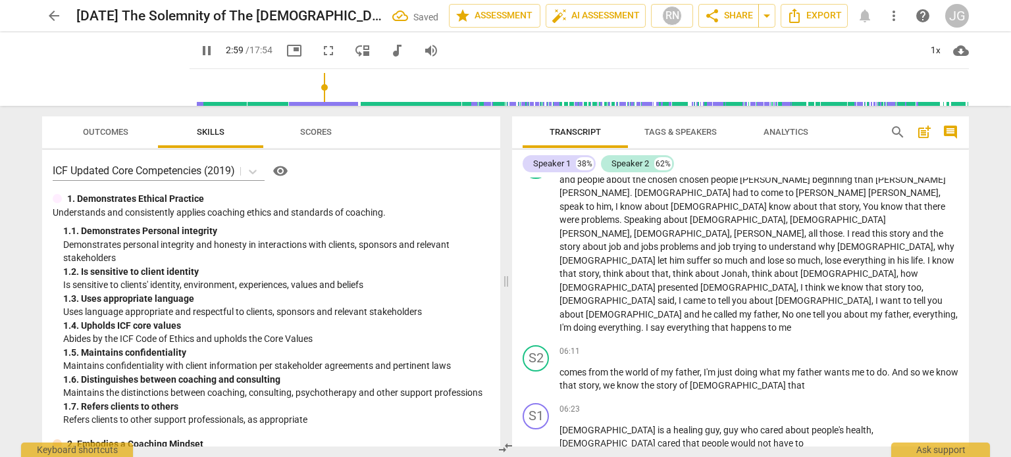
scroll to position [729, 0]
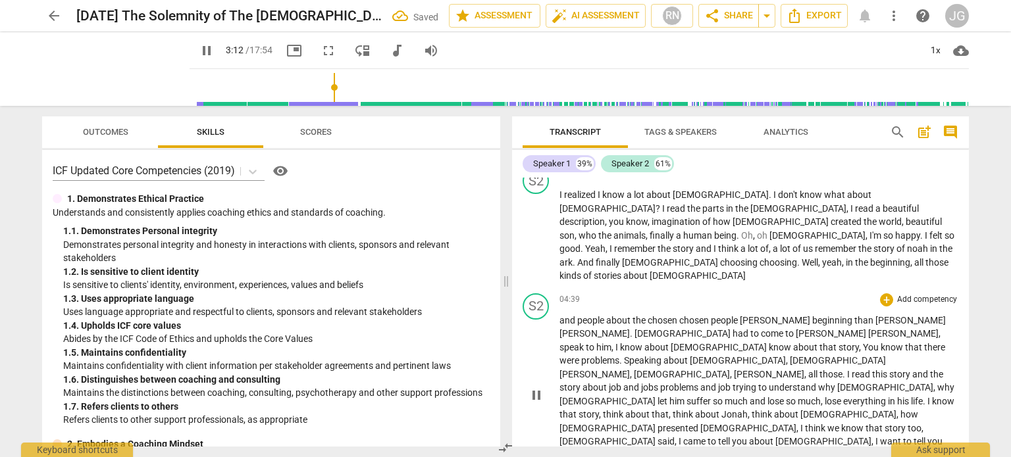
scroll to position [655, 0]
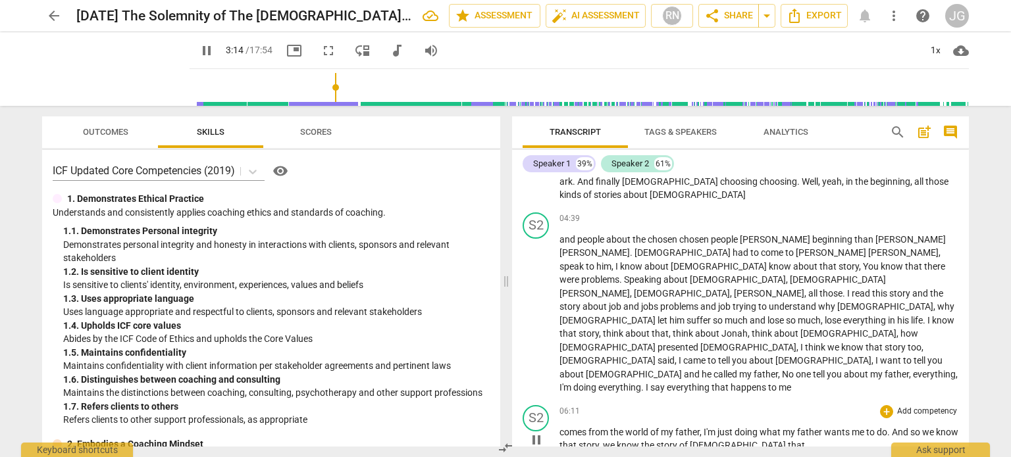
click at [559, 427] on span "comes" at bounding box center [573, 432] width 29 height 11
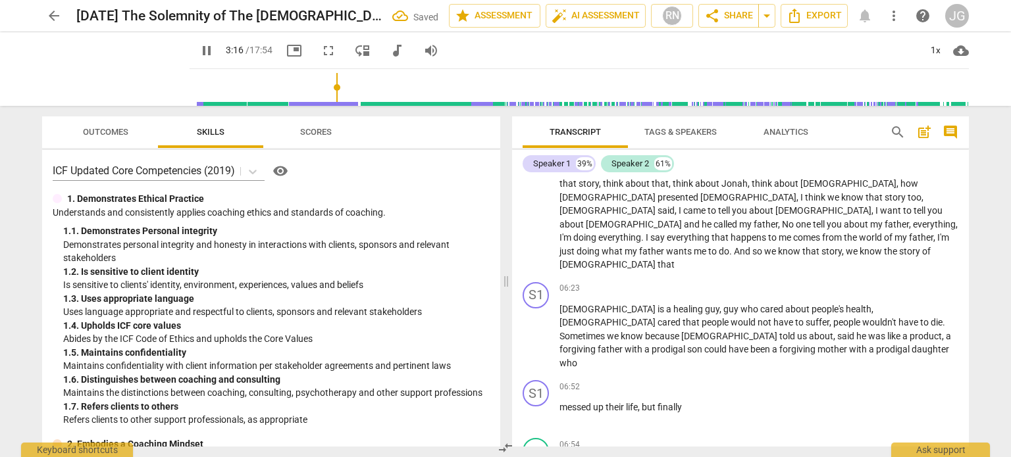
scroll to position [809, 0]
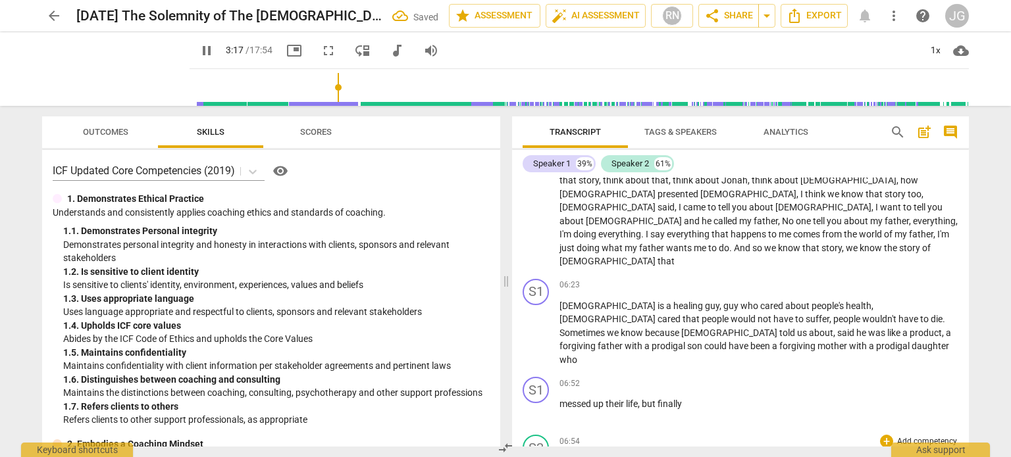
click at [559, 457] on span "came" at bounding box center [571, 462] width 24 height 11
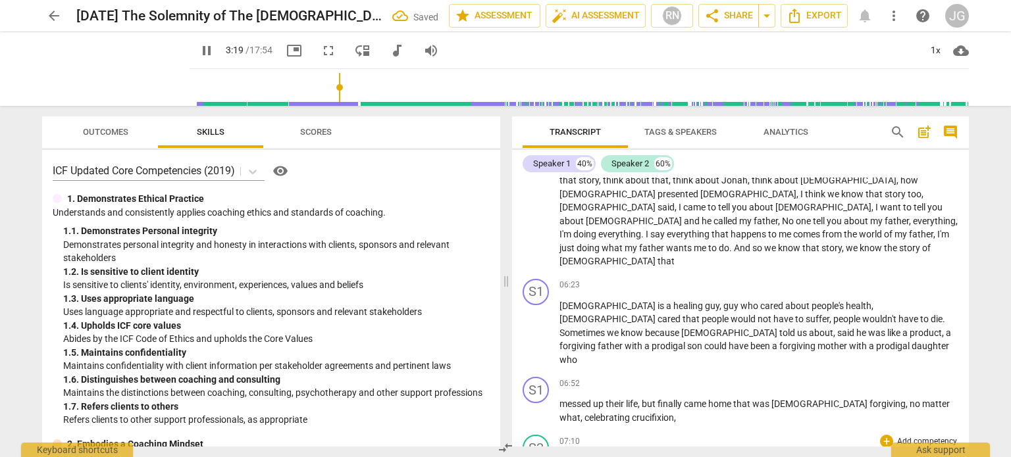
click at [560, 457] on span "a" at bounding box center [562, 462] width 7 height 11
click at [559, 457] on span "a" at bounding box center [562, 462] width 7 height 11
click at [559, 457] on span "guy" at bounding box center [566, 462] width 14 height 11
click at [561, 457] on span "we" at bounding box center [565, 462] width 12 height 11
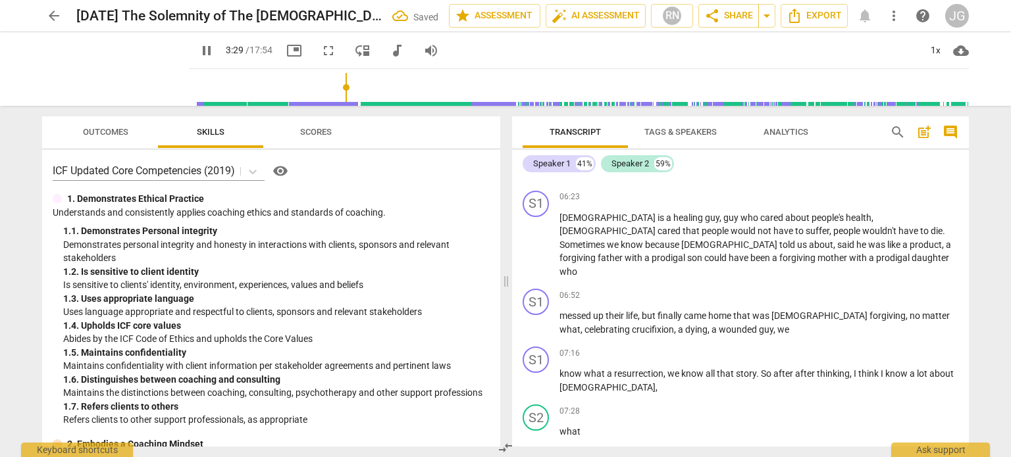
scroll to position [945, 0]
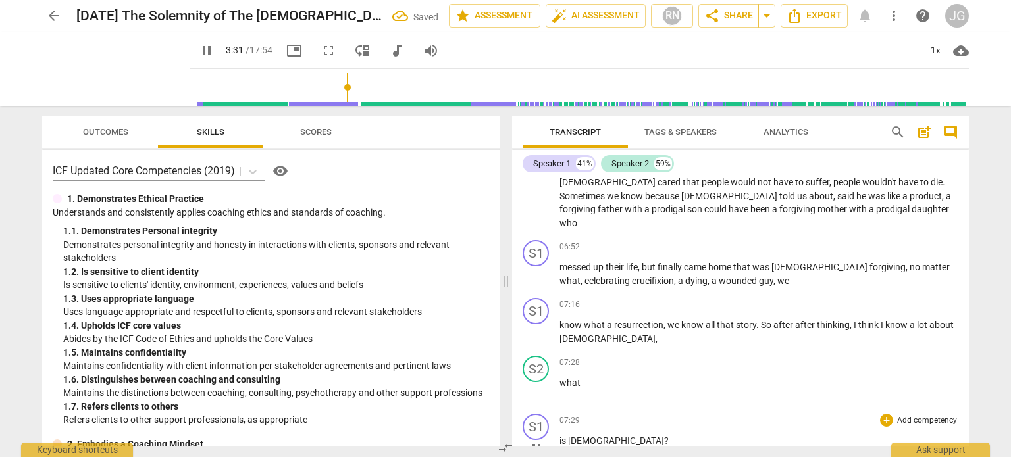
click at [559, 436] on span "is" at bounding box center [563, 441] width 9 height 11
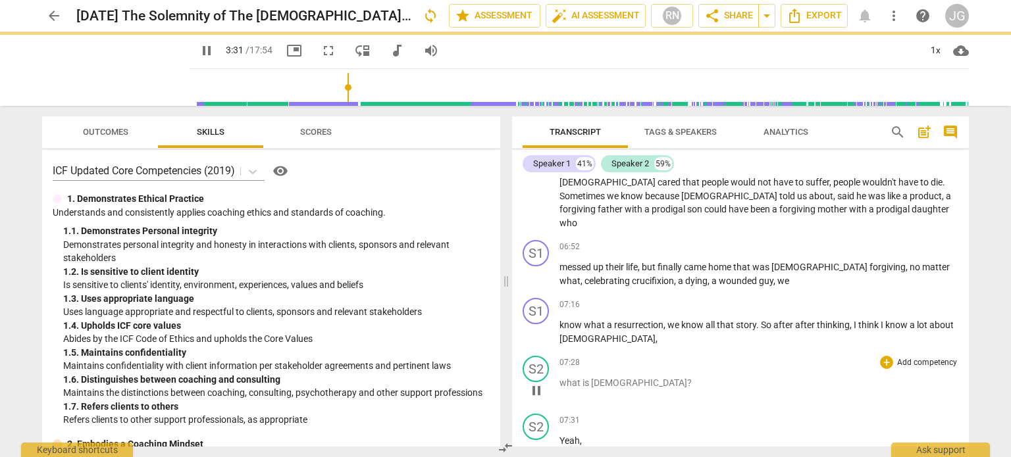
scroll to position [888, 0]
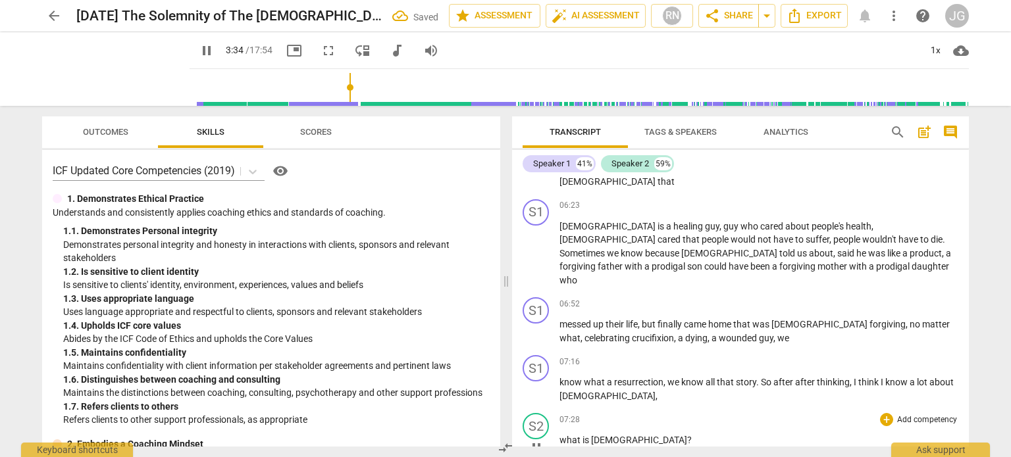
click at [559, 435] on span "what" at bounding box center [570, 440] width 23 height 11
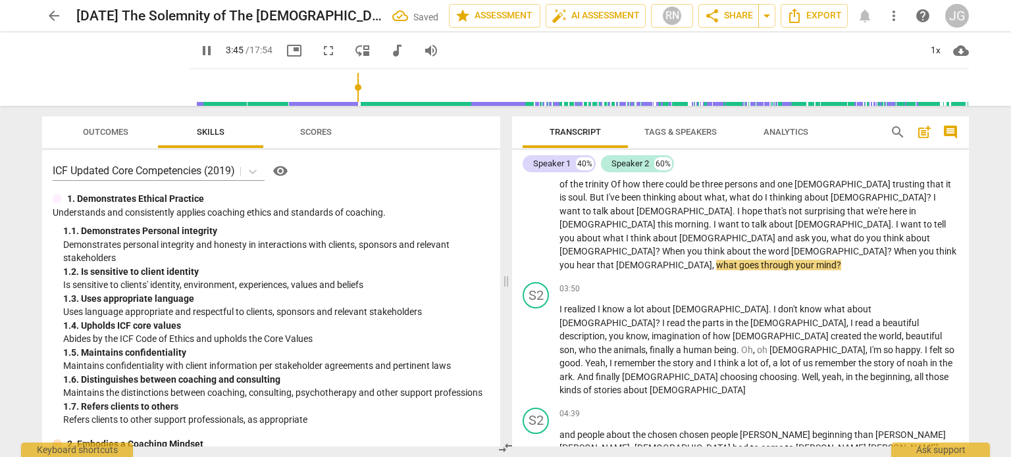
click at [795, 443] on span "[PERSON_NAME]" at bounding box center [831, 448] width 72 height 11
type input "229"
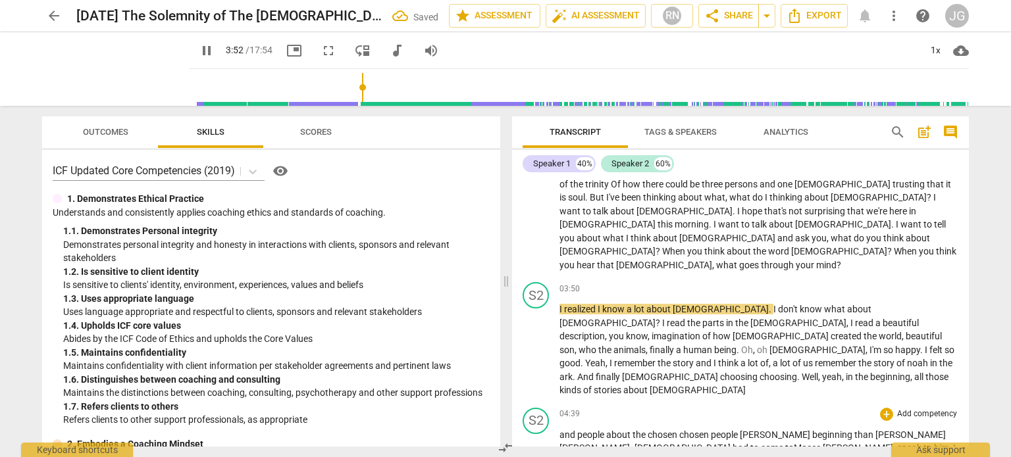
click at [747, 430] on span "[PERSON_NAME]" at bounding box center [775, 435] width 72 height 11
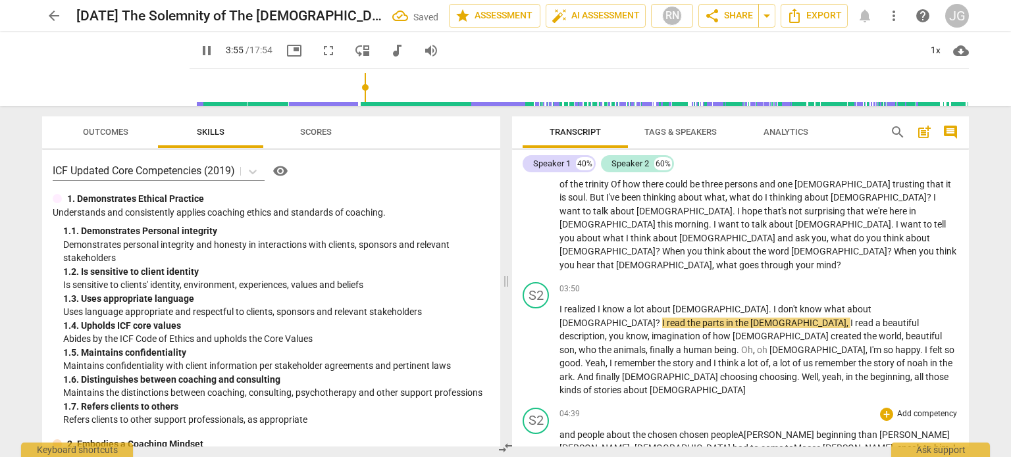
click at [879, 430] on span "[PERSON_NAME]" at bounding box center [914, 435] width 70 height 11
click at [630, 443] on span "[PERSON_NAME]" at bounding box center [594, 448] width 70 height 11
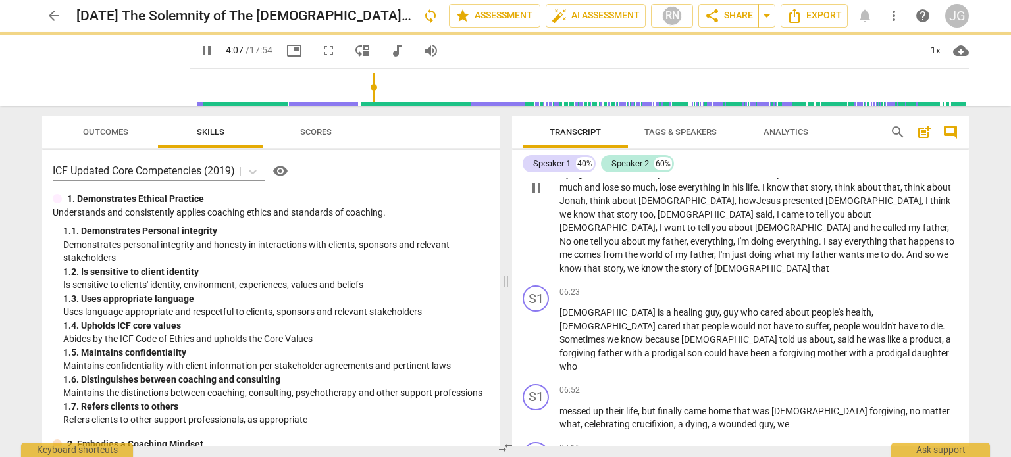
scroll to position [789, 0]
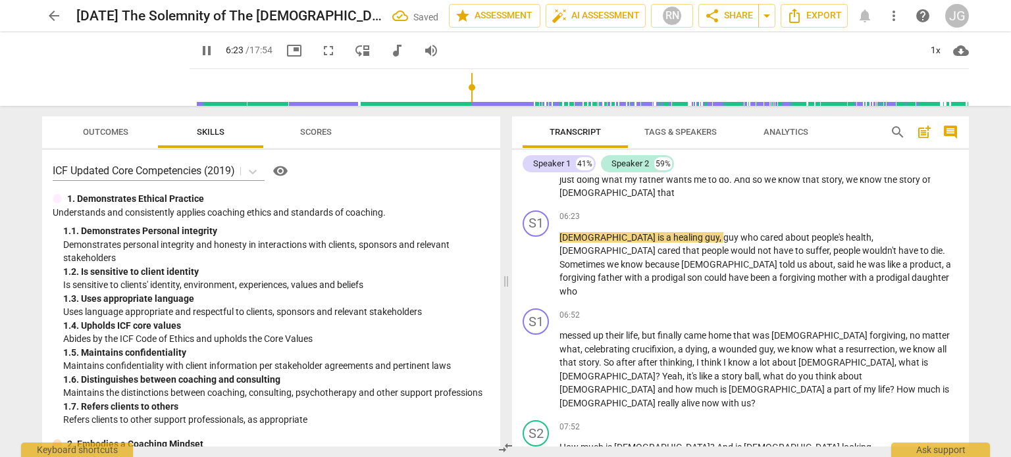
scroll to position [926, 0]
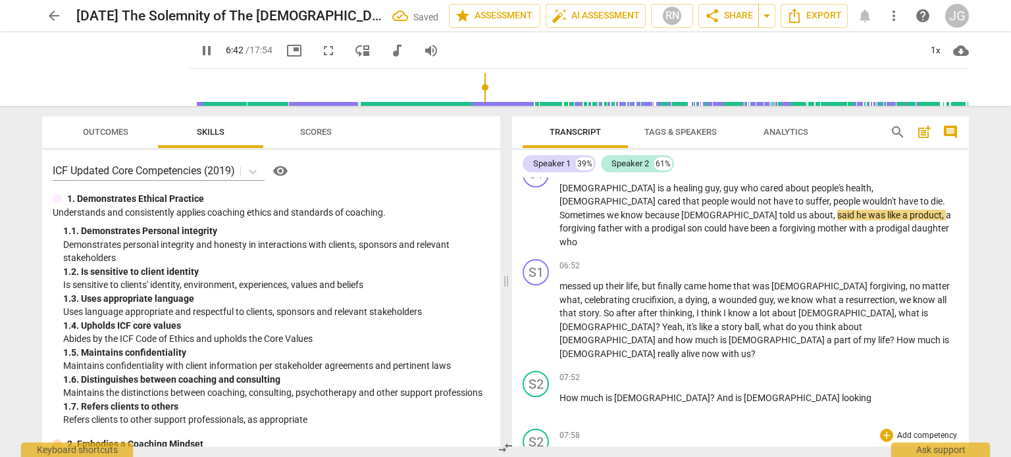
type input "403"
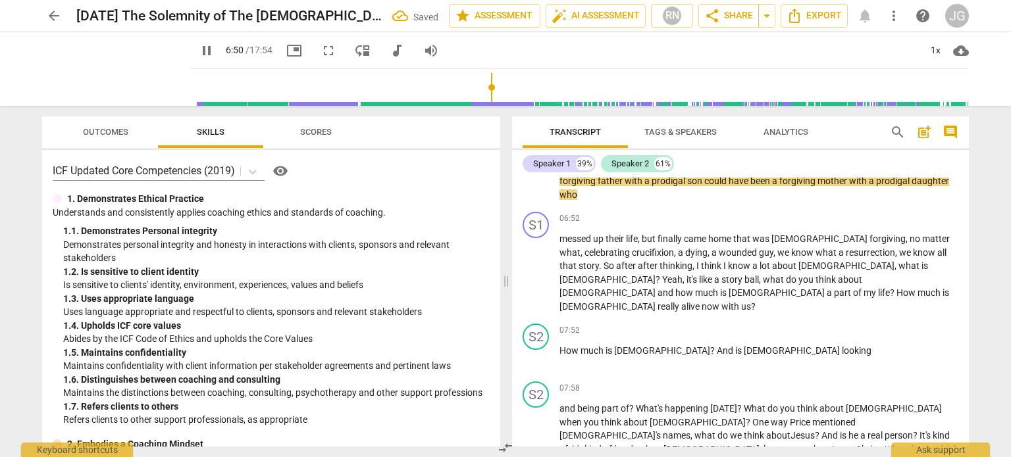
scroll to position [1058, 0]
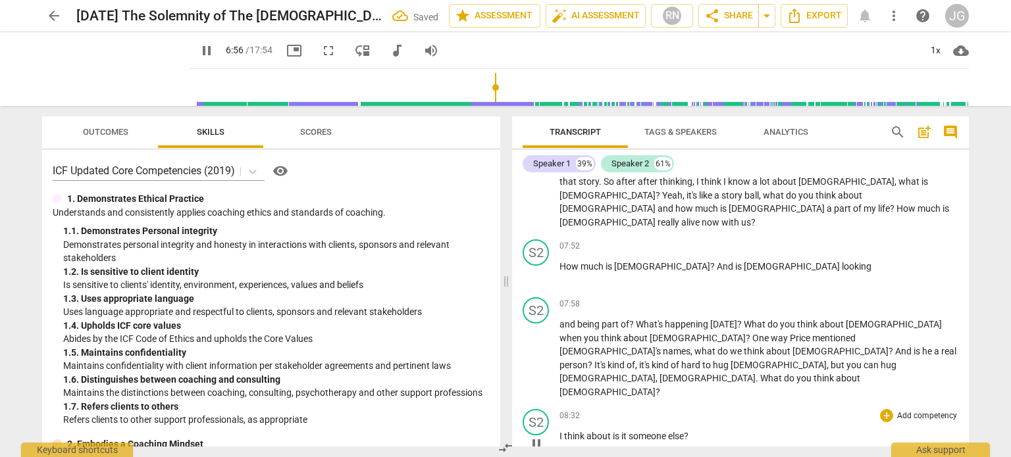
click at [560, 431] on span "I" at bounding box center [561, 436] width 5 height 11
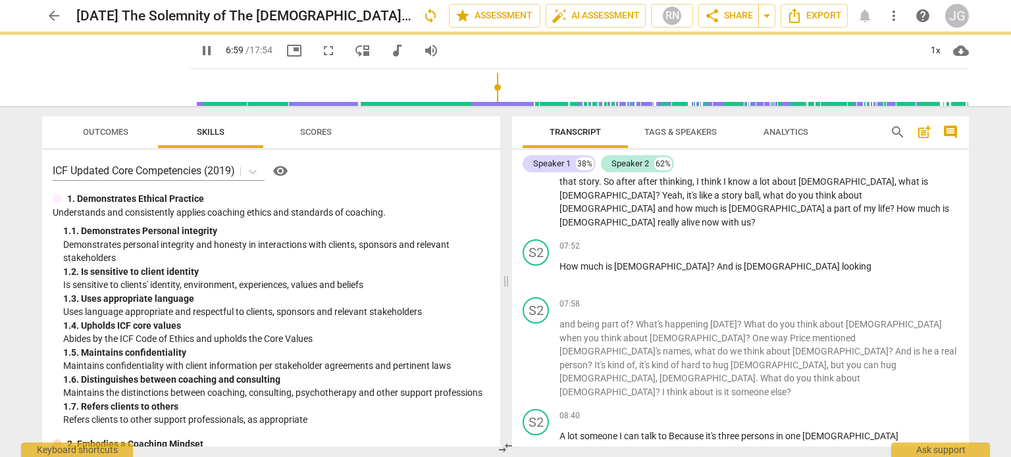
scroll to position [1000, 0]
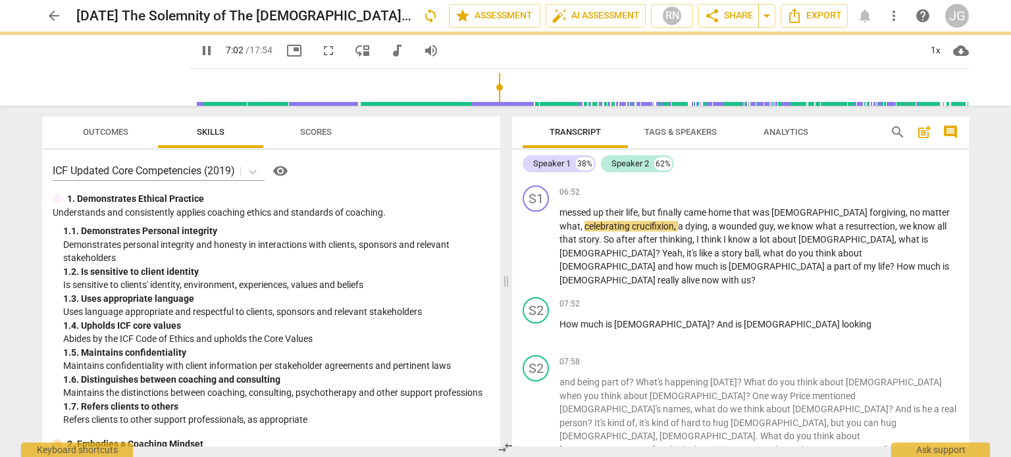
scroll to position [957, 0]
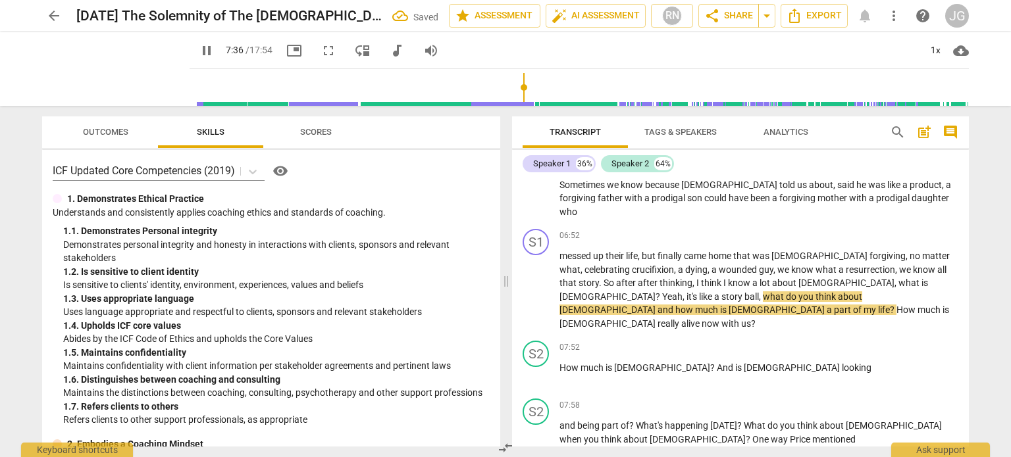
type input "462"
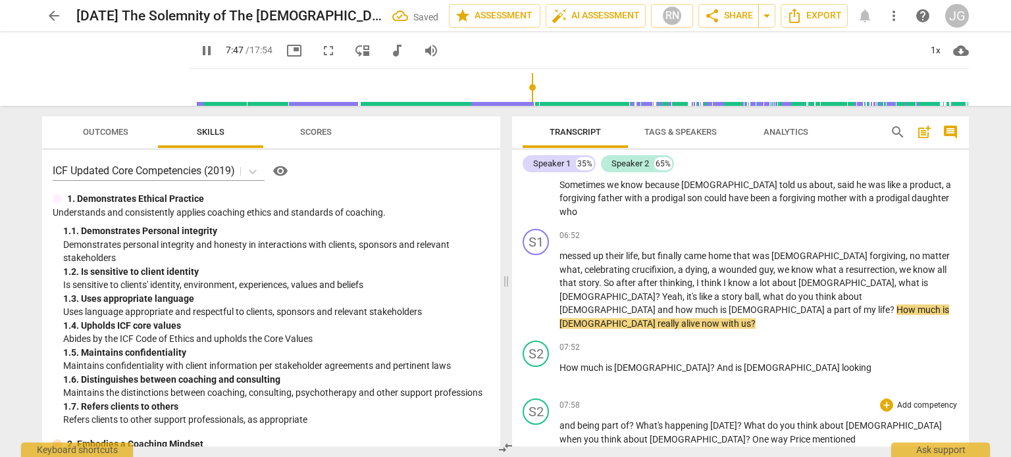
scroll to position [1088, 0]
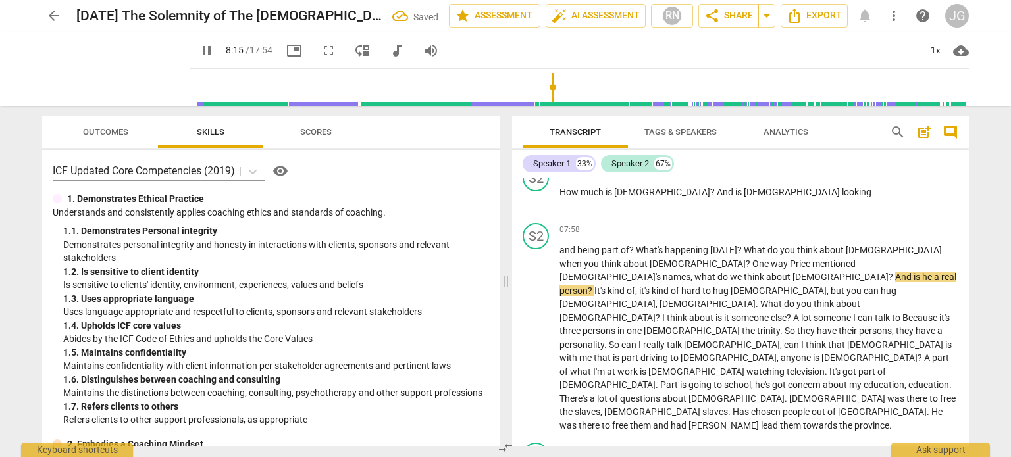
scroll to position [1220, 0]
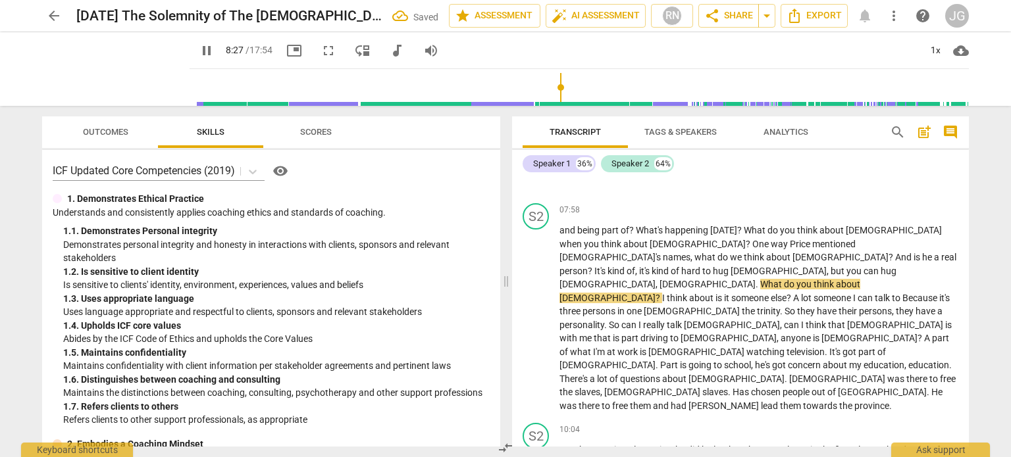
scroll to position [1168, 0]
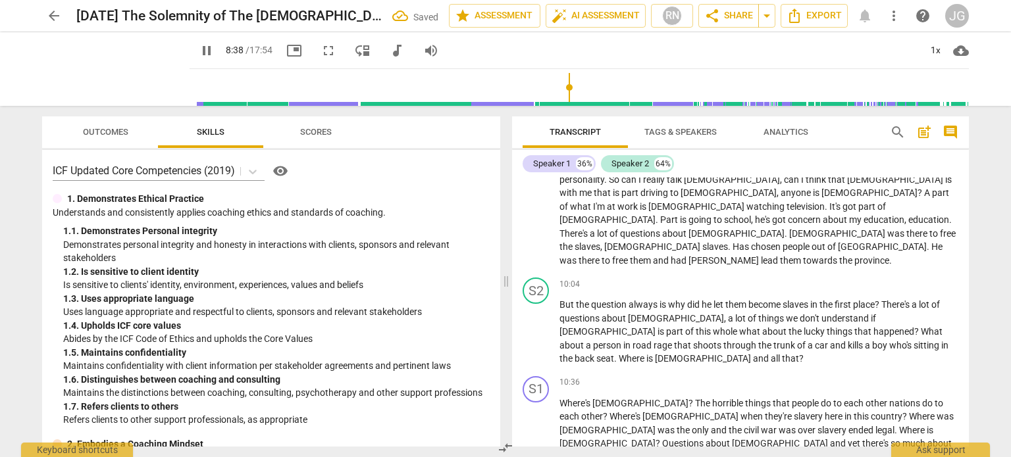
scroll to position [1299, 0]
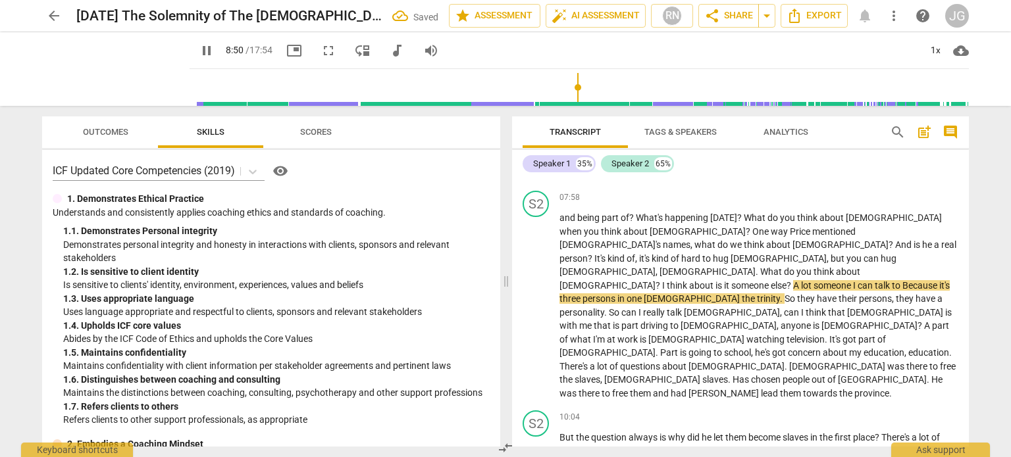
scroll to position [1247, 0]
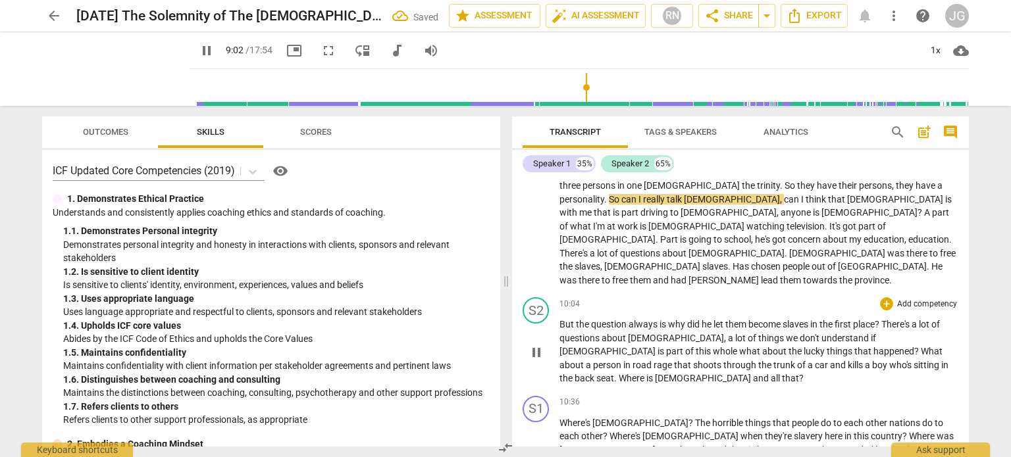
scroll to position [1326, 0]
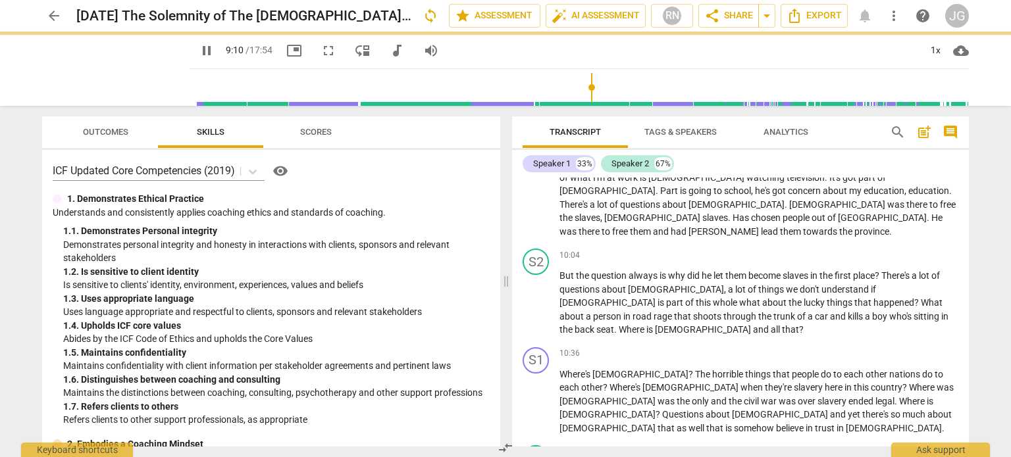
scroll to position [1282, 0]
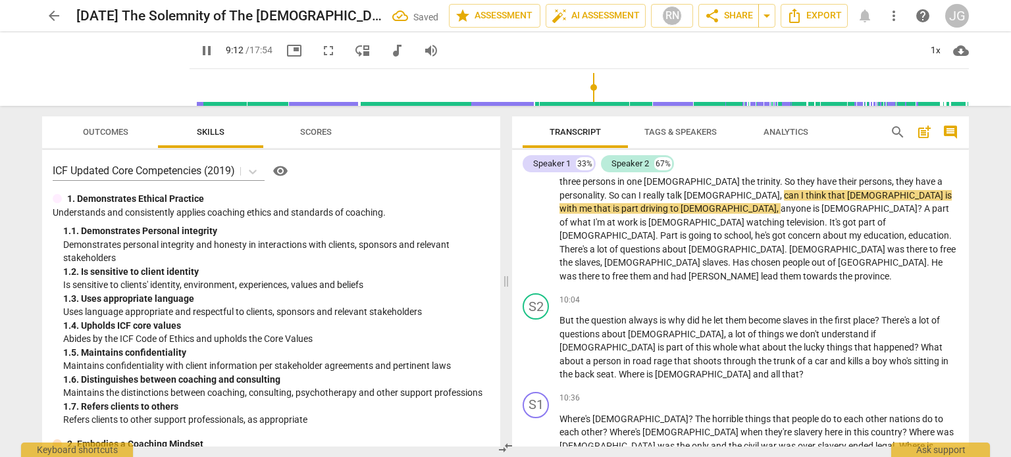
type input "554"
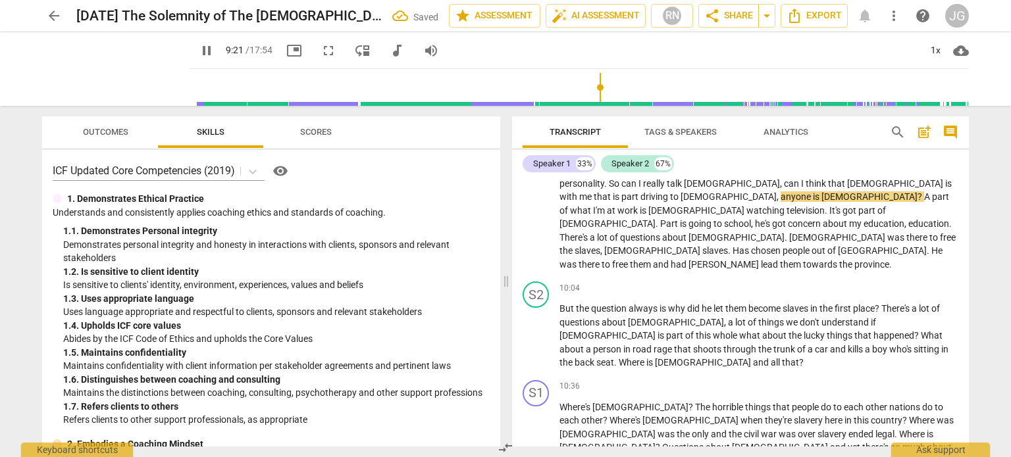
scroll to position [1339, 0]
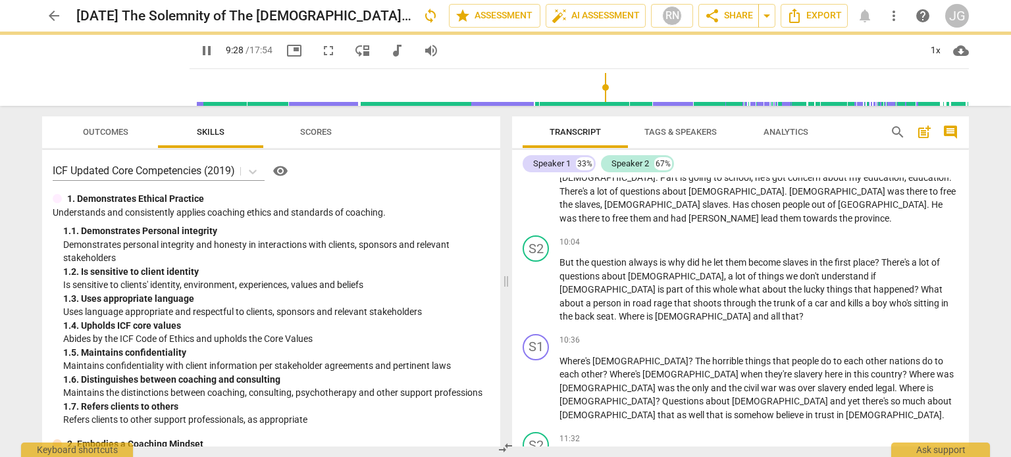
scroll to position [1282, 0]
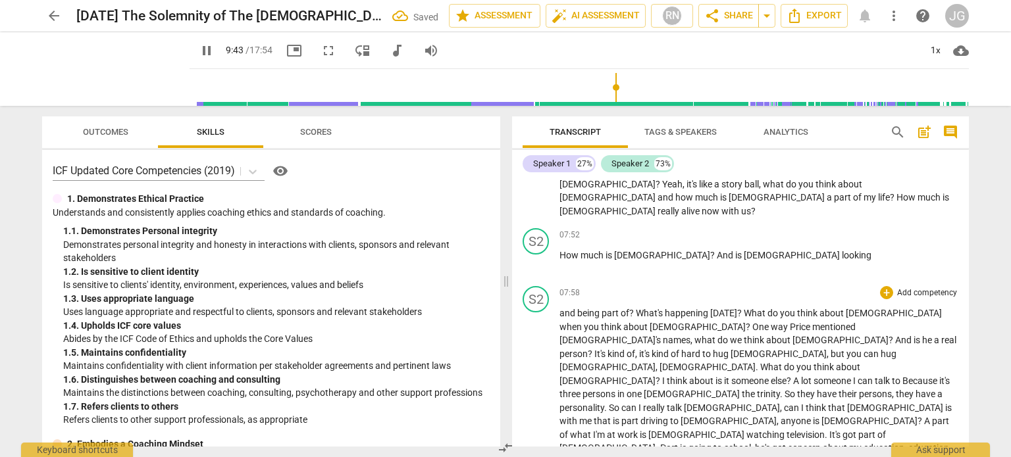
scroll to position [1211, 0]
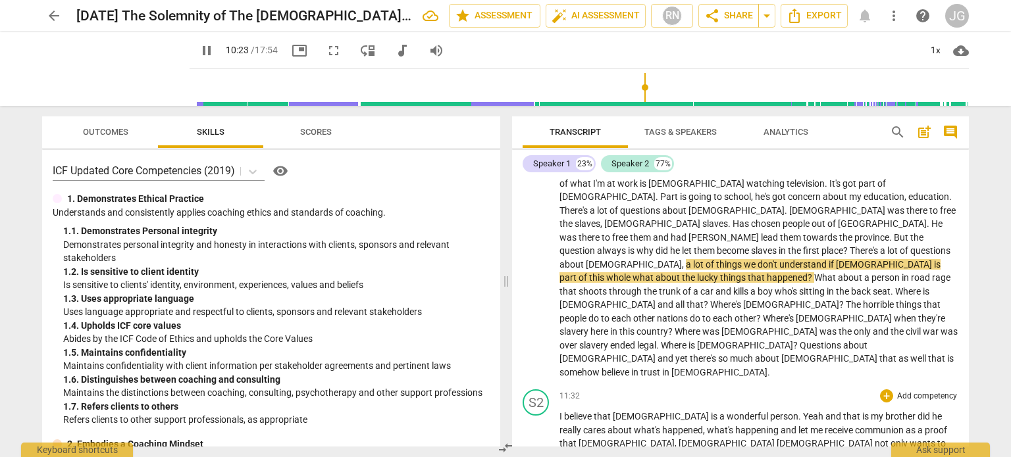
scroll to position [1343, 0]
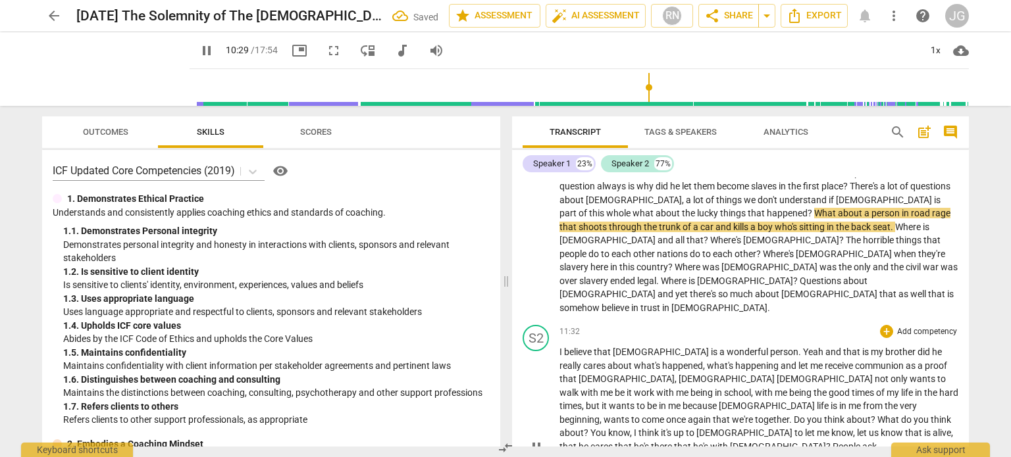
scroll to position [1426, 0]
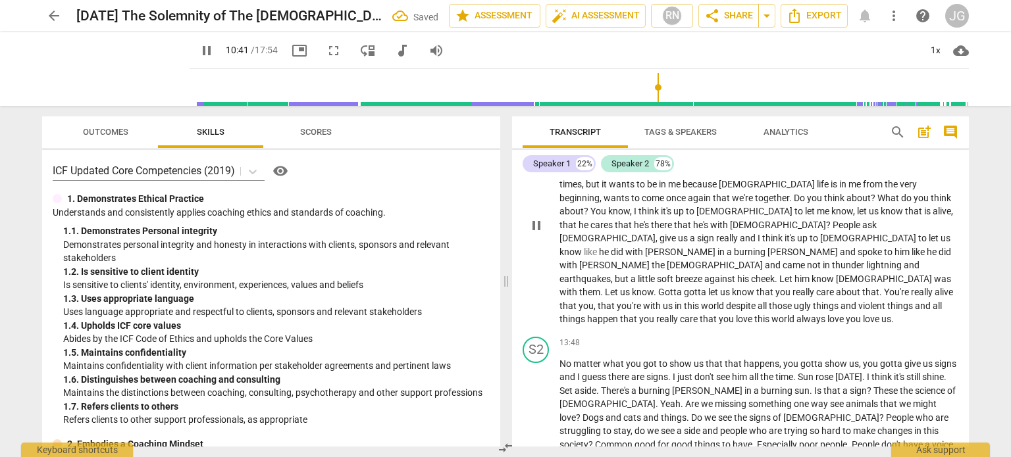
scroll to position [1645, 0]
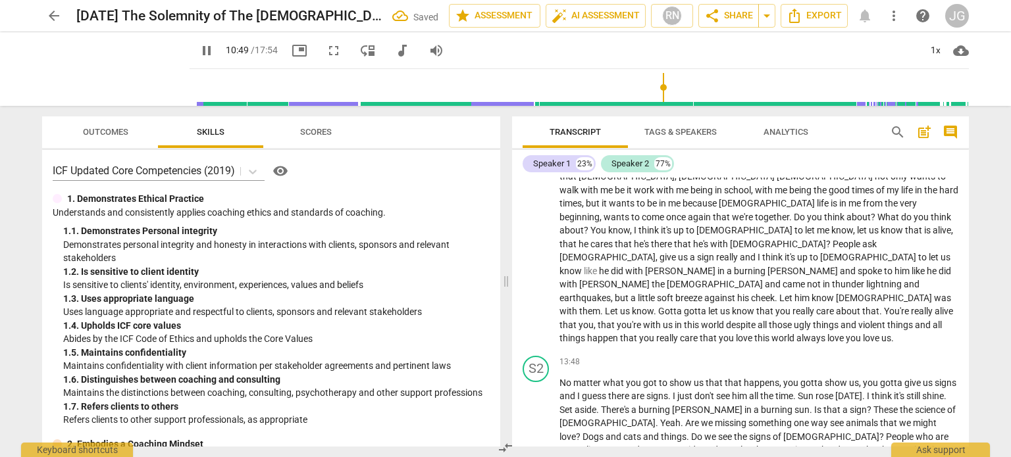
type input "653"
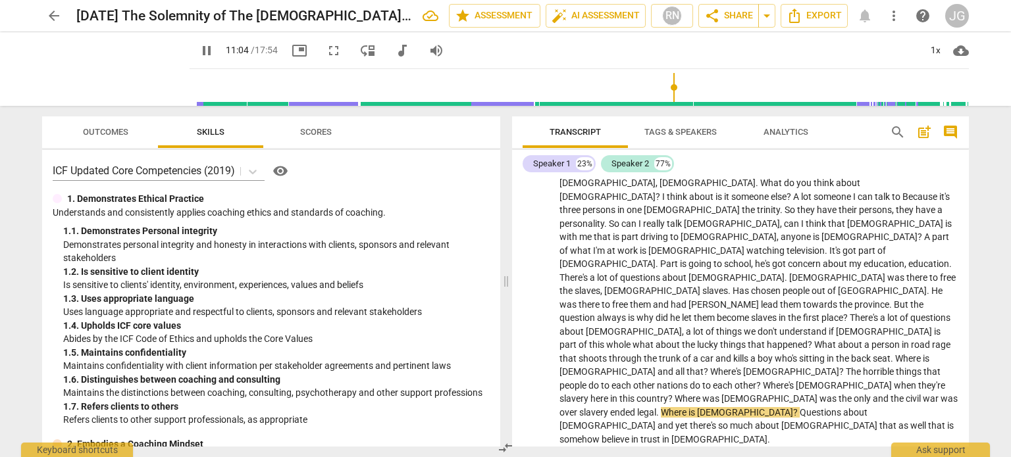
scroll to position [1461, 0]
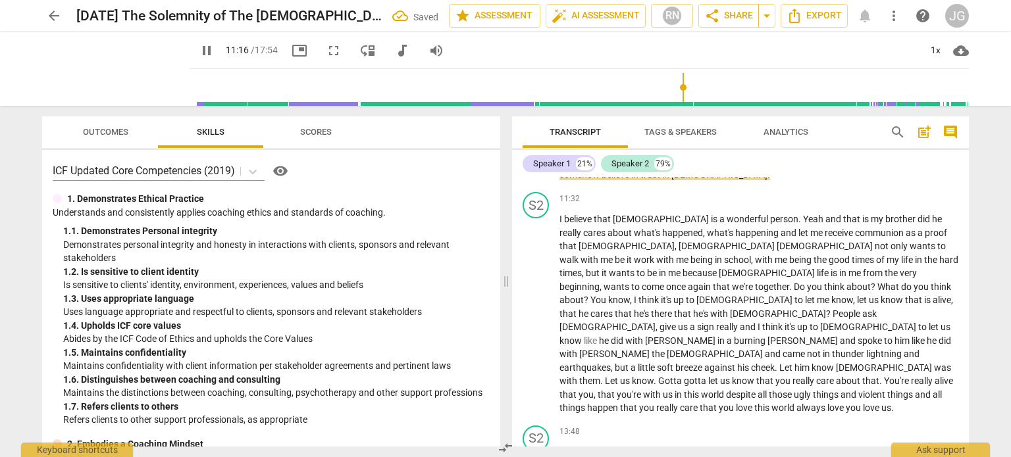
scroll to position [1540, 0]
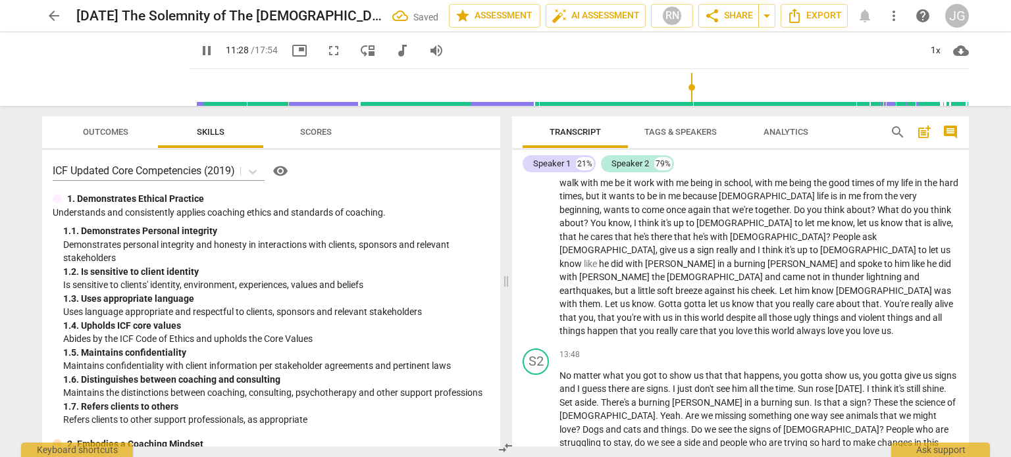
scroll to position [1606, 0]
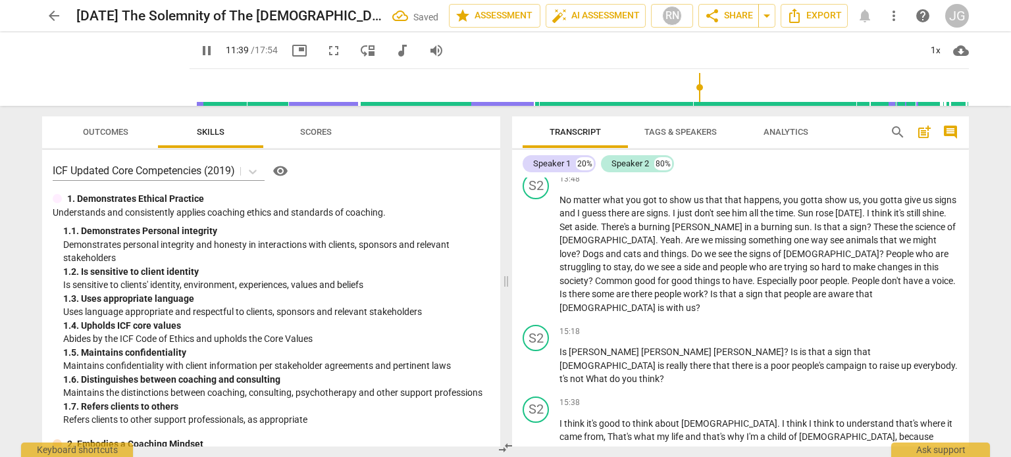
scroll to position [1795, 0]
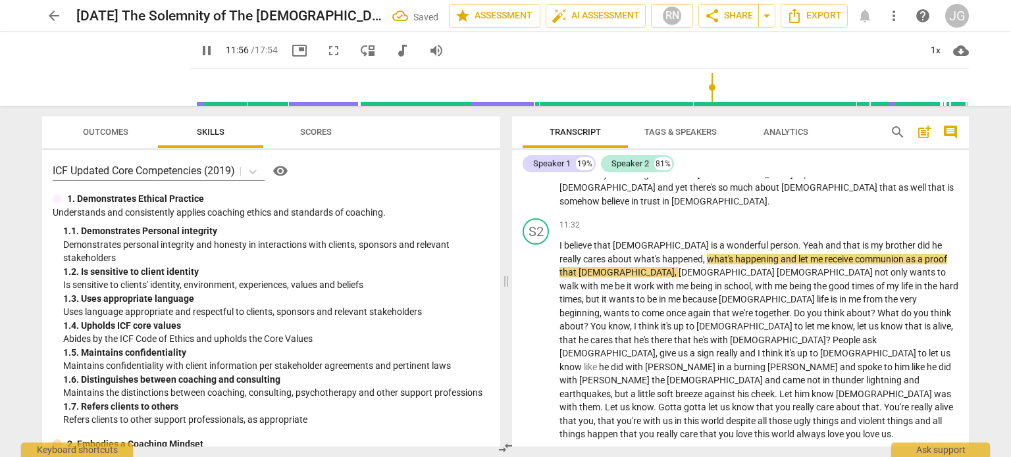
scroll to position [1895, 0]
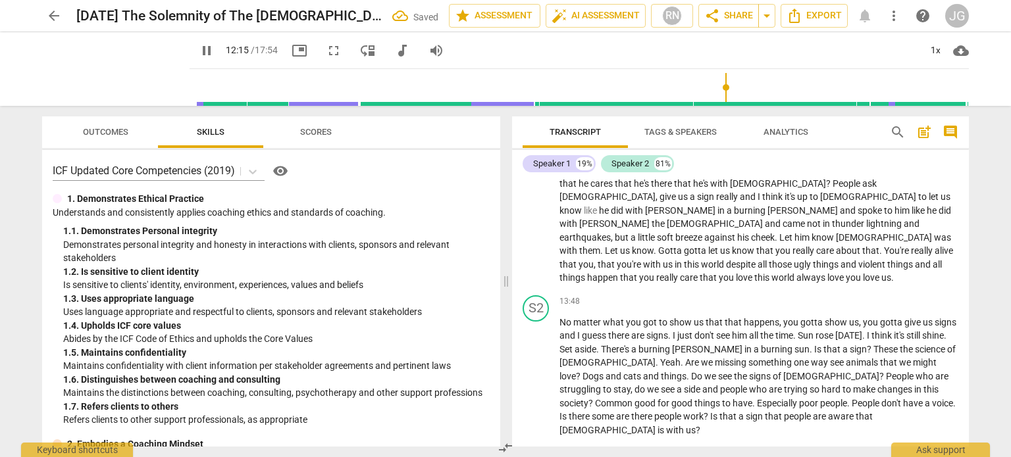
scroll to position [1618, 0]
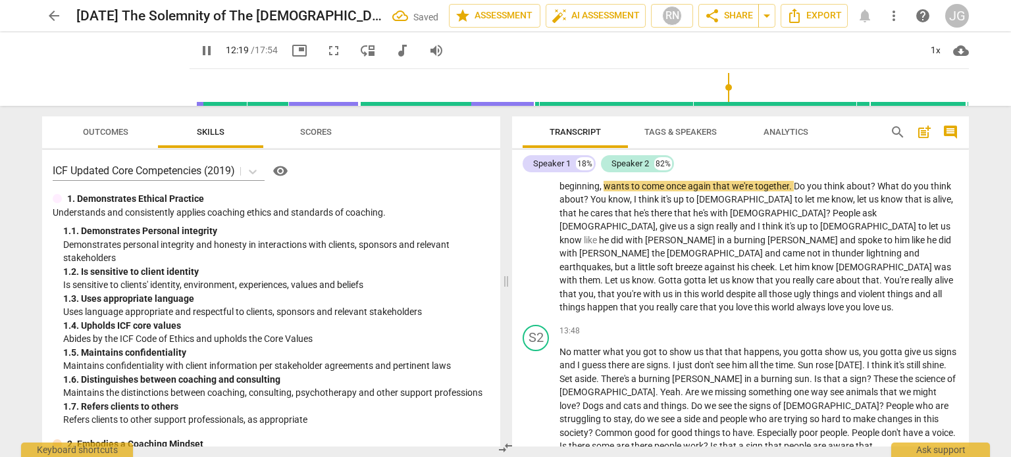
scroll to position [1487, 0]
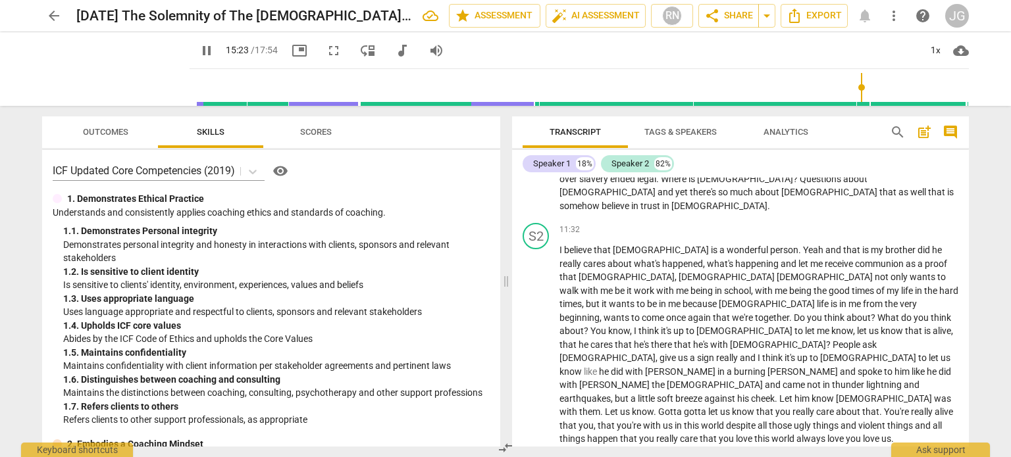
type input "924"
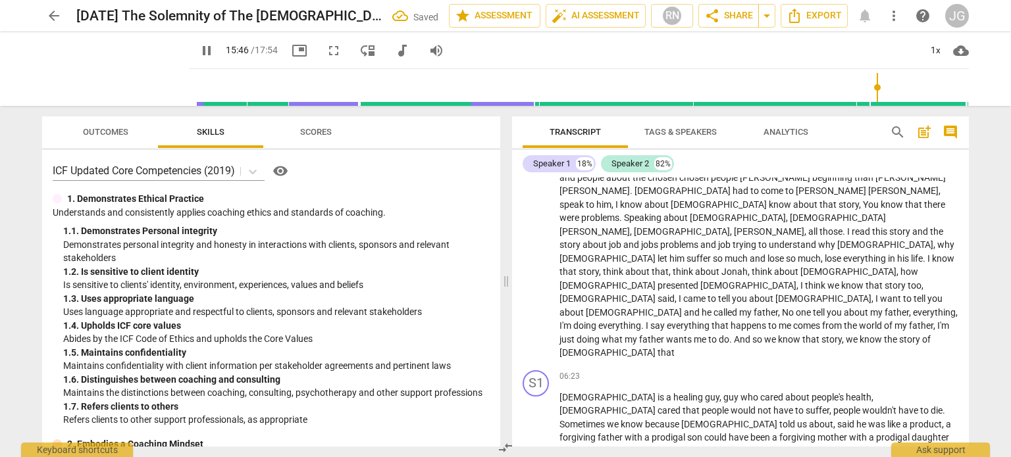
scroll to position [740, 0]
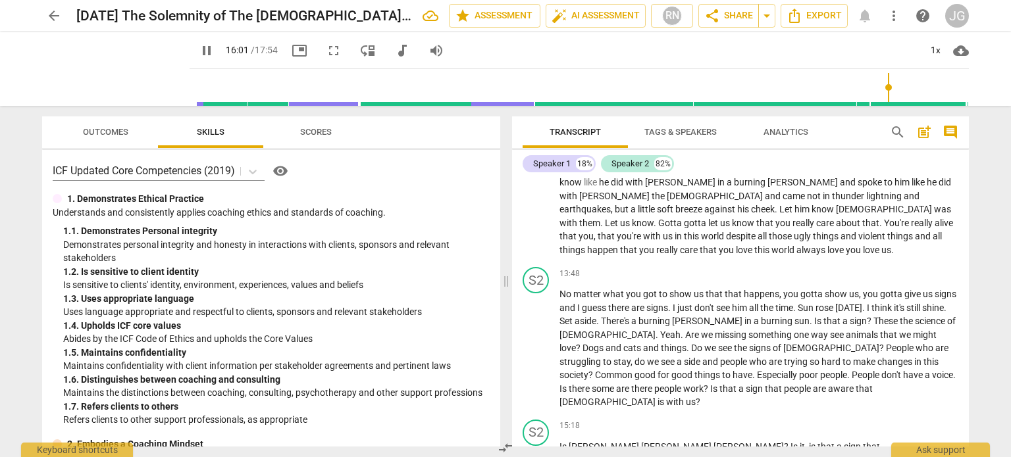
drag, startPoint x: 659, startPoint y: 220, endPoint x: 644, endPoint y: 223, distance: 15.4
type input "963"
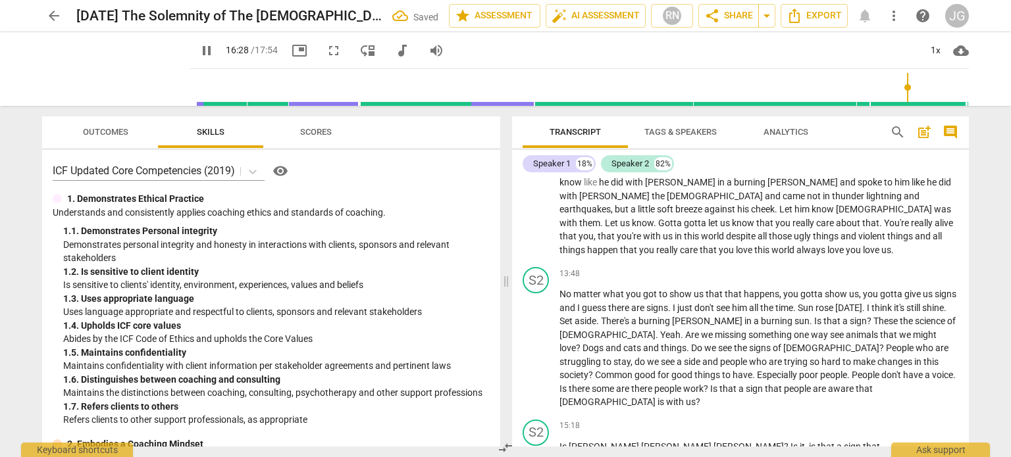
drag, startPoint x: 929, startPoint y: 247, endPoint x: 839, endPoint y: 250, distance: 89.5
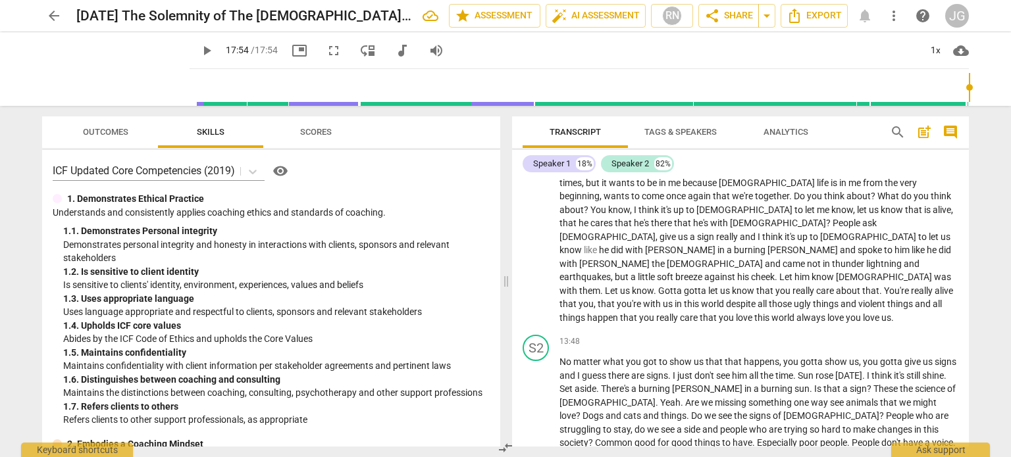
scroll to position [1587, 0]
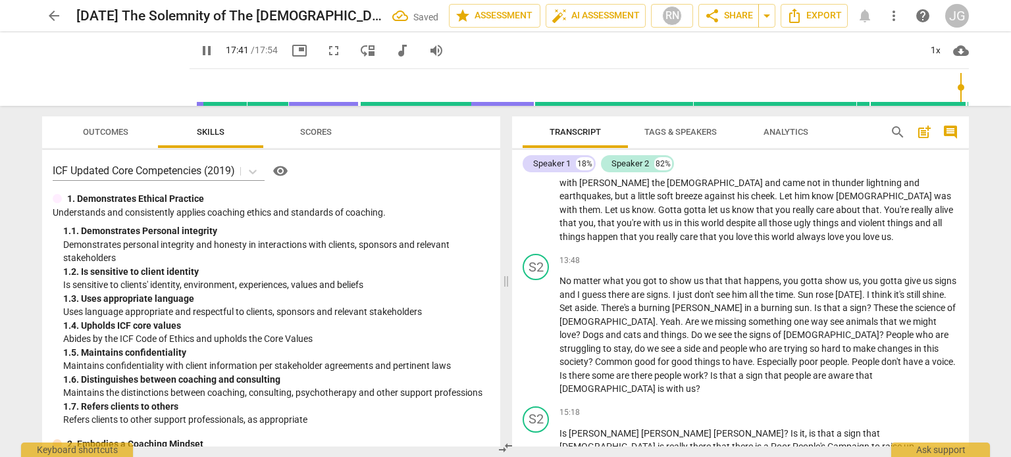
drag, startPoint x: 670, startPoint y: 315, endPoint x: 652, endPoint y: 312, distance: 18.6
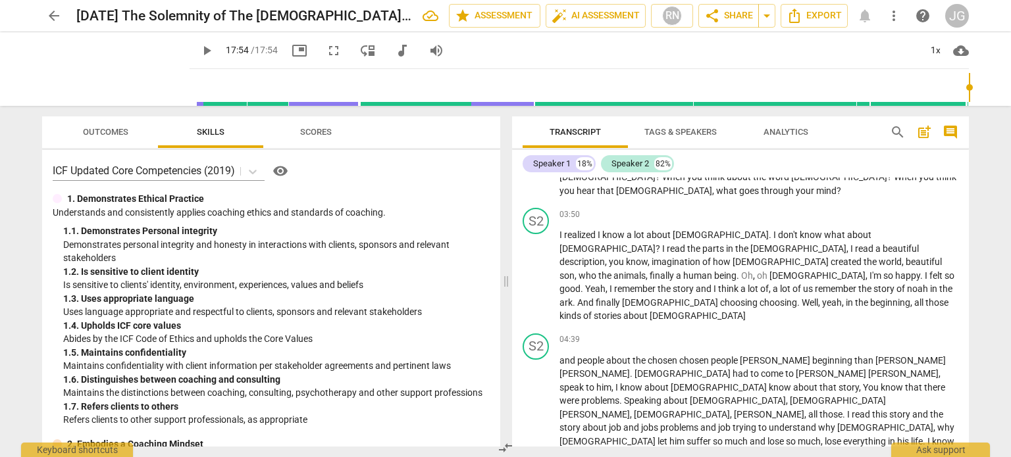
type input "1074"
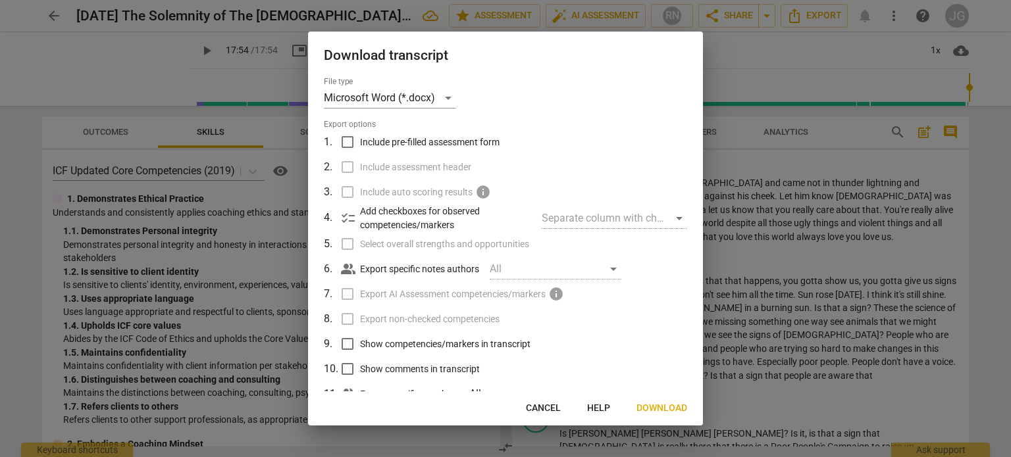
click at [670, 407] on span "Download" at bounding box center [661, 408] width 51 height 13
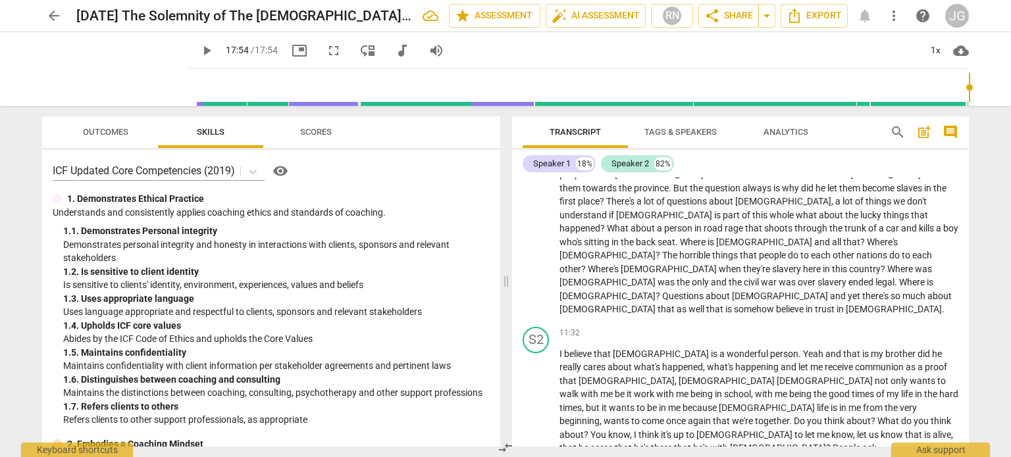
scroll to position [1258, 0]
